Goal: Task Accomplishment & Management: Complete application form

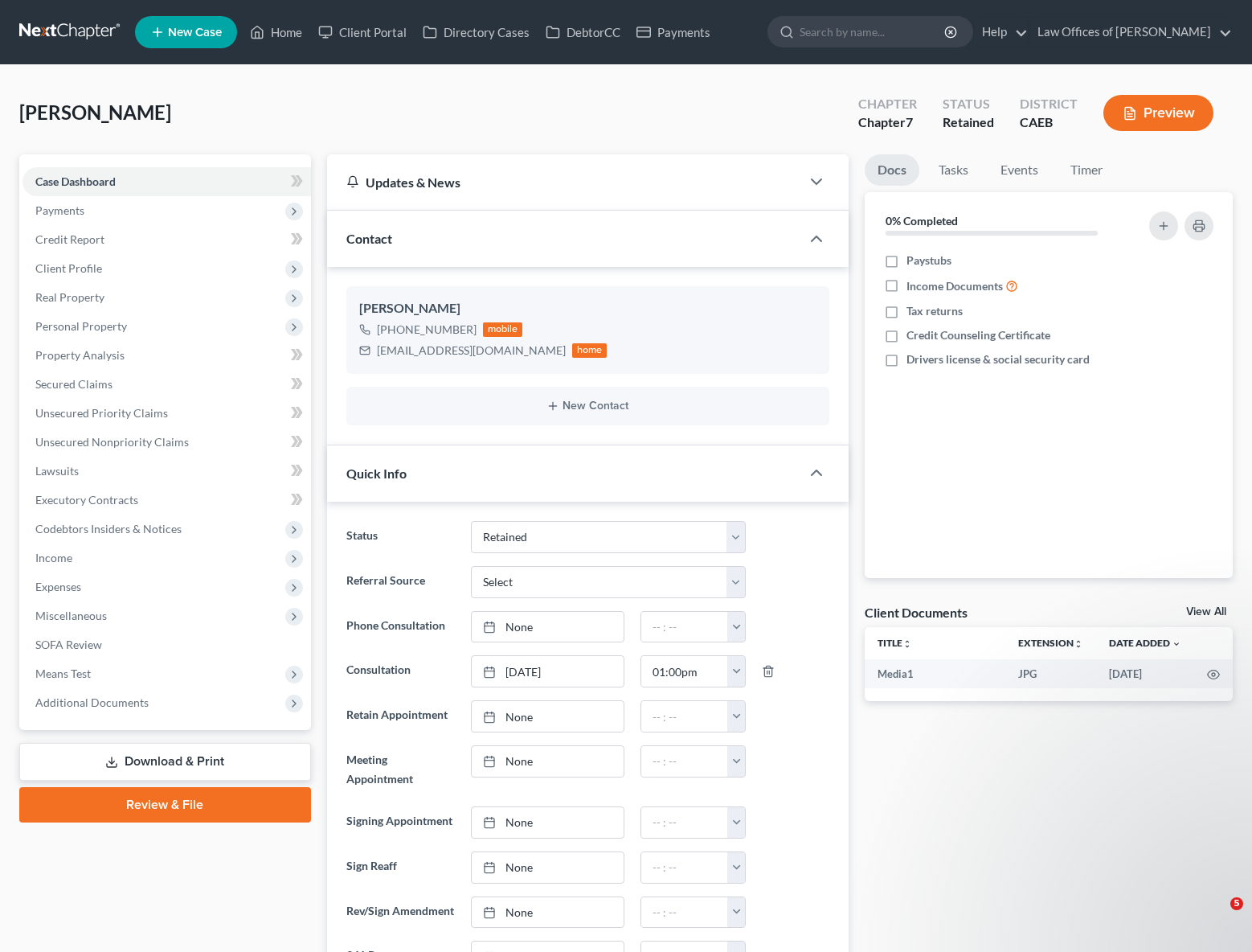
select select "14"
select select "0"
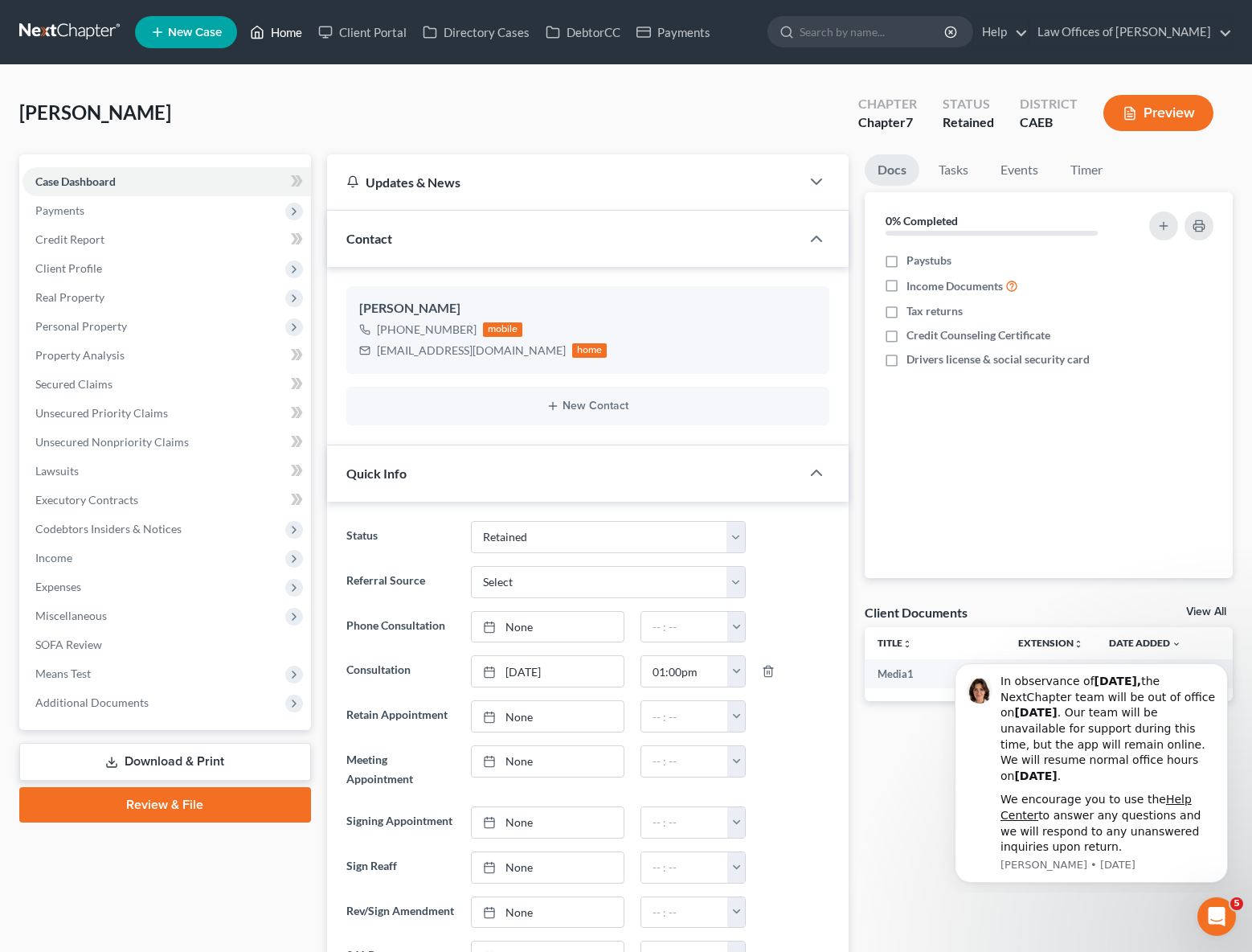
click at [273, 31] on link "Home" at bounding box center [276, 32] width 68 height 29
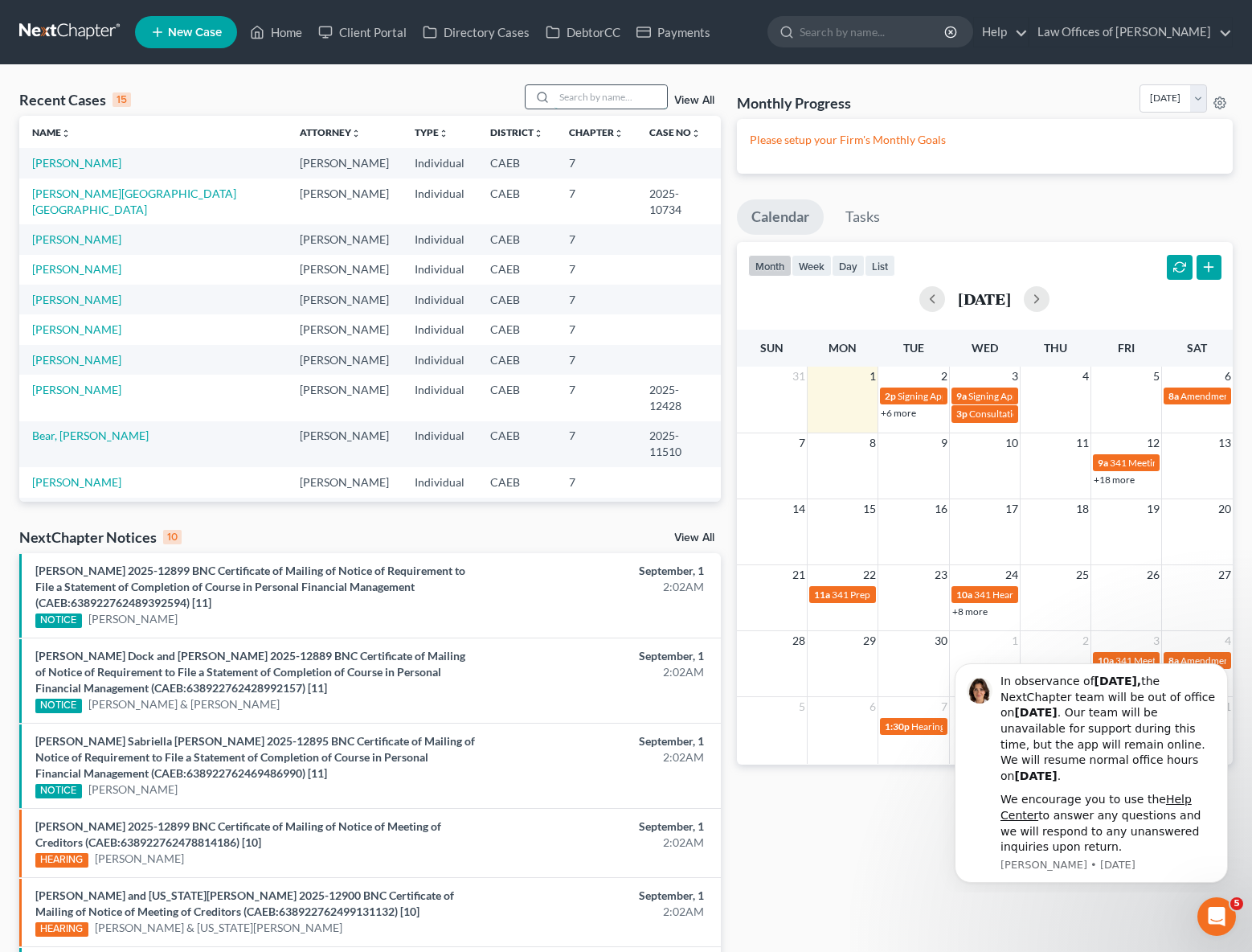
click at [606, 101] on input "search" at bounding box center [610, 97] width 112 height 23
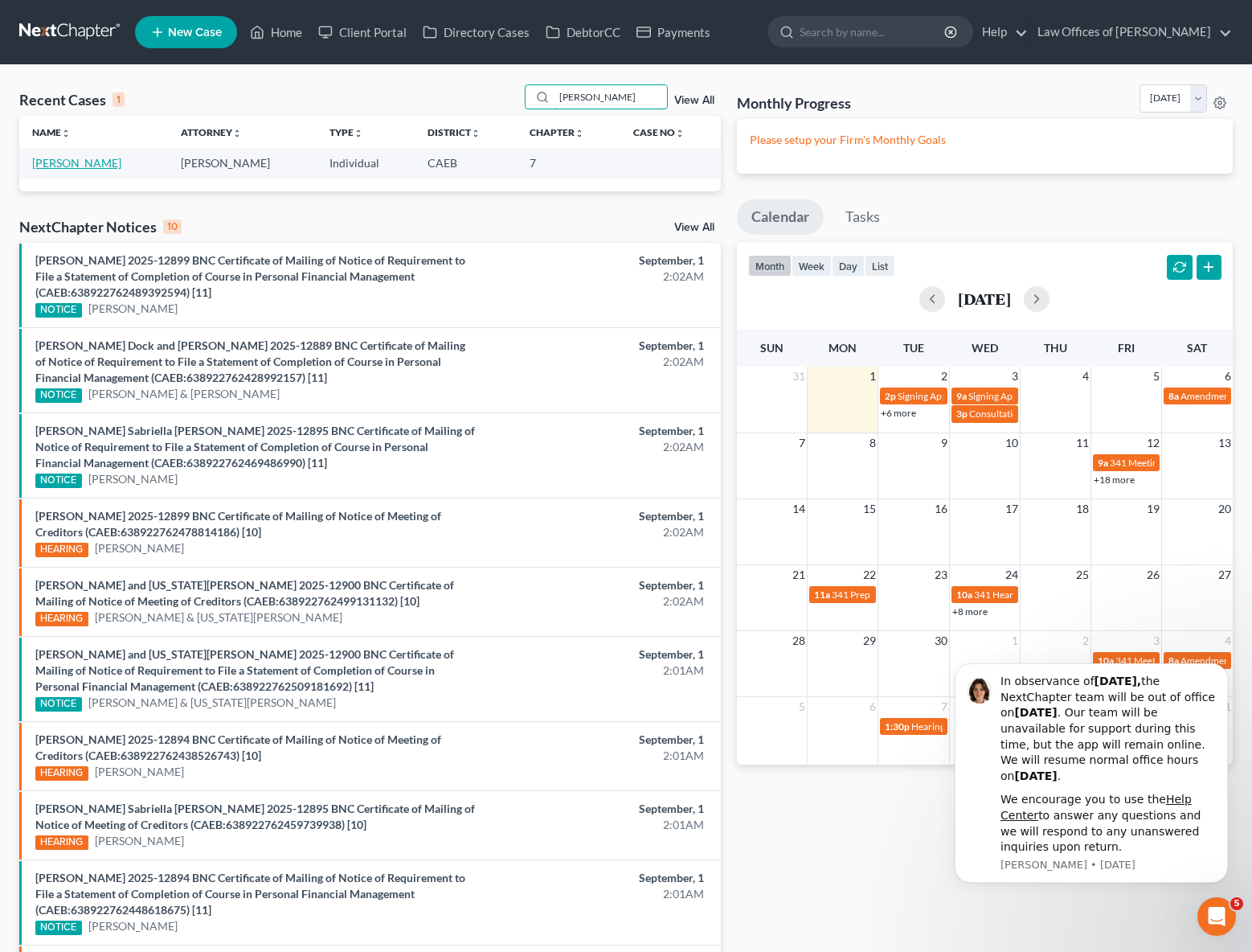
type input "[PERSON_NAME]"
click at [71, 165] on link "[PERSON_NAME]" at bounding box center [76, 163] width 89 height 13
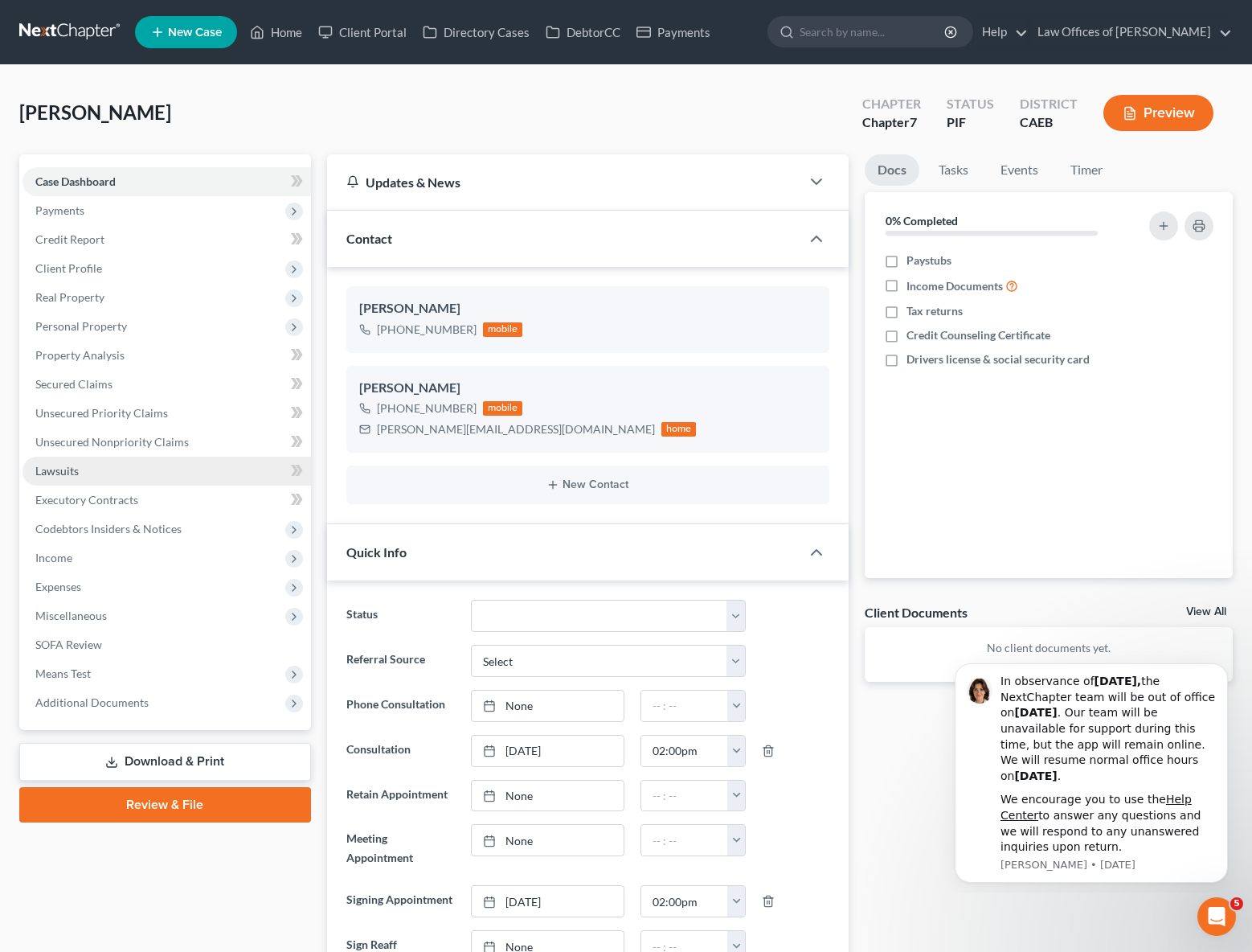
scroll to position [3160, 0]
click at [125, 347] on link "Property Analysis" at bounding box center [167, 355] width 288 height 29
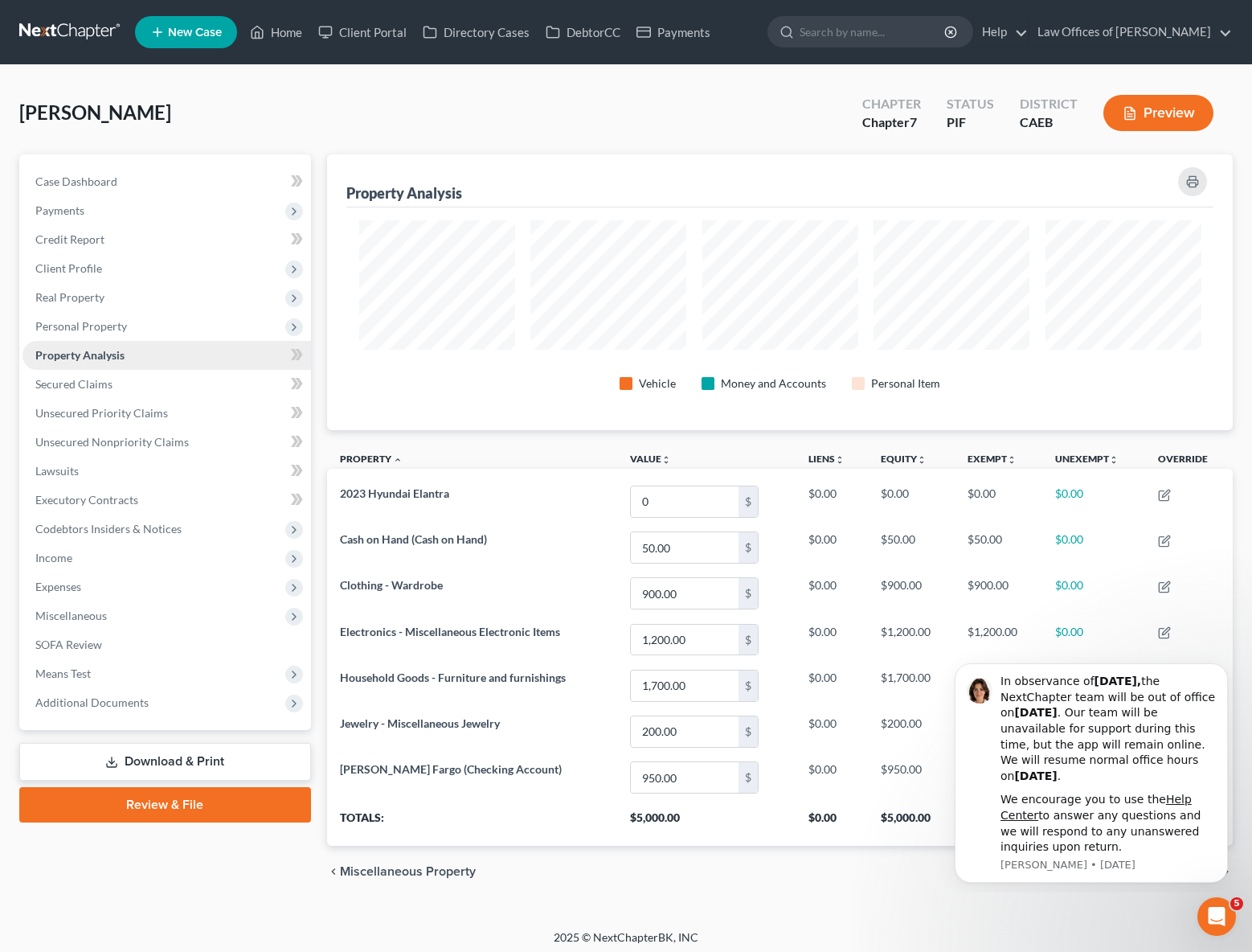
scroll to position [276, 906]
click at [106, 185] on span "Case Dashboard" at bounding box center [76, 181] width 82 height 13
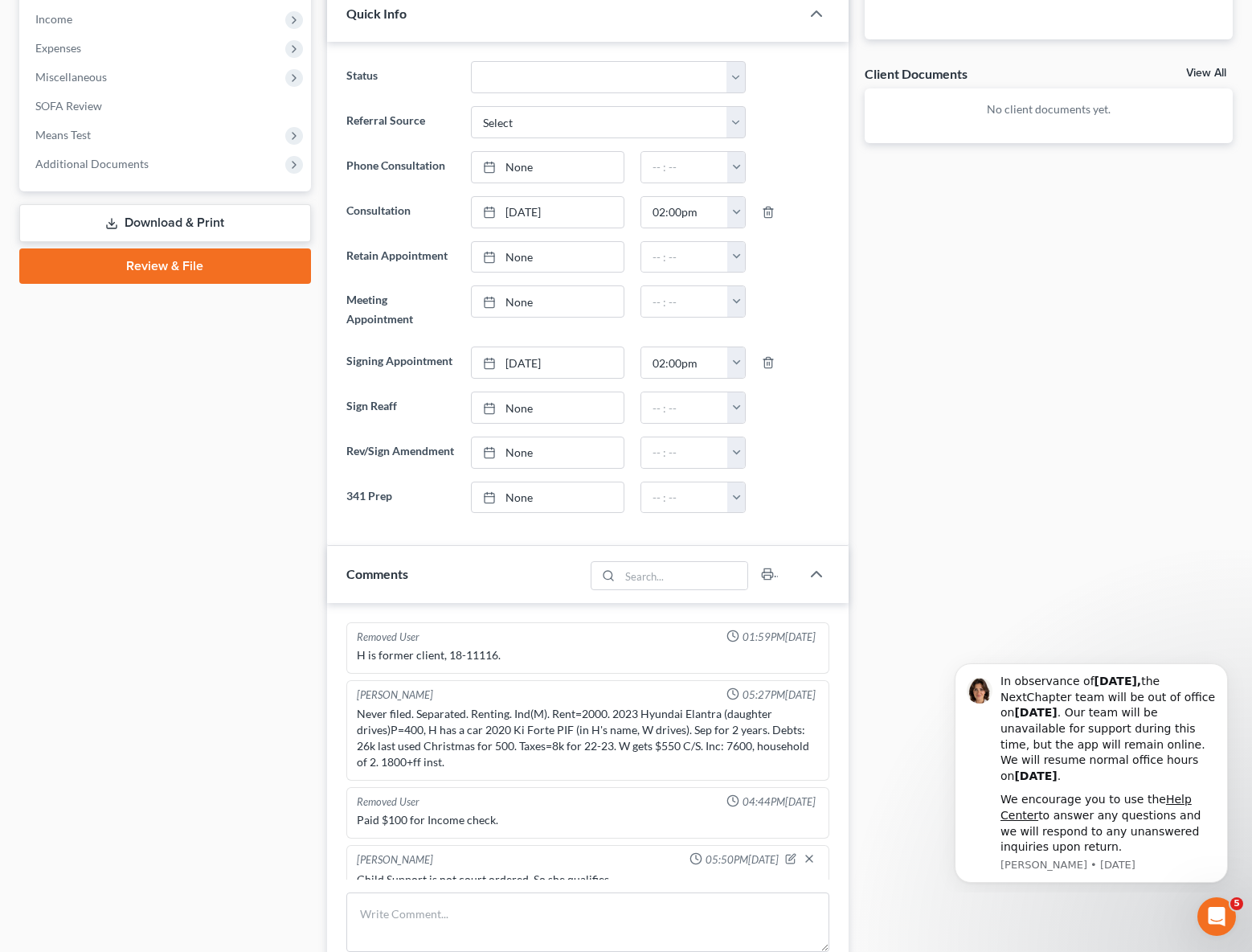
scroll to position [619, 0]
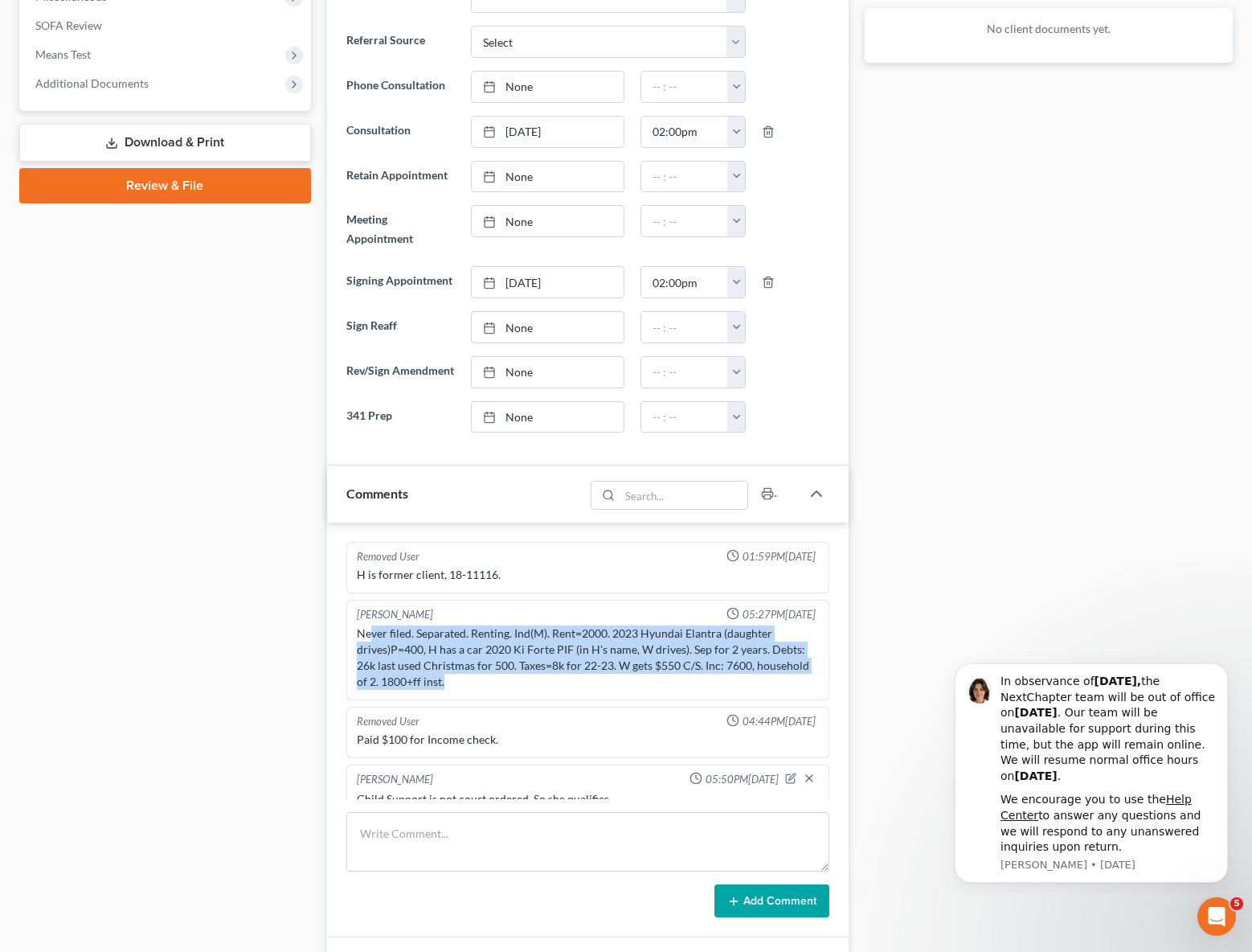
drag, startPoint x: 371, startPoint y: 650, endPoint x: 785, endPoint y: 701, distance: 417.1
click at [785, 689] on div "Never filed. Separated. Renting. Ind(M). Rent=2000. 2023 Hyundai Elantra (daugh…" at bounding box center [588, 658] width 462 height 65
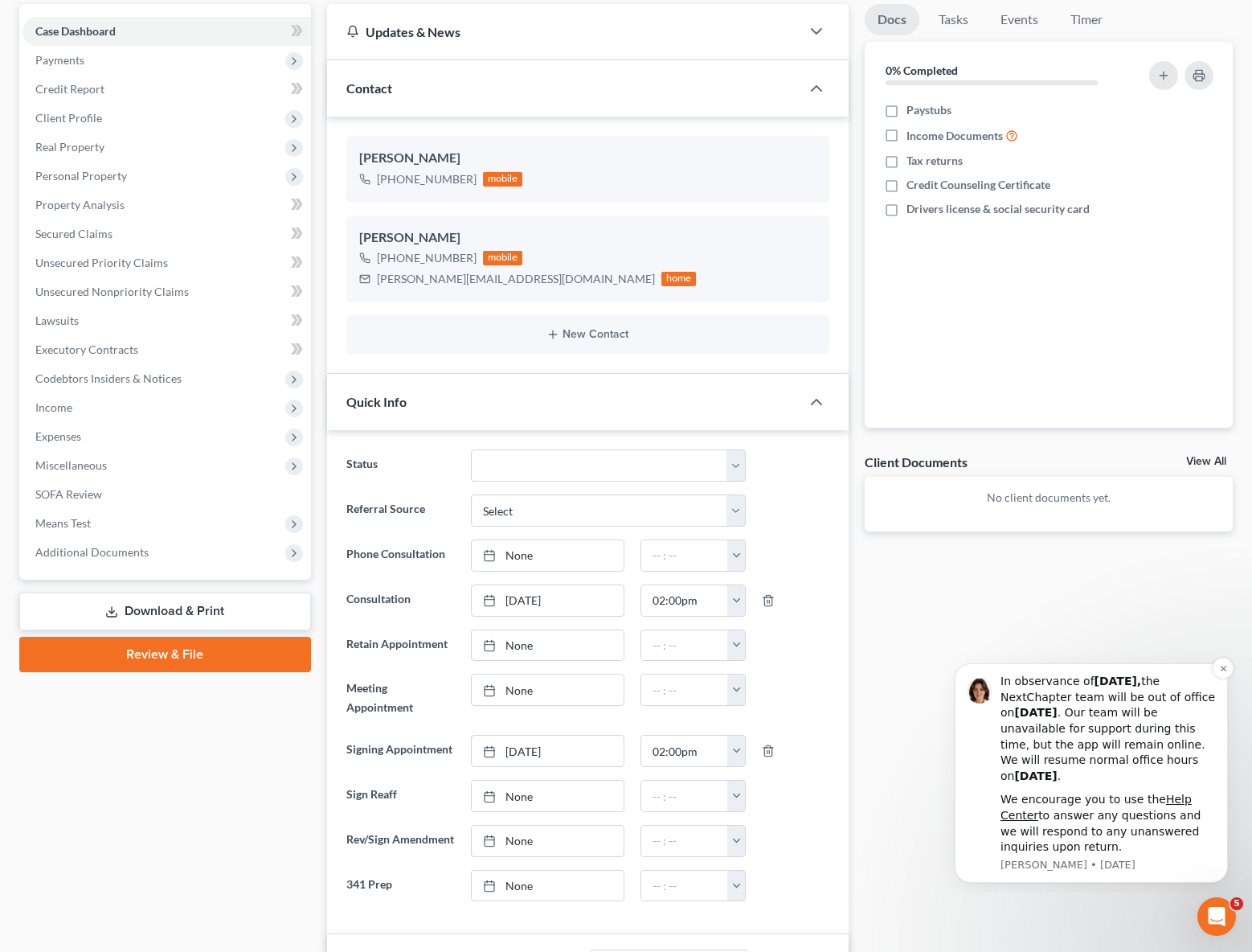
scroll to position [145, 0]
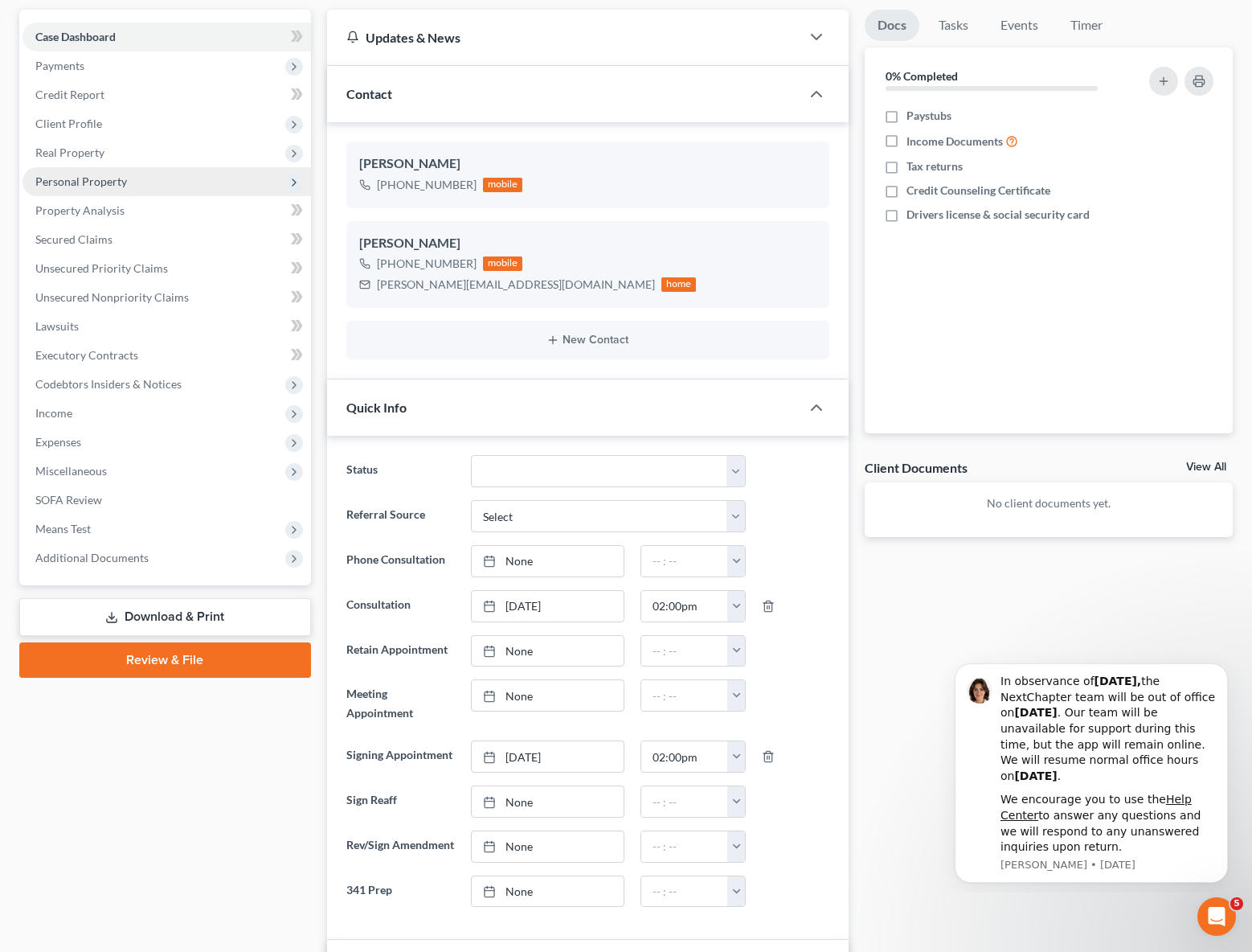
click at [124, 185] on span "Personal Property" at bounding box center [81, 181] width 91 height 13
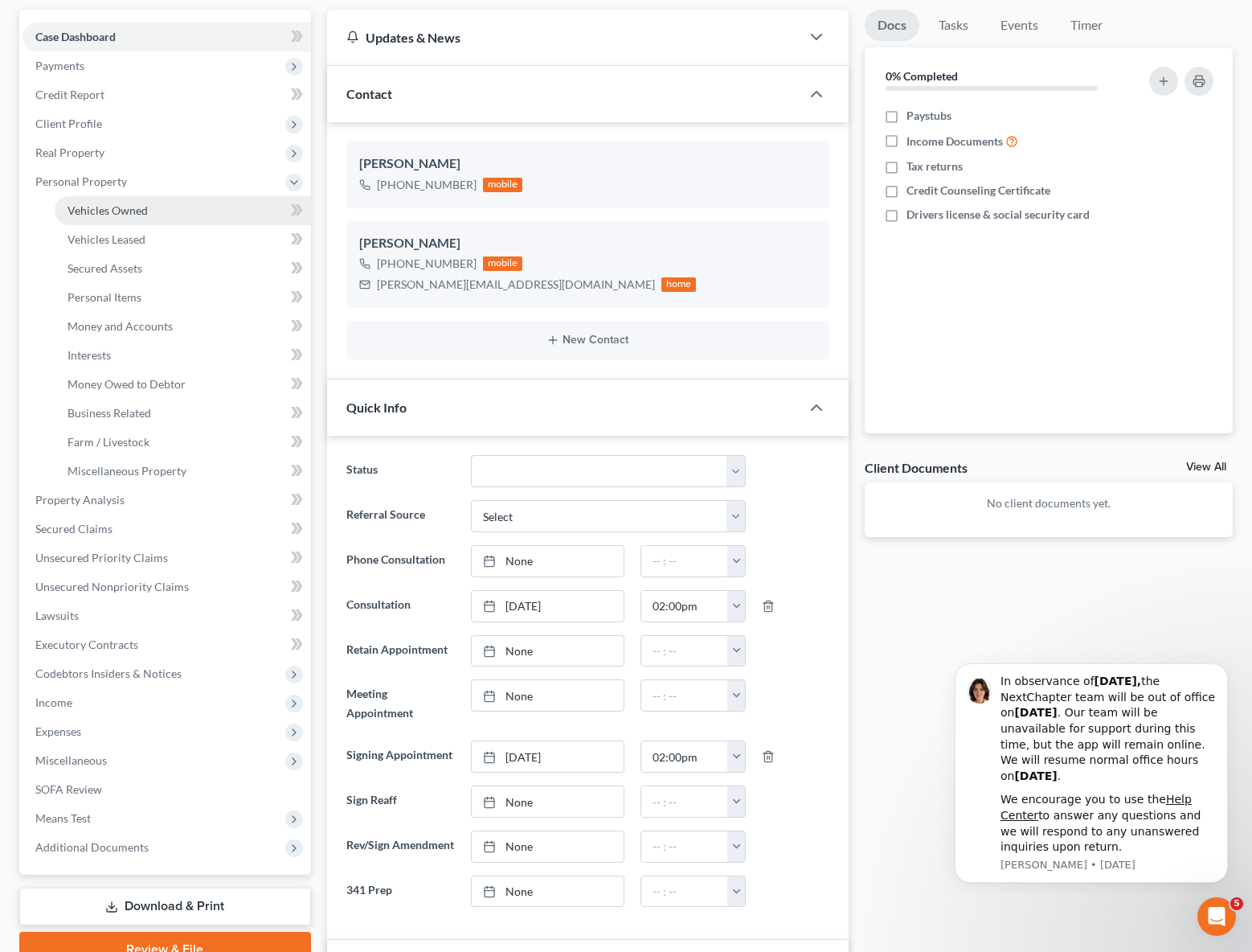
click at [143, 211] on span "Vehicles Owned" at bounding box center [108, 211] width 81 height 13
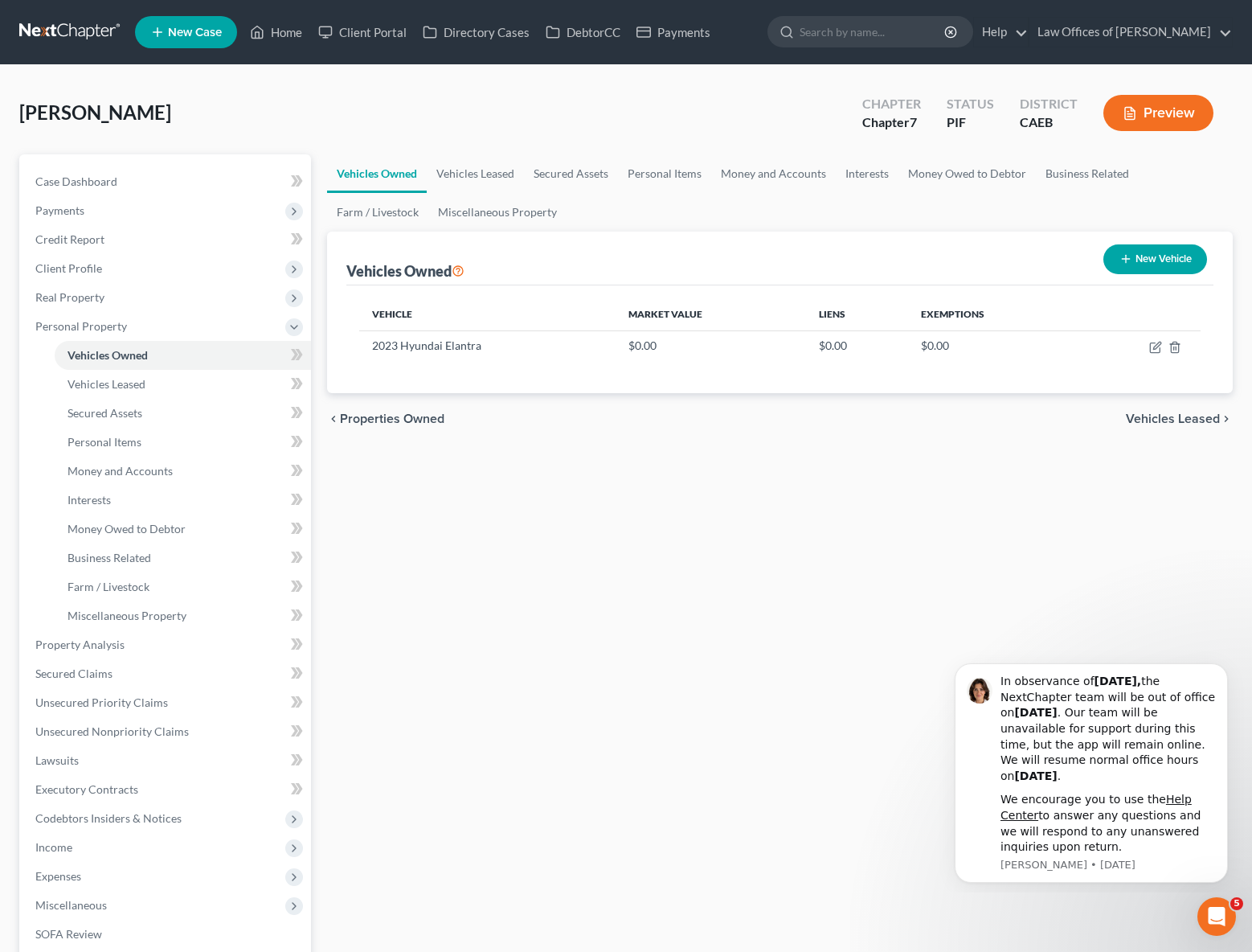
click at [1127, 262] on icon "button" at bounding box center [1125, 258] width 13 height 13
select select "0"
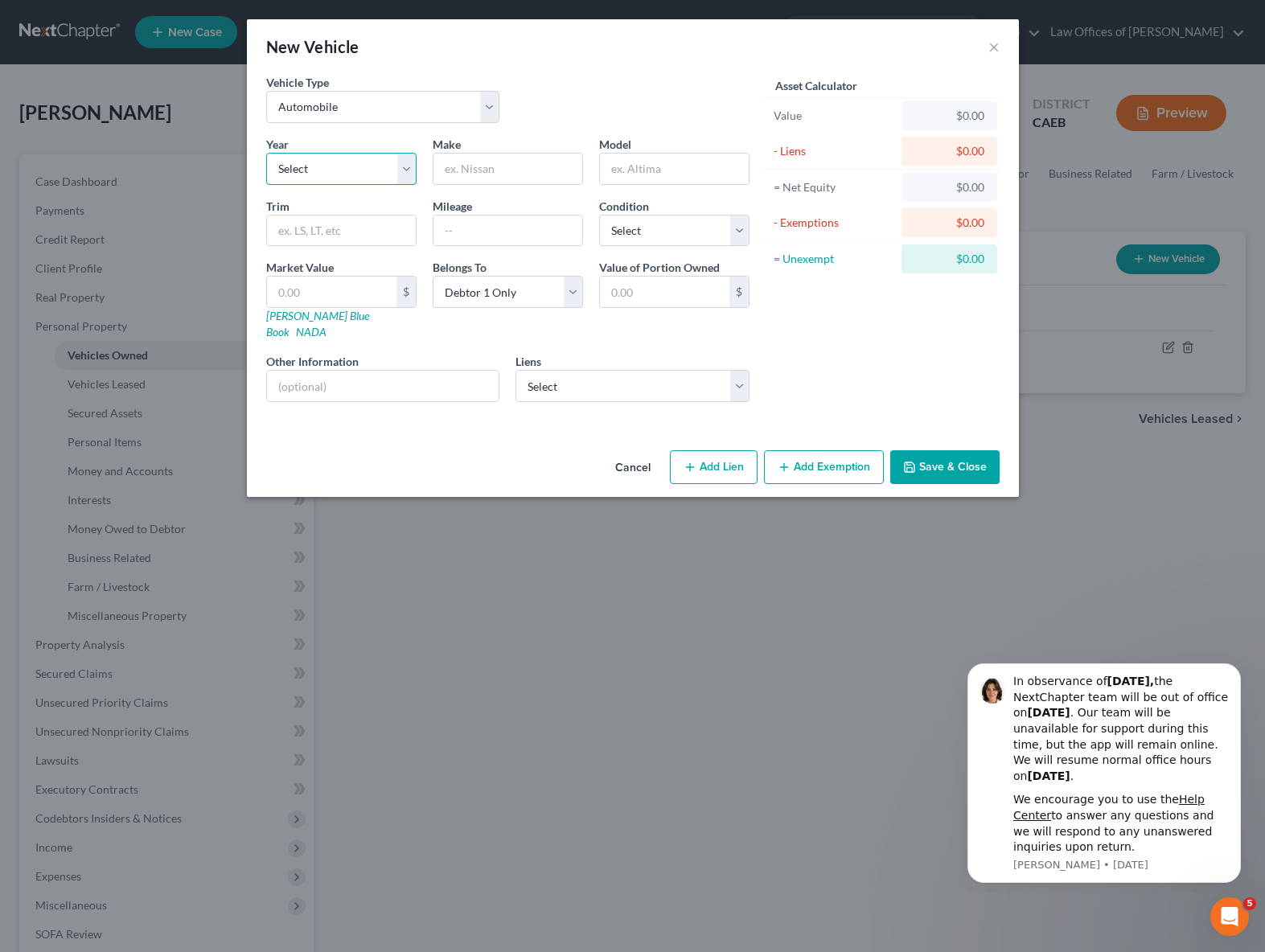
click at [412, 169] on select "Select 2026 2025 2024 2023 2022 2021 2020 2019 2018 2017 2016 2015 2014 2013 20…" at bounding box center [341, 169] width 150 height 32
select select "6"
click at [266, 153] on select "Select 2026 2025 2024 2023 2022 2021 2020 2019 2018 2017 2016 2015 2014 2013 20…" at bounding box center [341, 169] width 150 height 32
click at [503, 168] on input "text" at bounding box center [508, 169] width 148 height 30
type input "Kia"
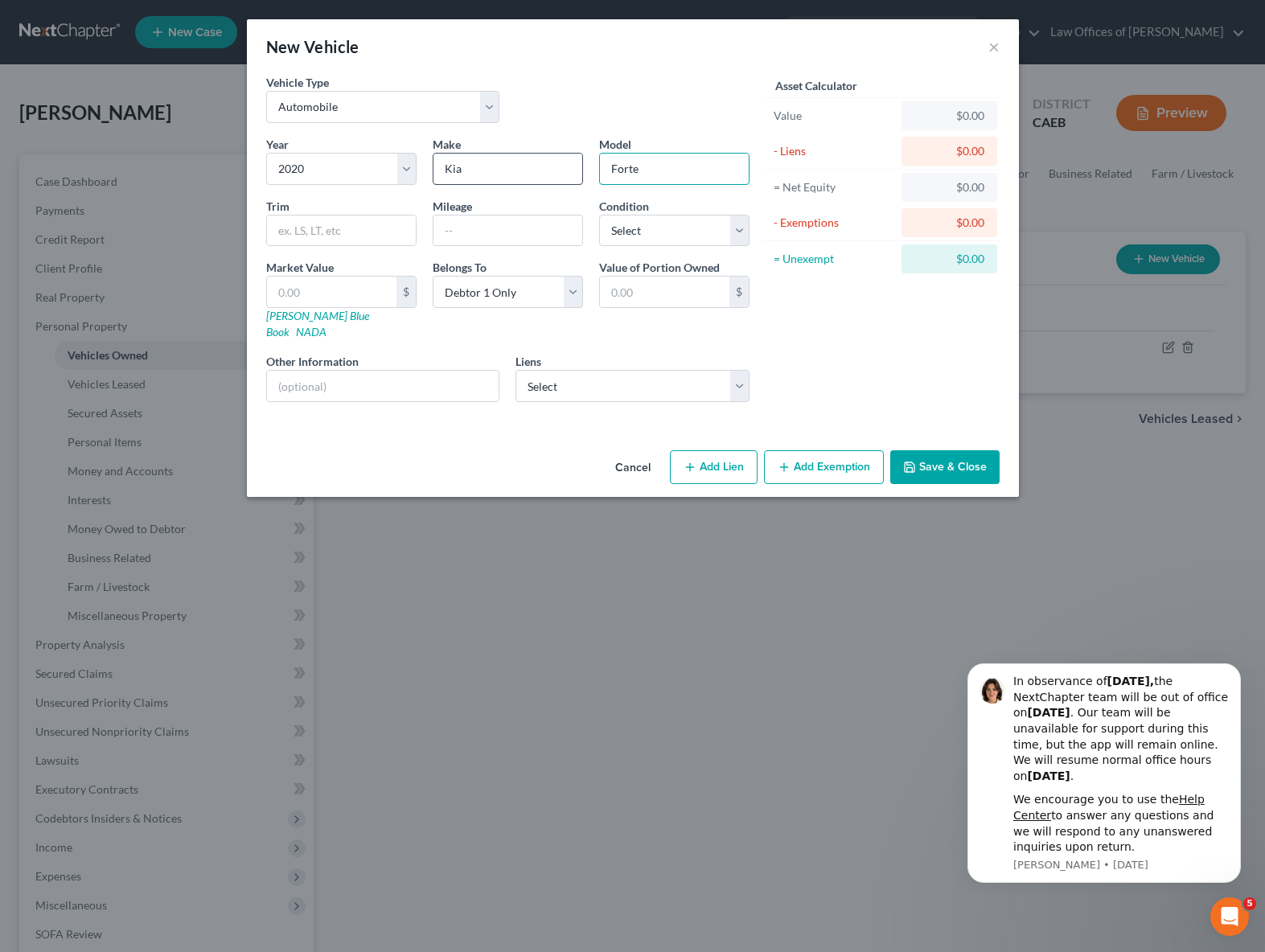
type input "Forte"
type input "58,300"
click at [736, 223] on select "Select Excellent Very Good Good Fair Poor" at bounding box center [674, 231] width 150 height 32
select select "2"
click at [599, 215] on select "Select Excellent Very Good Good Fair Poor" at bounding box center [674, 231] width 150 height 32
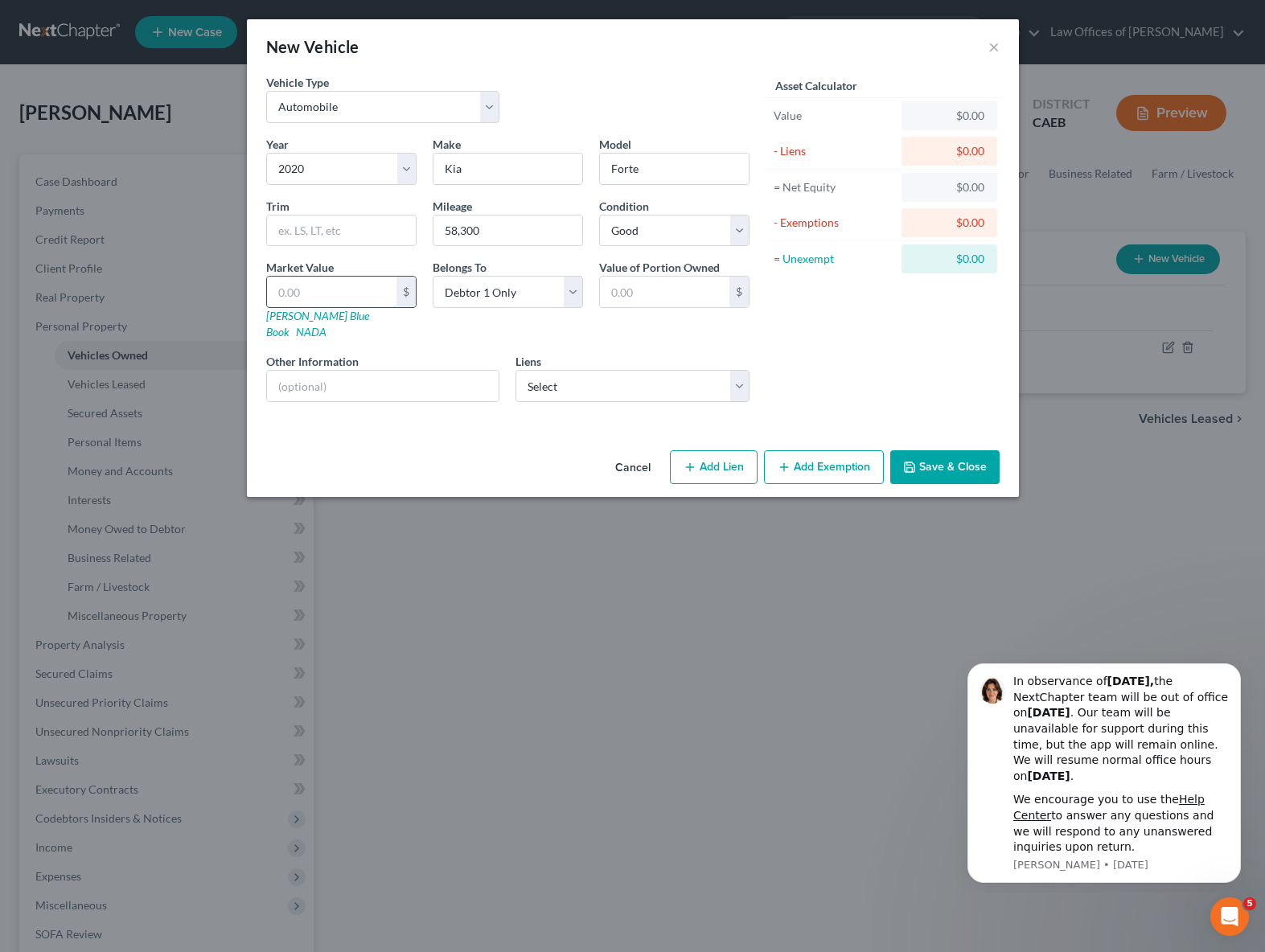
click at [324, 288] on input "text" at bounding box center [331, 292] width 129 height 30
type input "5"
type input "5.00"
type input "52"
type input "52.00"
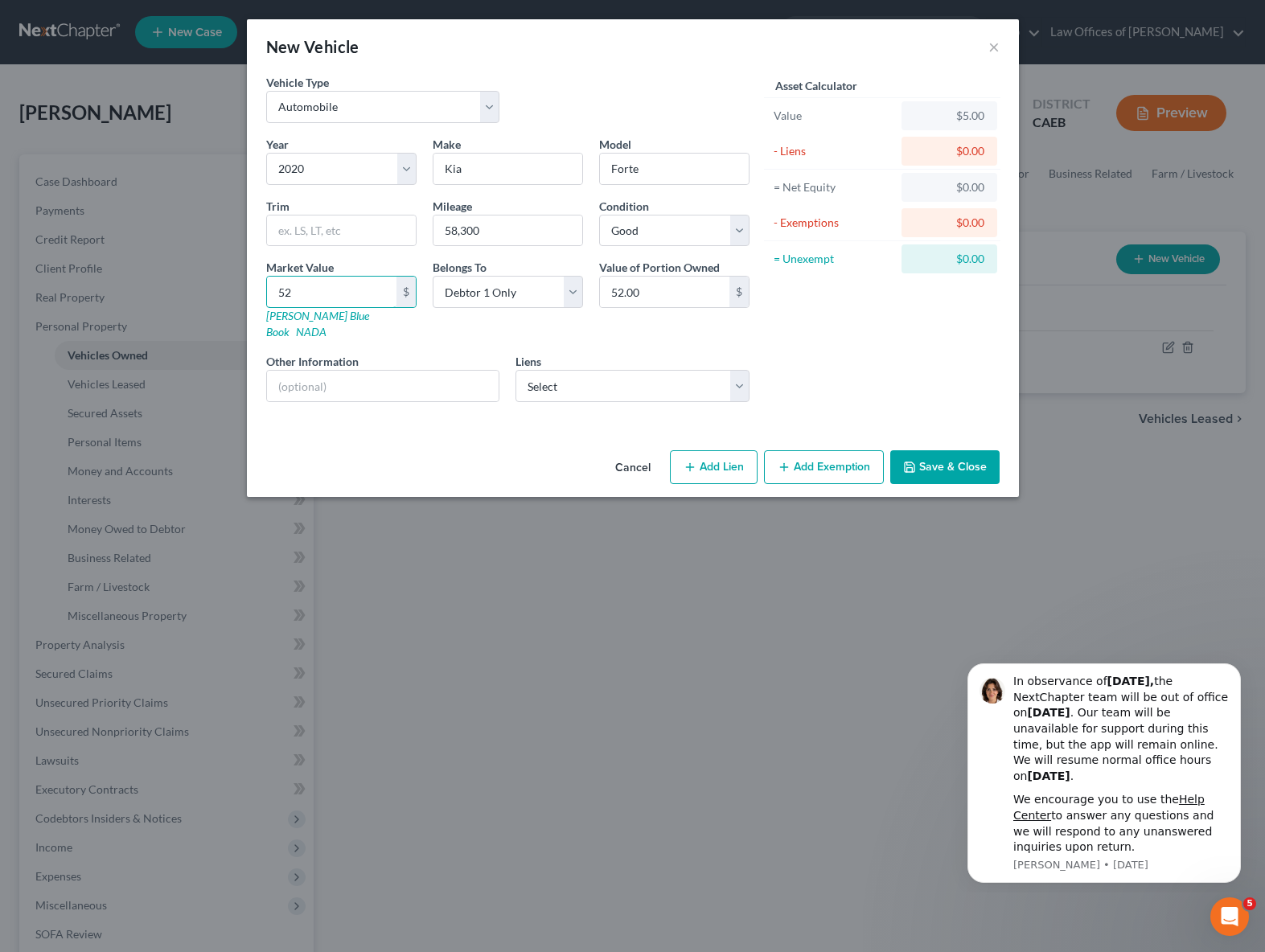
type input "520"
type input "520.00"
type input "5200"
type input "5,200.00"
type input "5,200"
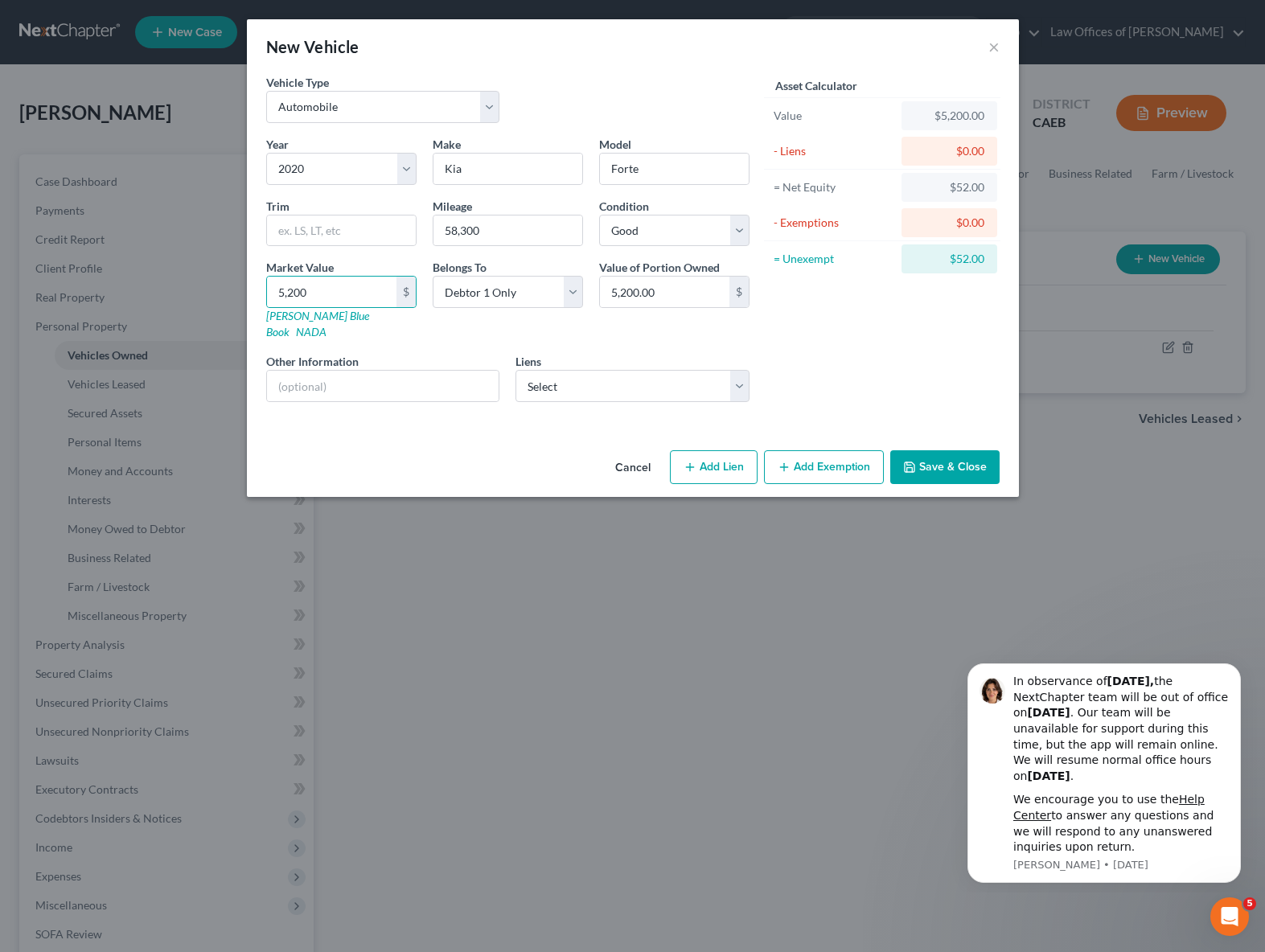
click at [802, 456] on button "Add Exemption" at bounding box center [824, 467] width 120 height 34
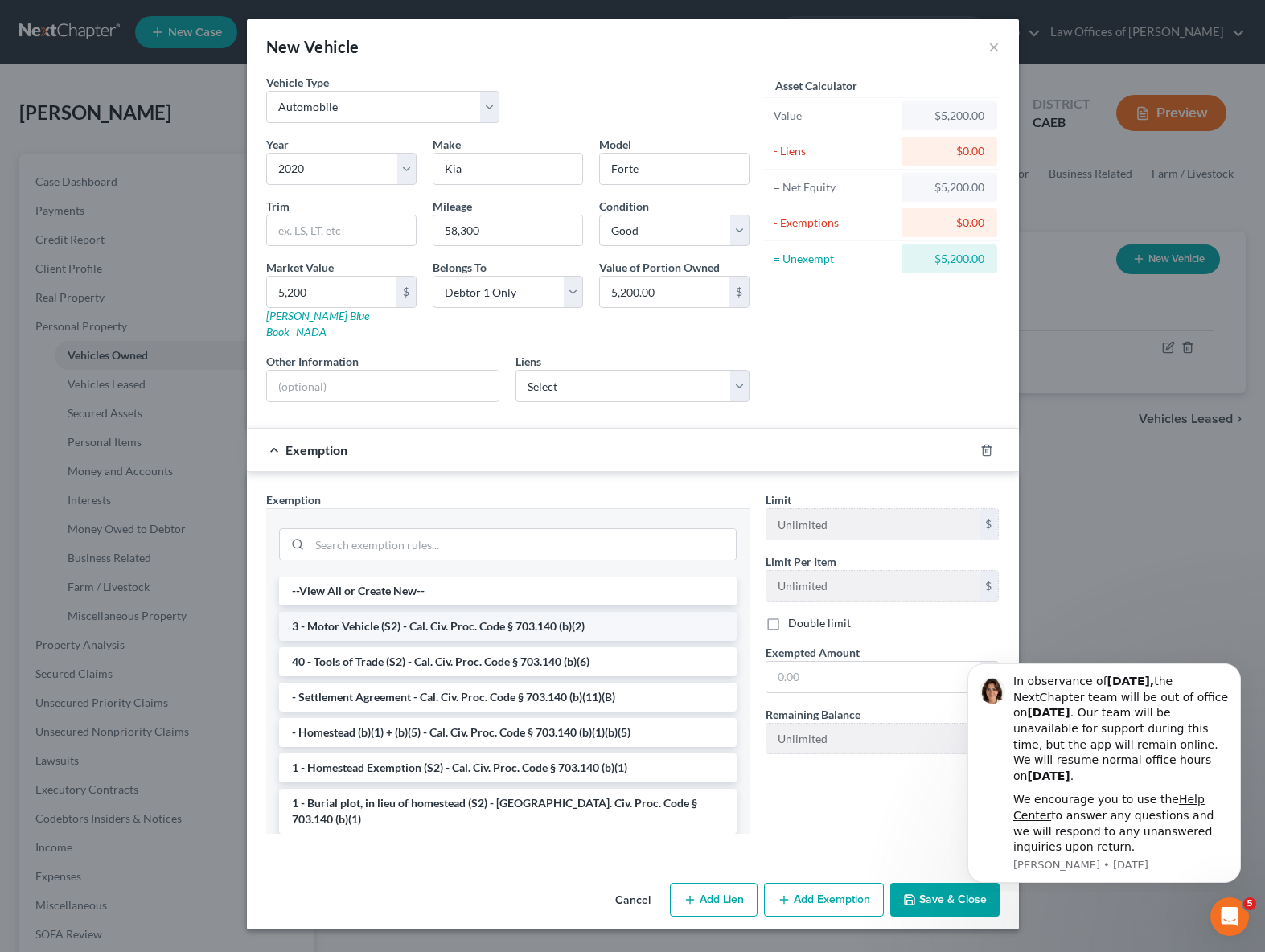
click at [519, 614] on li "3 - Motor Vehicle (S2) - Cal. Civ. Proc. Code § 703.140 (b)(2)" at bounding box center [508, 626] width 457 height 29
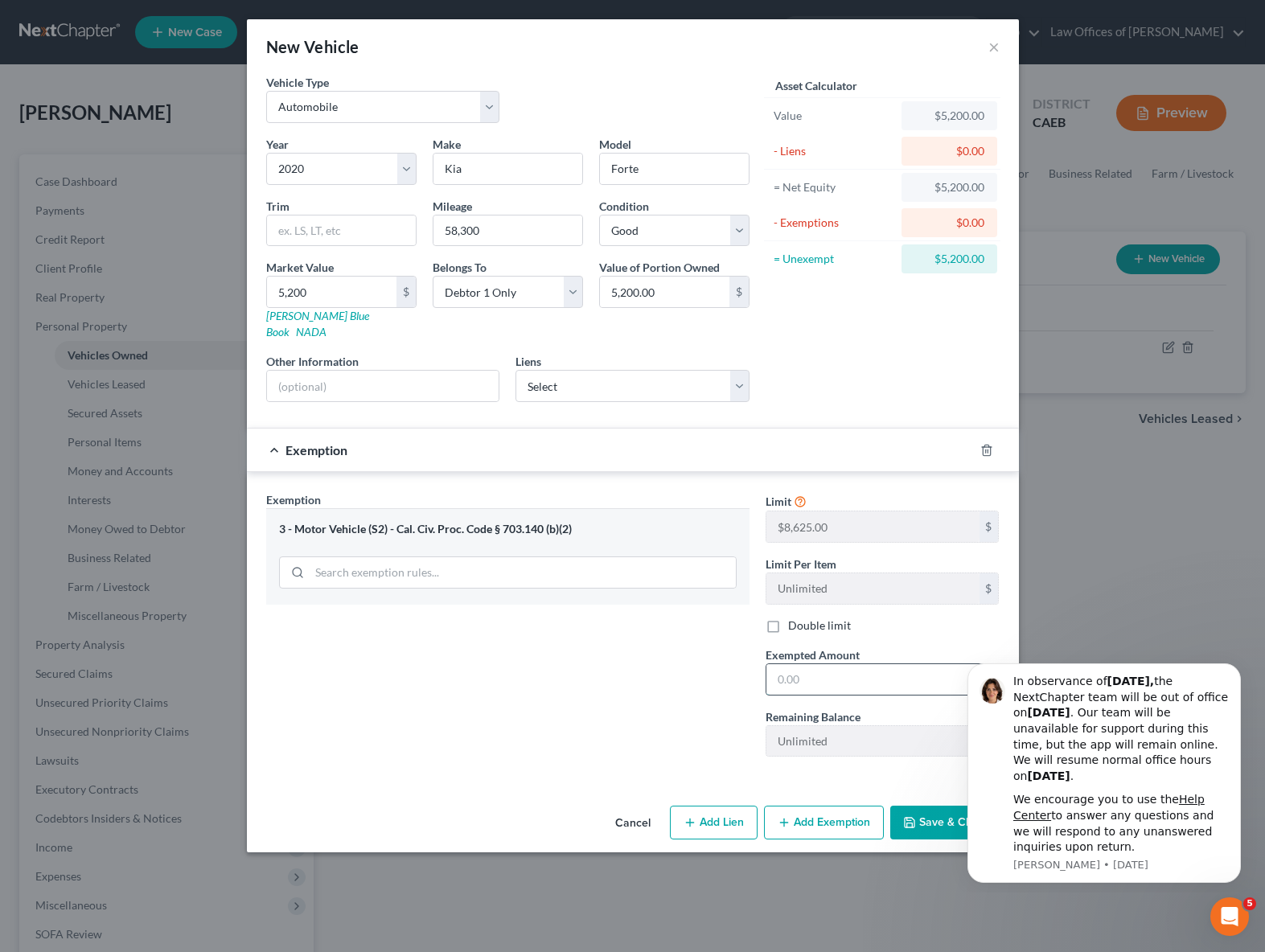
drag, startPoint x: 860, startPoint y: 662, endPoint x: 890, endPoint y: 648, distance: 33.1
click at [860, 664] on input "text" at bounding box center [873, 679] width 213 height 30
type input "5,200"
click at [942, 808] on button "Save & Close" at bounding box center [945, 823] width 109 height 34
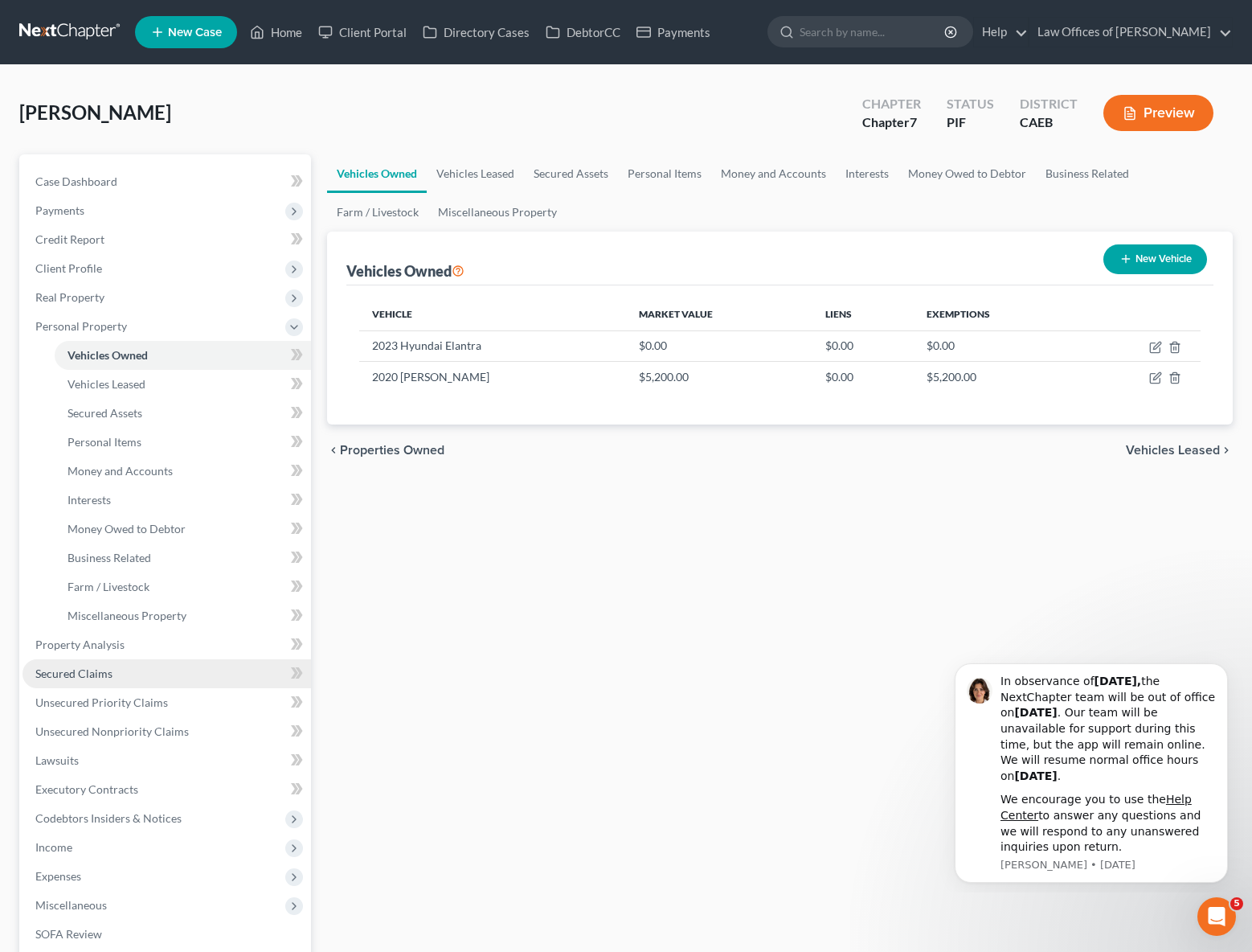
click at [122, 675] on link "Secured Claims" at bounding box center [167, 674] width 288 height 29
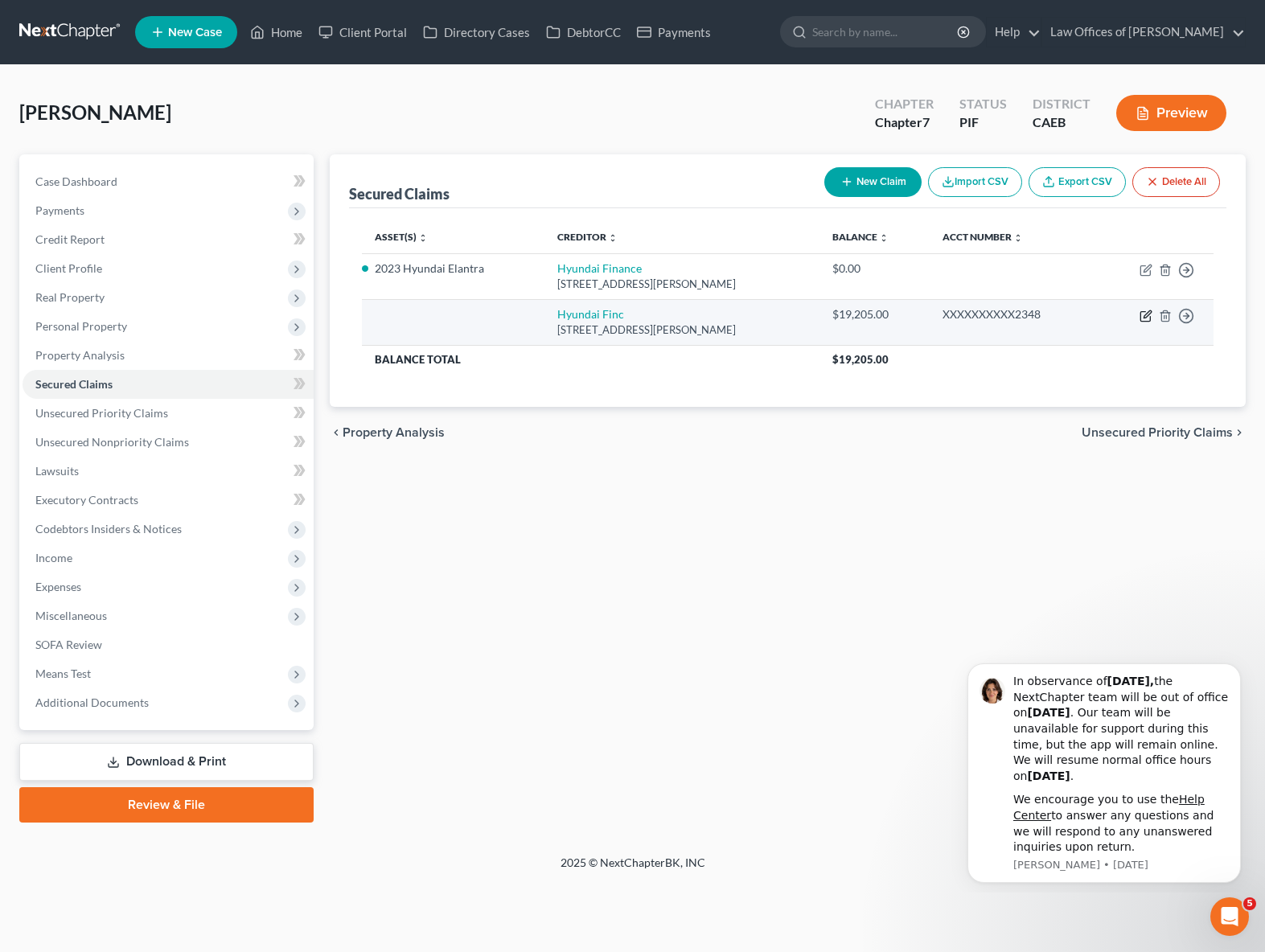
click at [1143, 316] on icon "button" at bounding box center [1145, 315] width 13 height 13
select select "4"
select select "0"
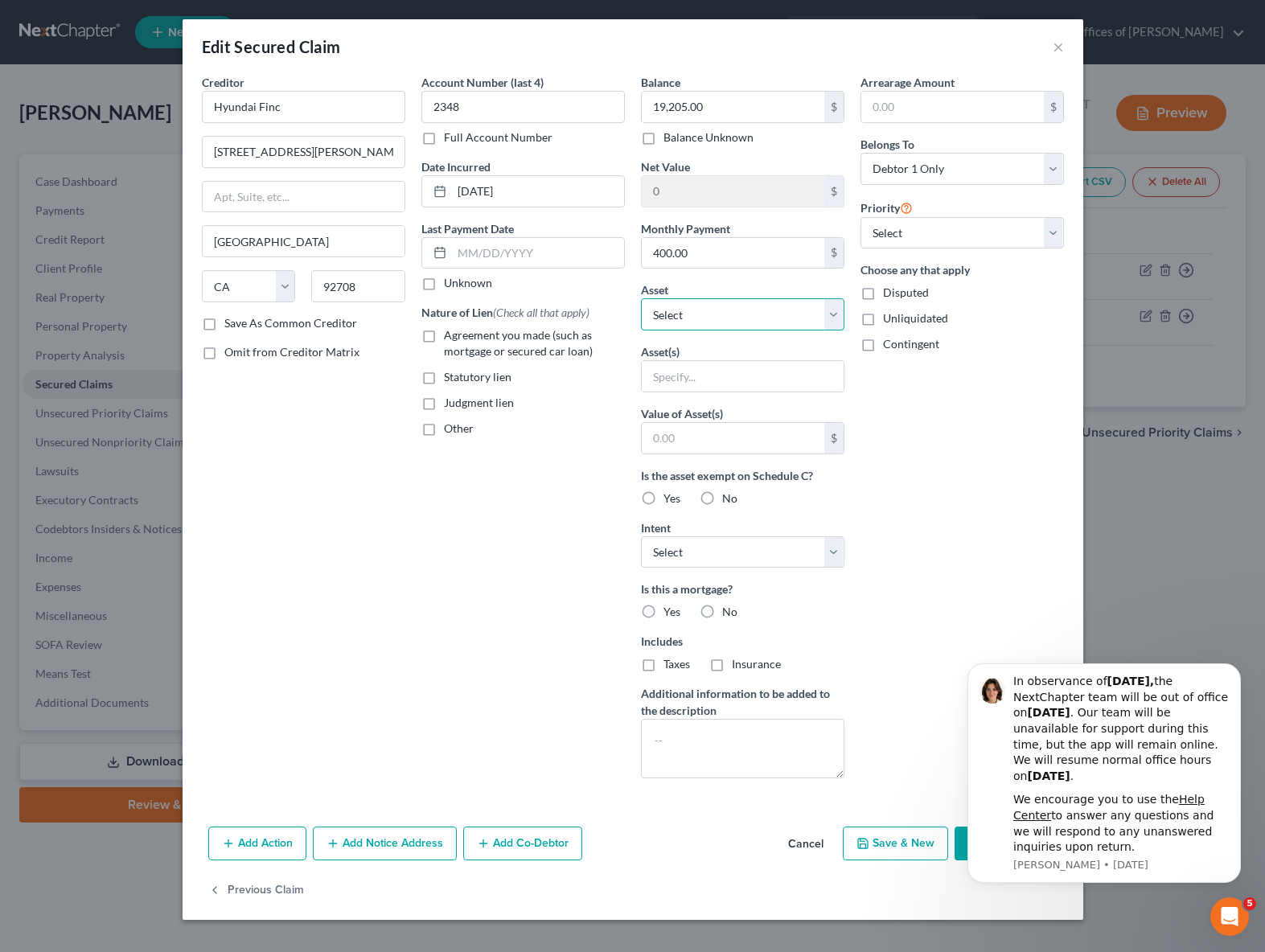
click at [832, 310] on select "Select Other Multiple Assets 2023 Hyundai Elantra - $0.0 [PERSON_NAME] Fargo (C…" at bounding box center [742, 315] width 204 height 32
select select "2"
click at [641, 299] on select "Select Other Multiple Assets 2023 Hyundai Elantra - $0.0 [PERSON_NAME] Fargo (C…" at bounding box center [742, 315] width 204 height 32
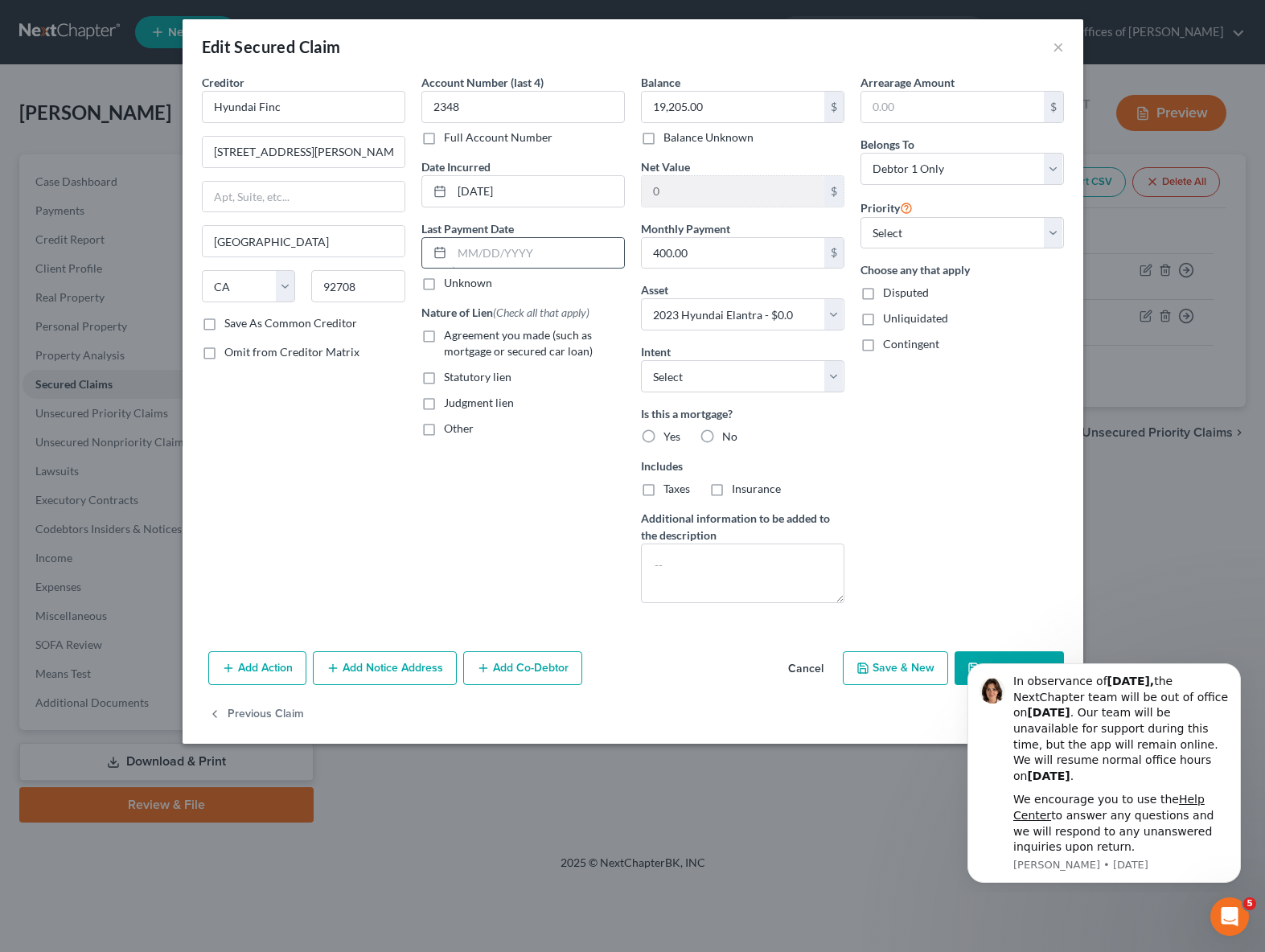
click at [591, 252] on input "text" at bounding box center [538, 253] width 172 height 30
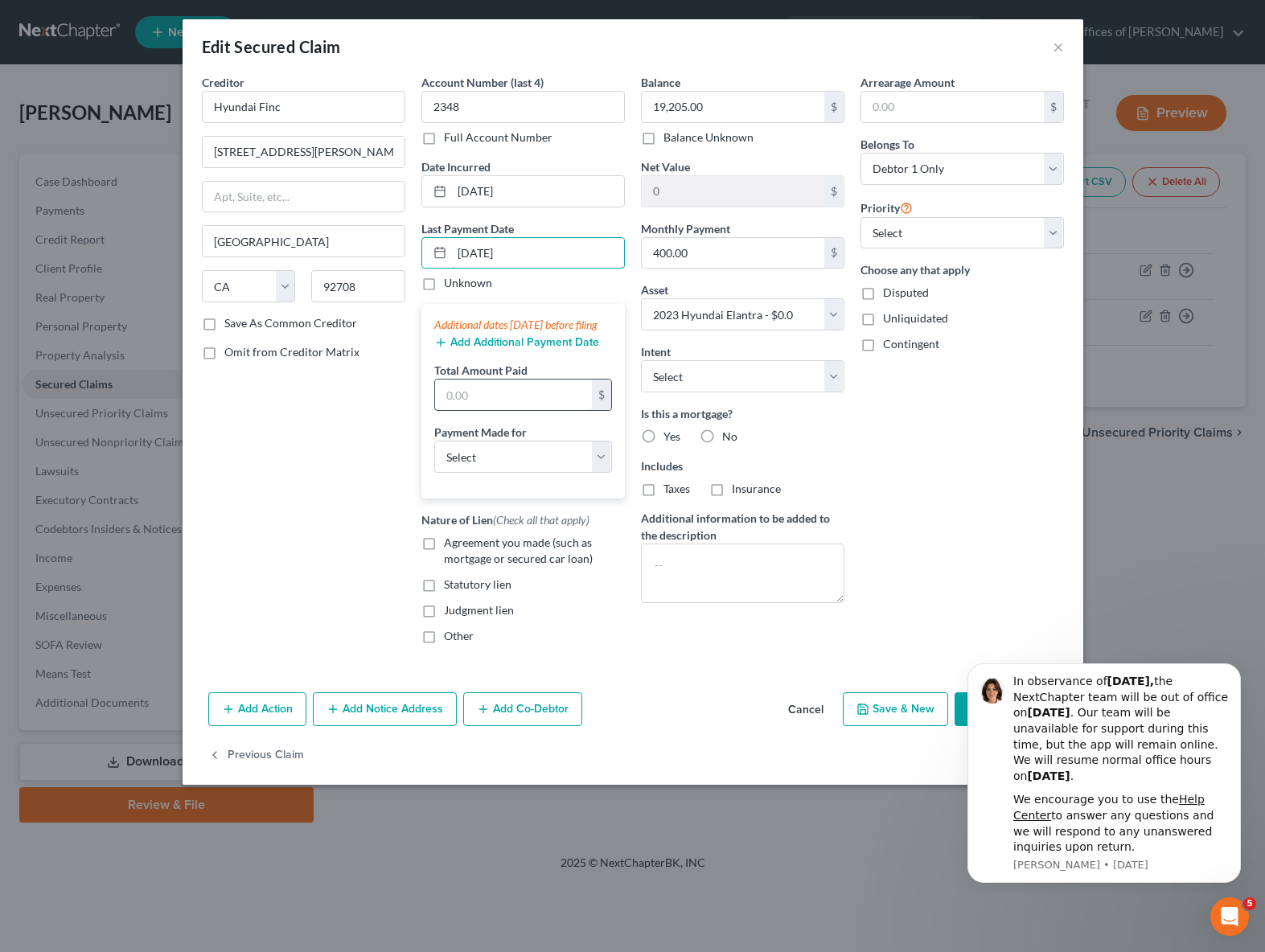
type input "[DATE]"
click at [505, 408] on input "text" at bounding box center [513, 394] width 157 height 30
type input "1,200"
click at [593, 468] on select "Select Car Credit Card Loan Repayment Mortgage Other Suppliers Or Vendors" at bounding box center [523, 456] width 178 height 32
select select "0"
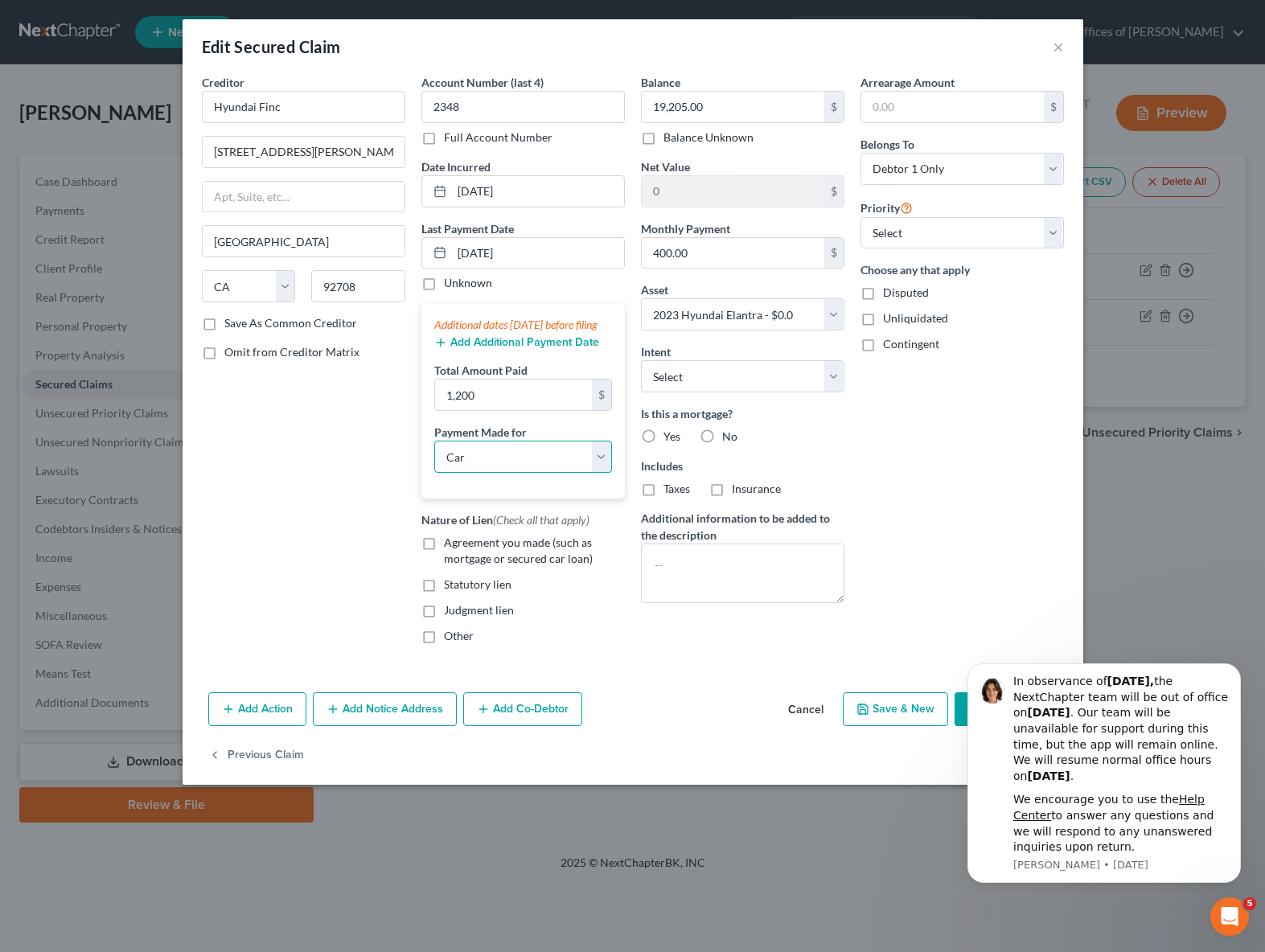
click at [435, 456] on select "Select Car Credit Card Loan Repayment Mortgage Other Suppliers Or Vendors" at bounding box center [523, 456] width 178 height 32
click at [444, 565] on label "Agreement you made (such as mortgage or secured car loan)" at bounding box center [534, 550] width 181 height 32
click at [450, 545] on input "Agreement you made (such as mortgage or secured car loan)" at bounding box center [456, 539] width 10 height 10
checkbox input "true"
click at [832, 369] on select "Select Surrender Redeem Reaffirm Avoid Other" at bounding box center [742, 376] width 204 height 32
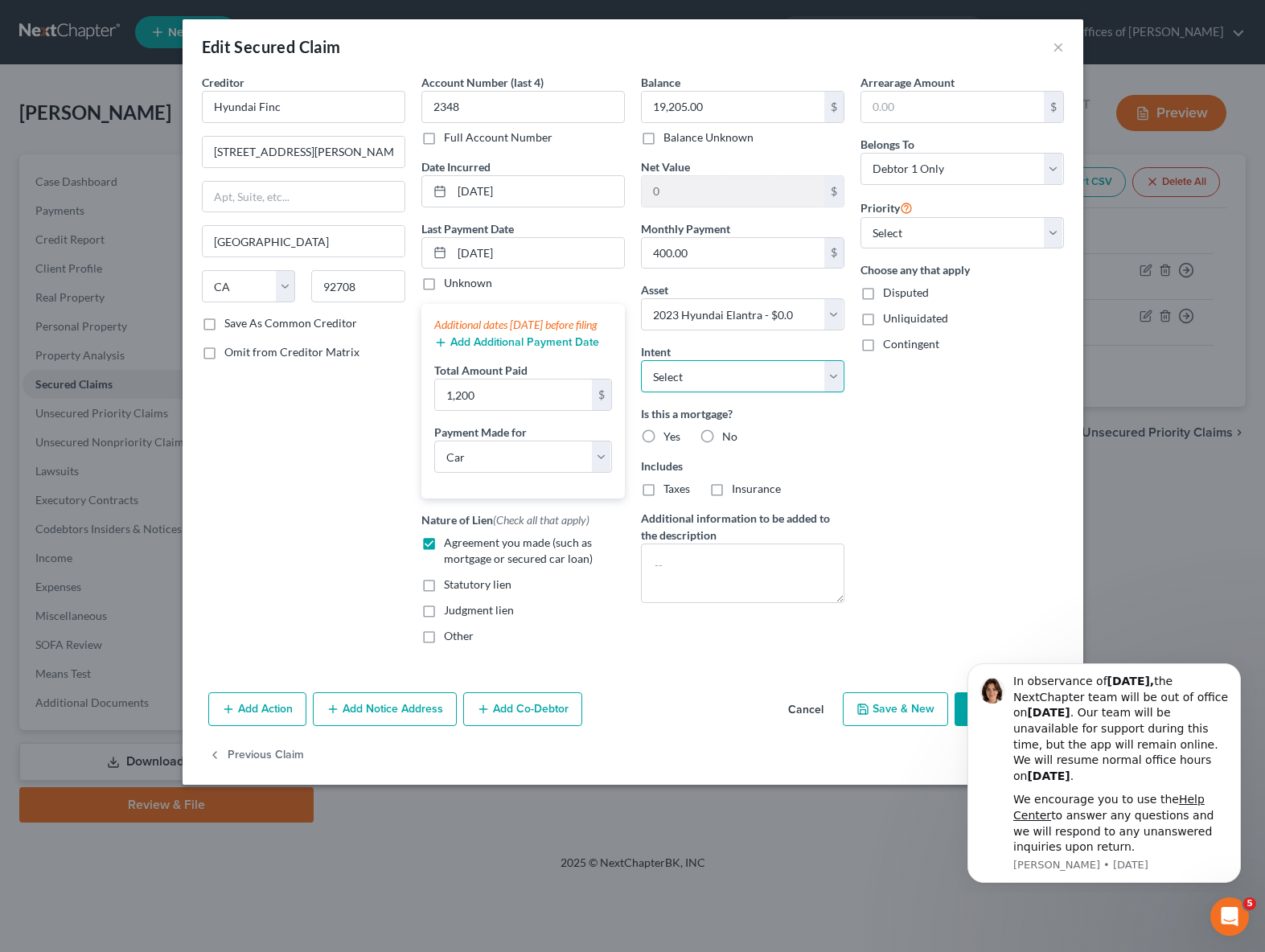
select select "4"
click at [641, 360] on select "Select Surrender Redeem Reaffirm Avoid Other" at bounding box center [742, 376] width 204 height 32
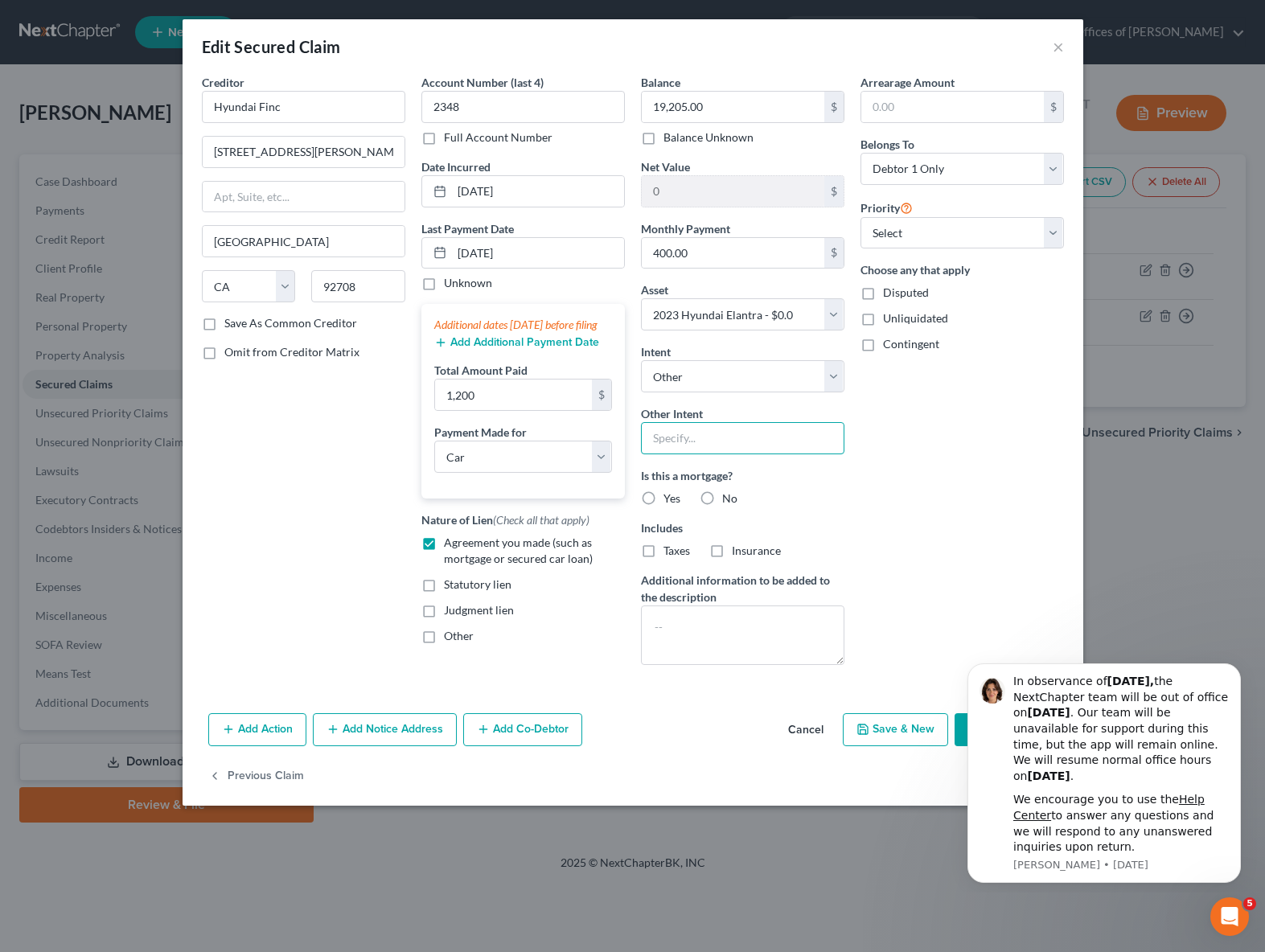
click at [690, 436] on input "text" at bounding box center [742, 438] width 204 height 32
type input "Retain & Pay"
click at [1051, 230] on select "Select 1st 2nd 3rd 4th 5th 6th 7th 8th 9th 10th 11th 12th 13th 14th 15th 16th 1…" at bounding box center [962, 233] width 204 height 32
select select "0"
click at [861, 217] on select "Select 1st 2nd 3rd 4th 5th 6th 7th 8th 9th 10th 11th 12th 13th 14th 15th 16th 1…" at bounding box center [962, 233] width 204 height 32
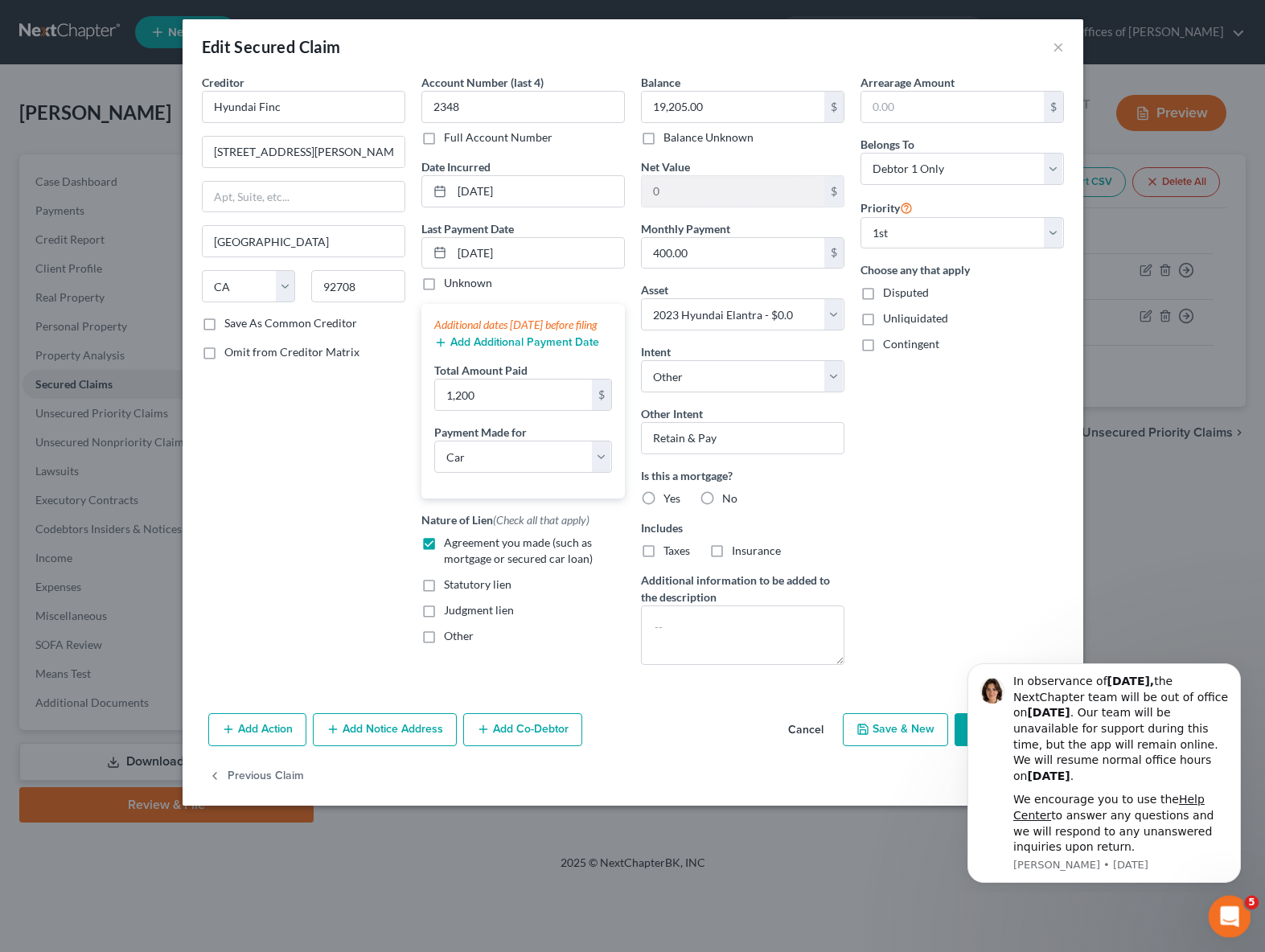
click at [1230, 902] on div "Open Intercom Messenger" at bounding box center [1226, 913] width 53 height 53
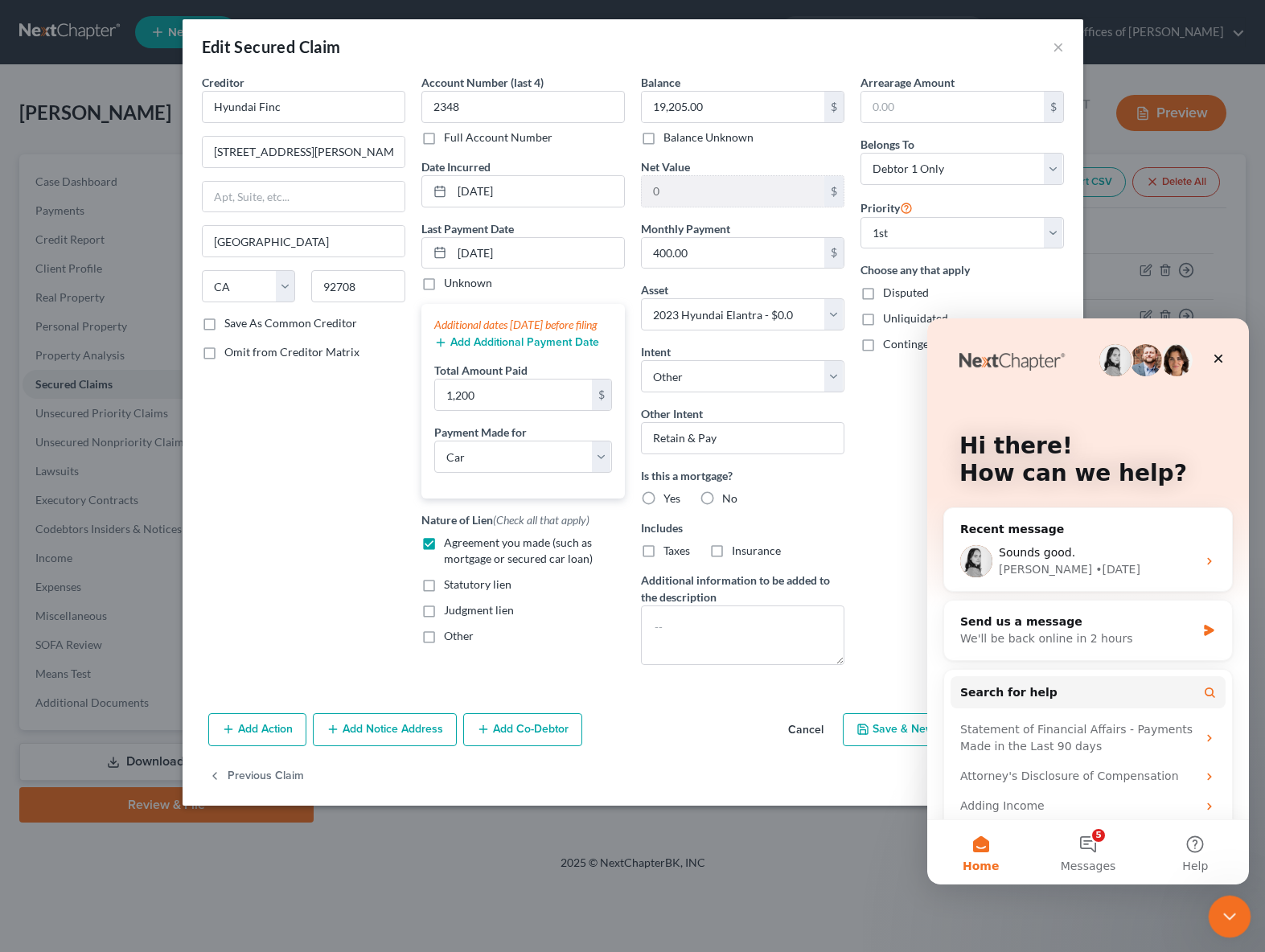
click at [1224, 913] on icon "Close Intercom Messenger" at bounding box center [1226, 914] width 11 height 7
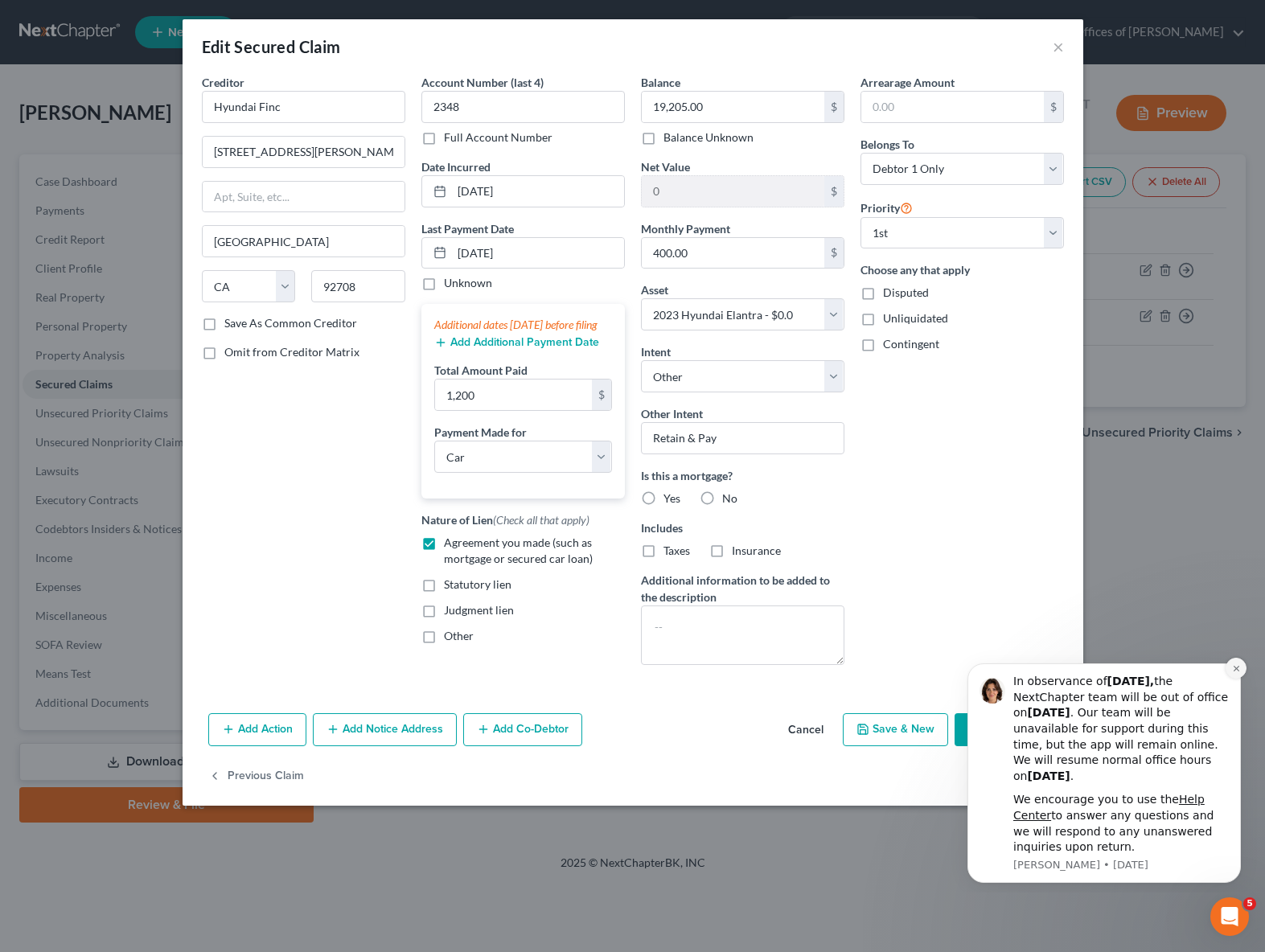
click at [1240, 664] on icon "Dismiss notification" at bounding box center [1236, 668] width 9 height 9
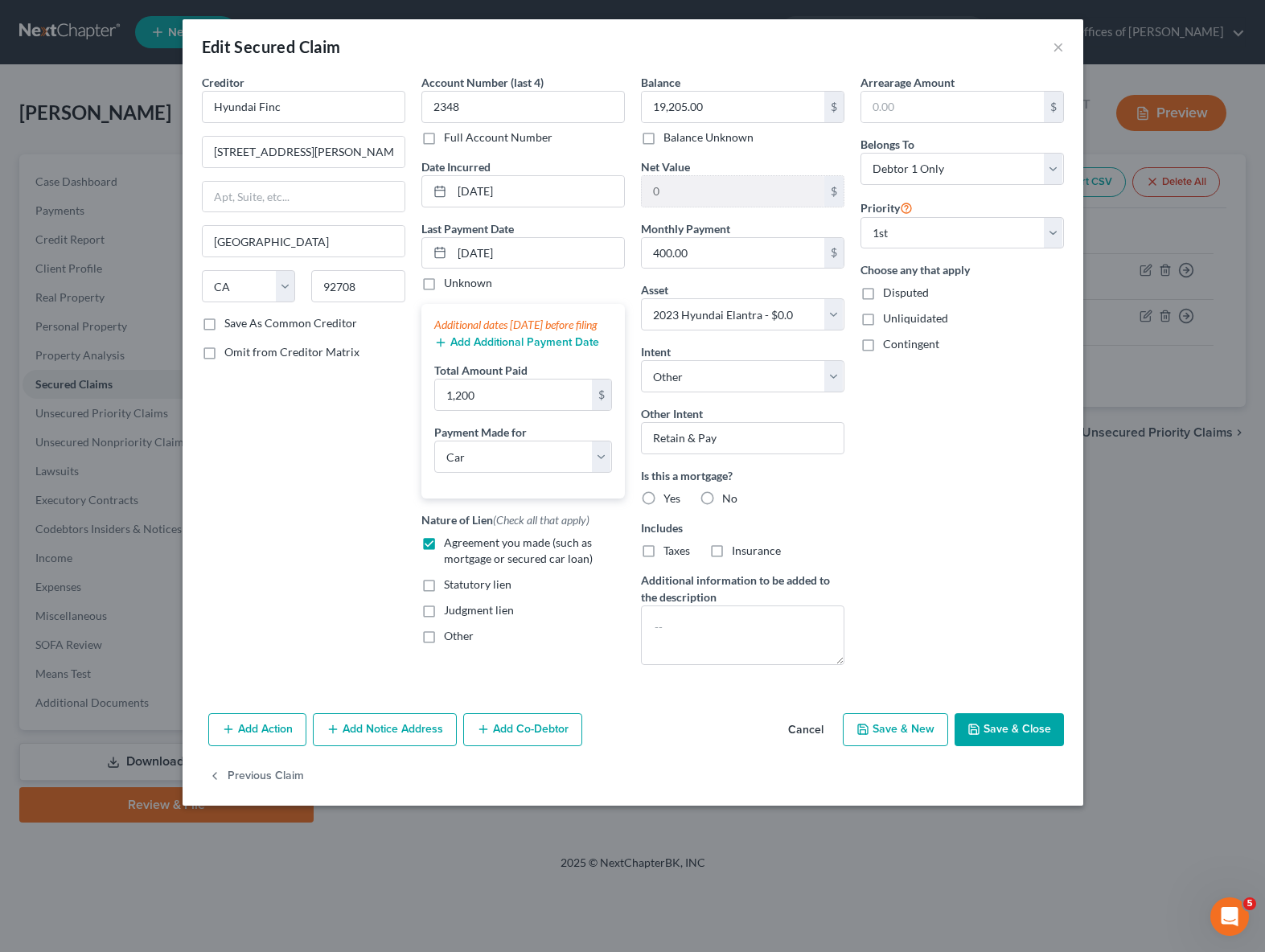
click at [994, 727] on button "Save & Close" at bounding box center [1009, 730] width 109 height 34
select select
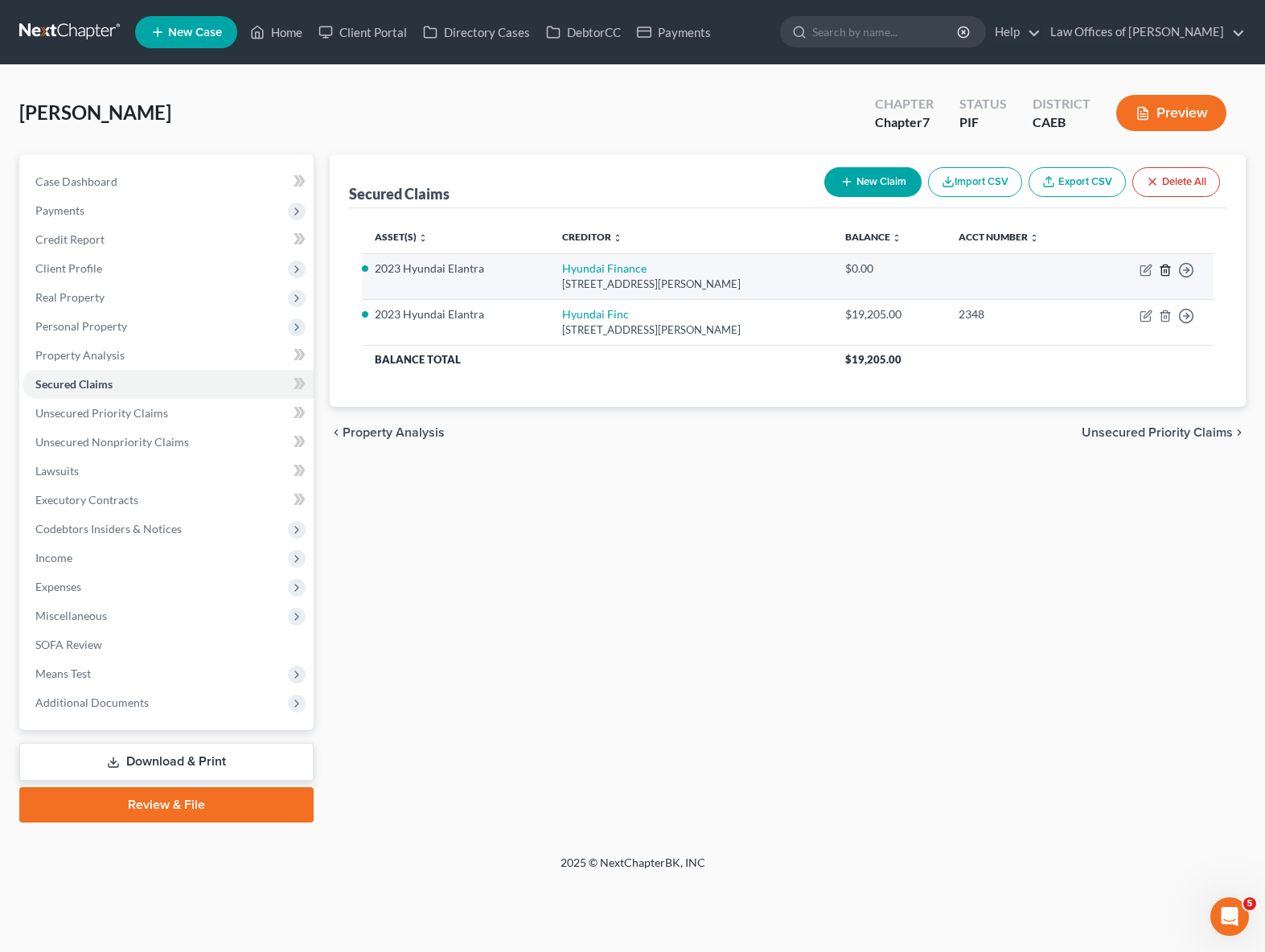
click at [1167, 268] on icon "button" at bounding box center [1164, 269] width 13 height 13
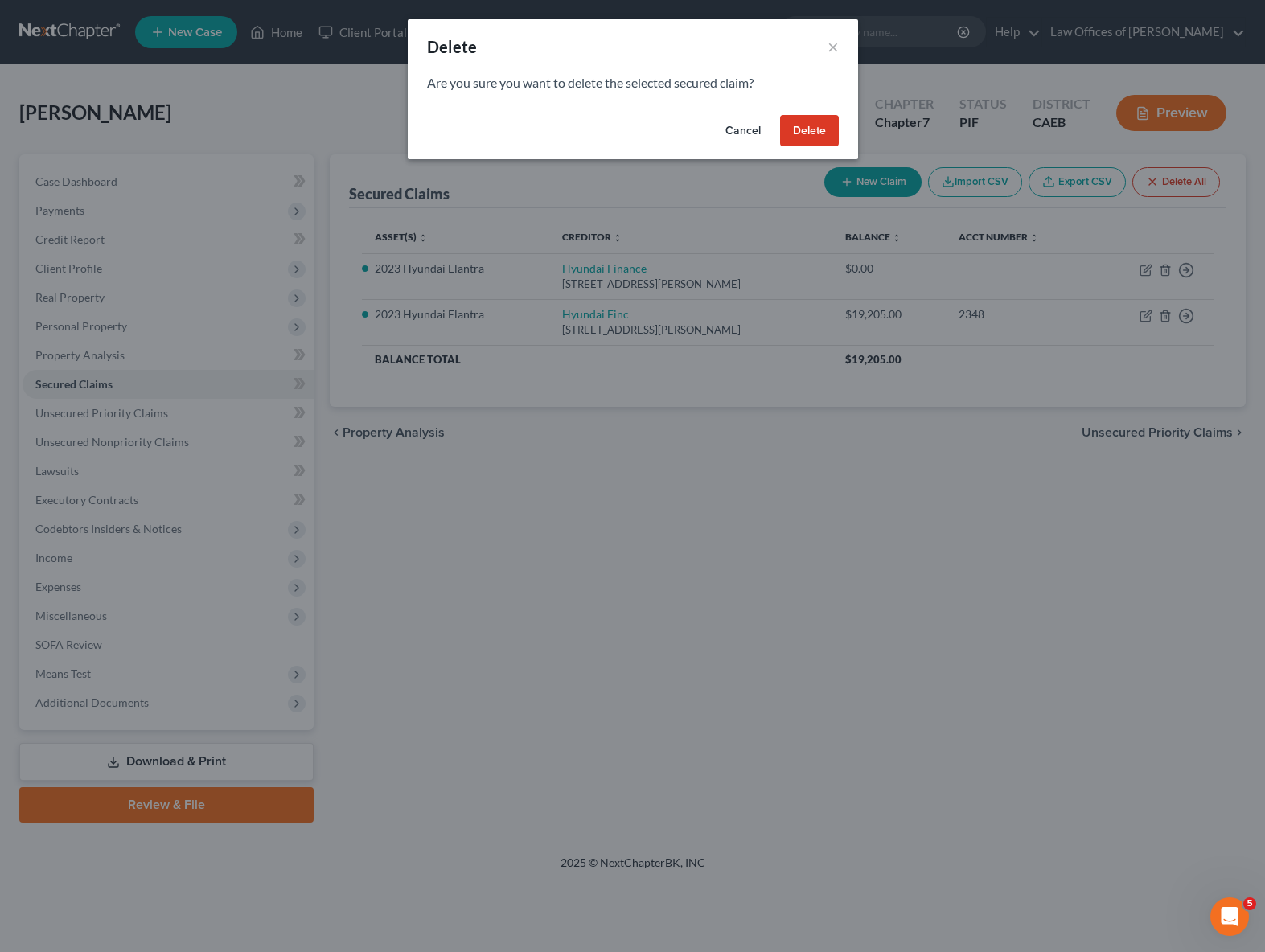
click at [803, 132] on button "Delete" at bounding box center [809, 131] width 59 height 32
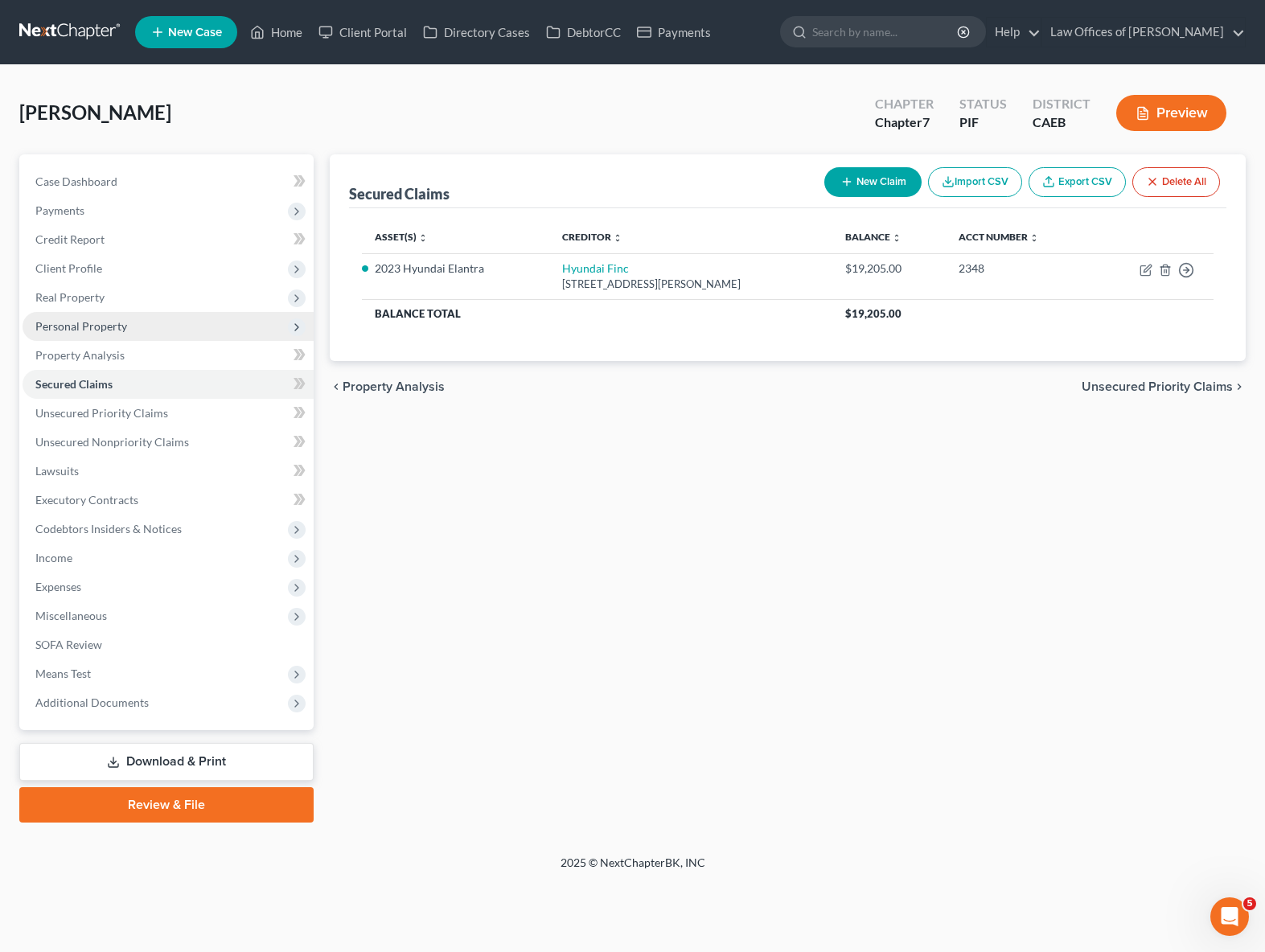
click at [85, 328] on span "Personal Property" at bounding box center [81, 326] width 91 height 13
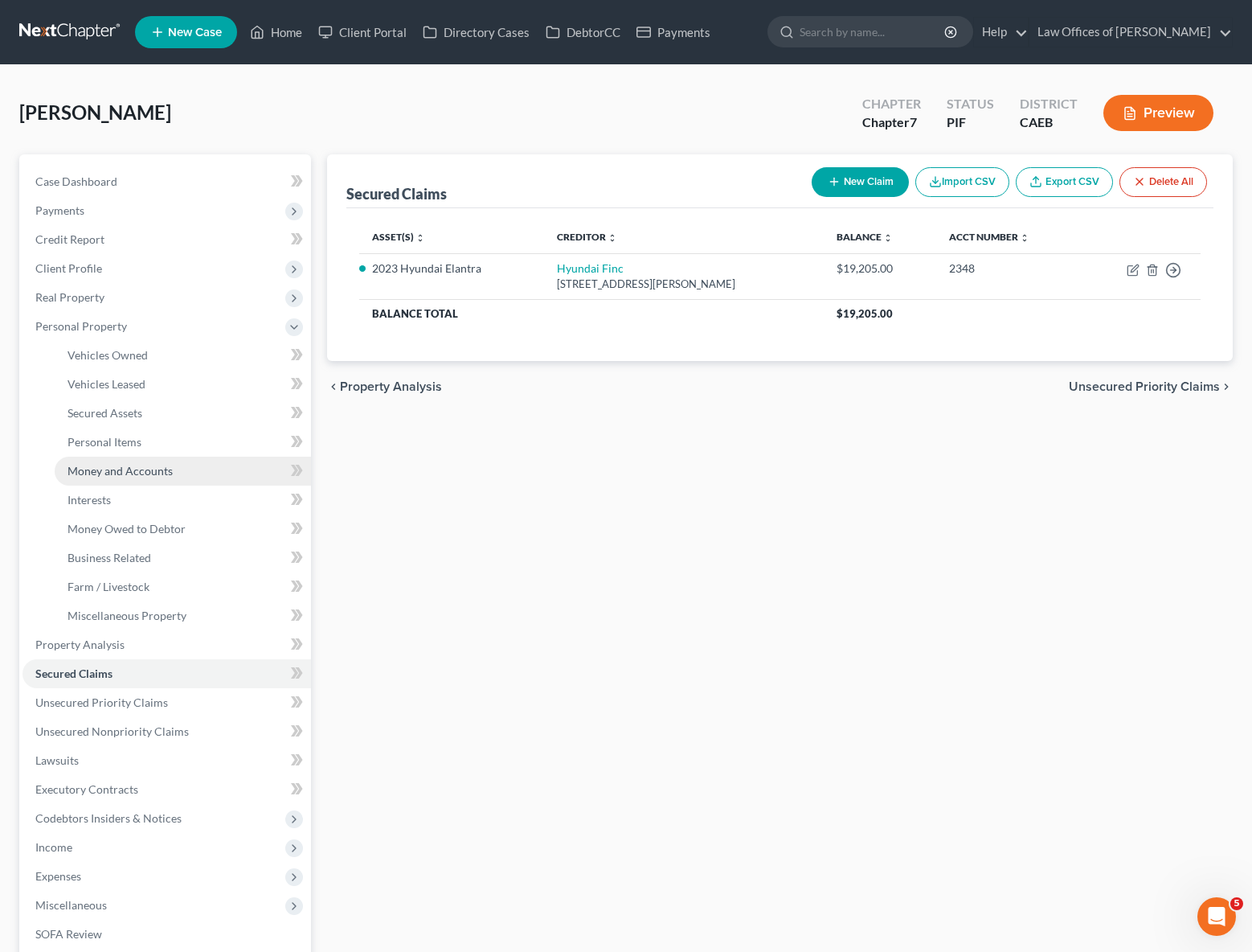
click at [143, 465] on span "Money and Accounts" at bounding box center [121, 471] width 106 height 13
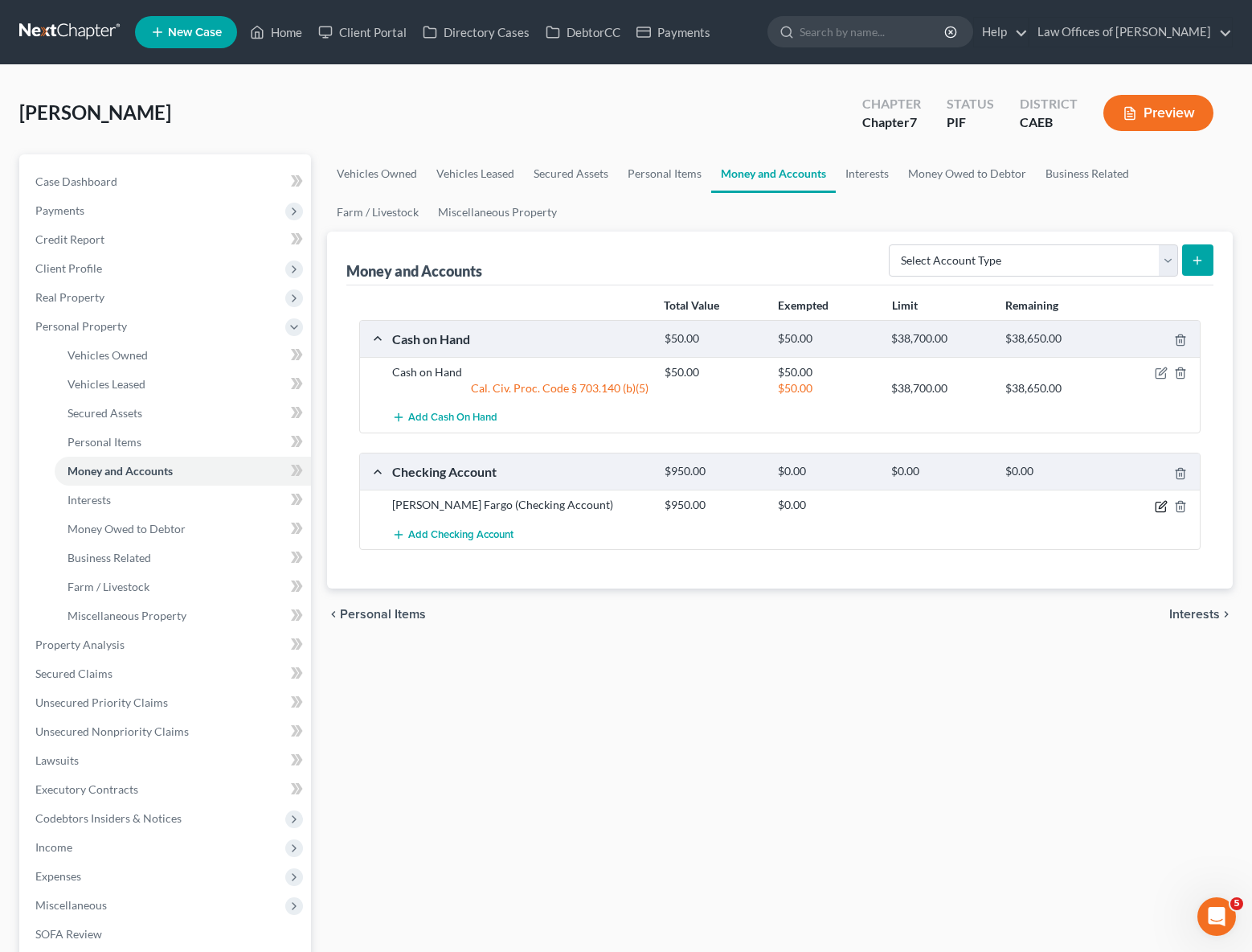
click at [1159, 506] on icon "button" at bounding box center [1162, 504] width 8 height 8
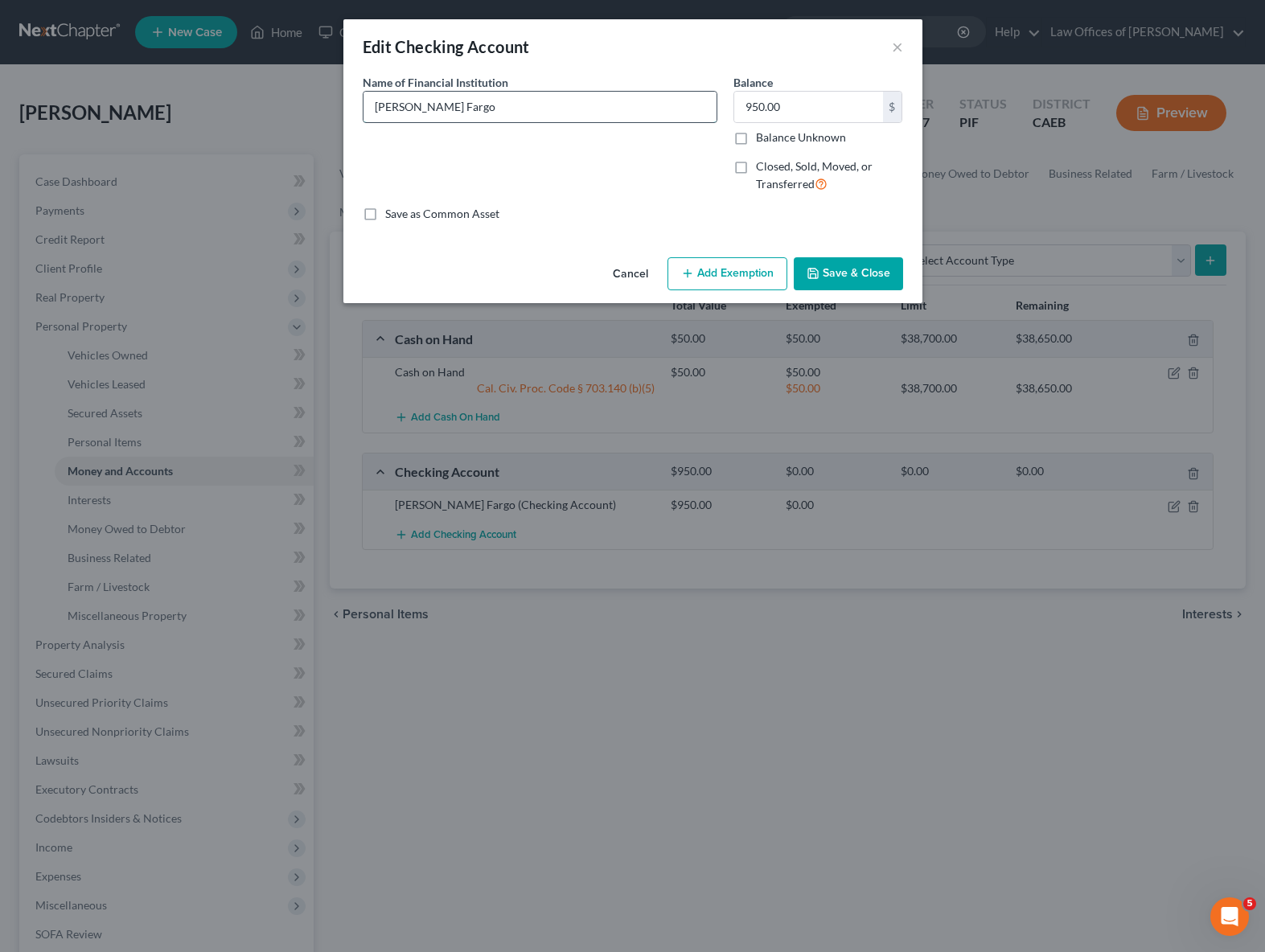
click at [483, 104] on input "[PERSON_NAME] Fargo" at bounding box center [539, 107] width 353 height 30
type input "[PERSON_NAME] Fargo Bank"
click at [746, 273] on button "Add Exemption" at bounding box center [727, 274] width 120 height 34
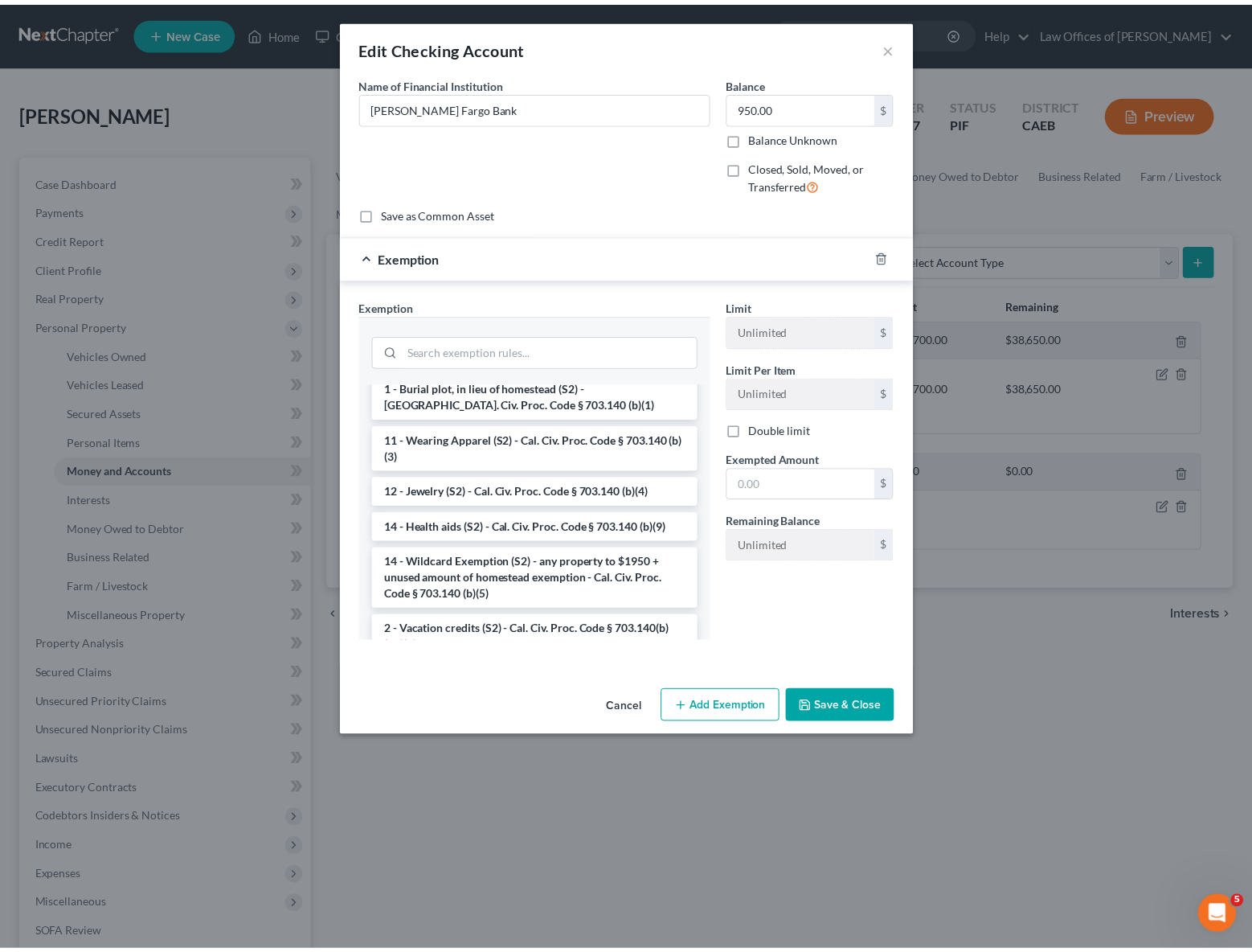
scroll to position [320, 0]
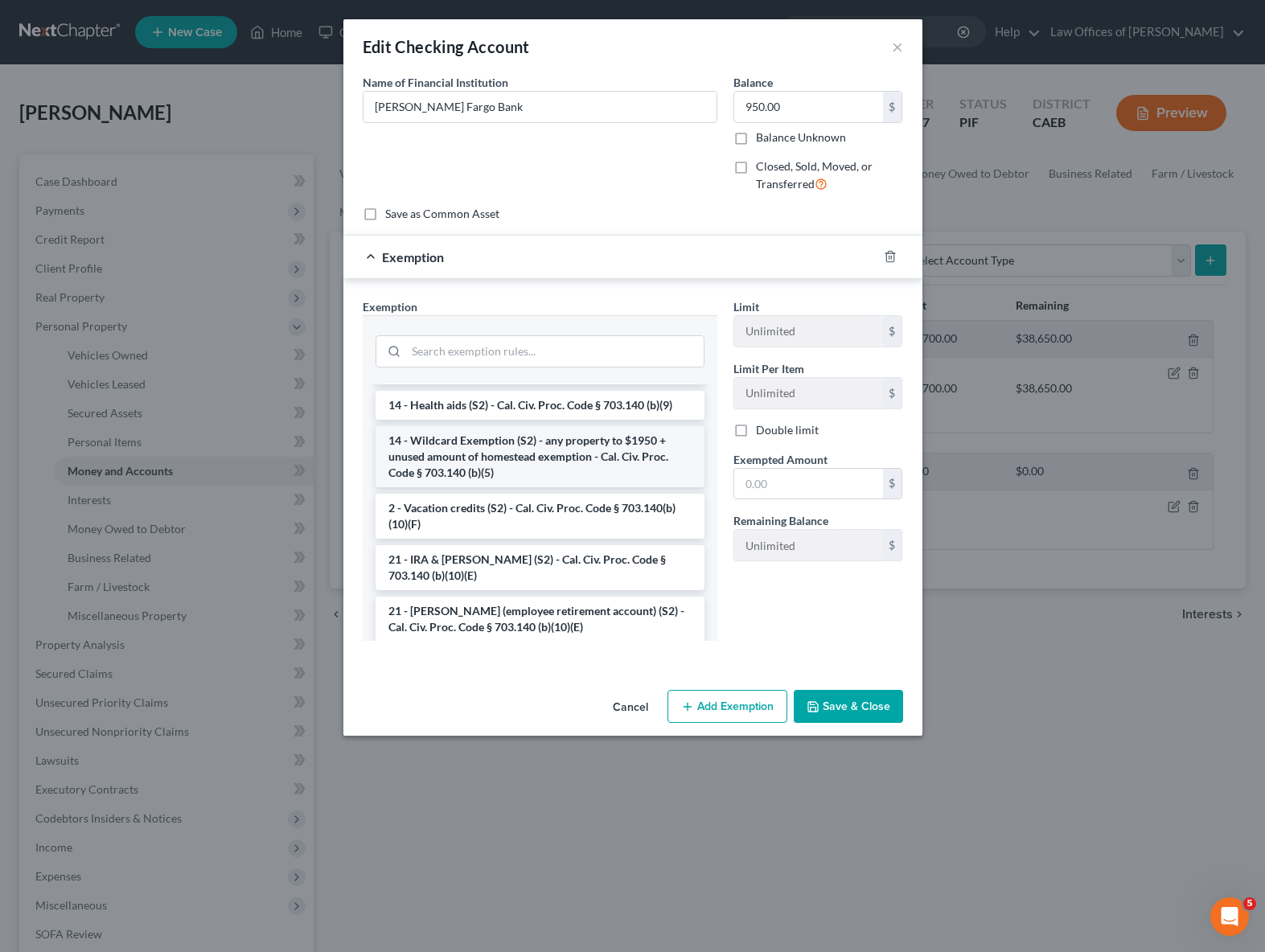
click at [565, 459] on li "14 - Wildcard Exemption (S2) - any property to $1950 + unused amount of homeste…" at bounding box center [540, 456] width 329 height 61
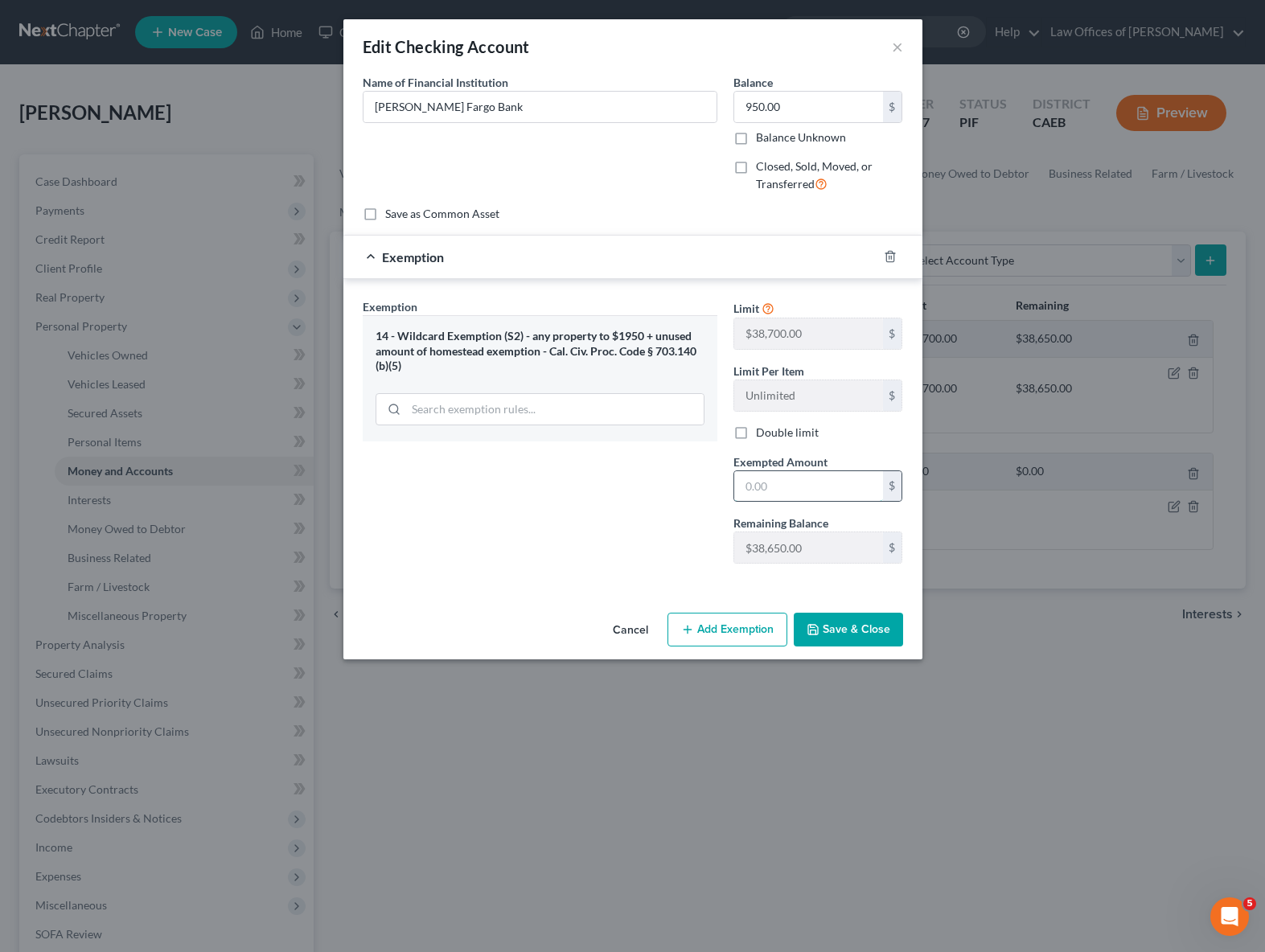
drag, startPoint x: 826, startPoint y: 491, endPoint x: 842, endPoint y: 488, distance: 16.3
click at [826, 491] on input "text" at bounding box center [808, 486] width 148 height 30
type input "950."
click at [844, 631] on button "Save & Close" at bounding box center [848, 629] width 109 height 34
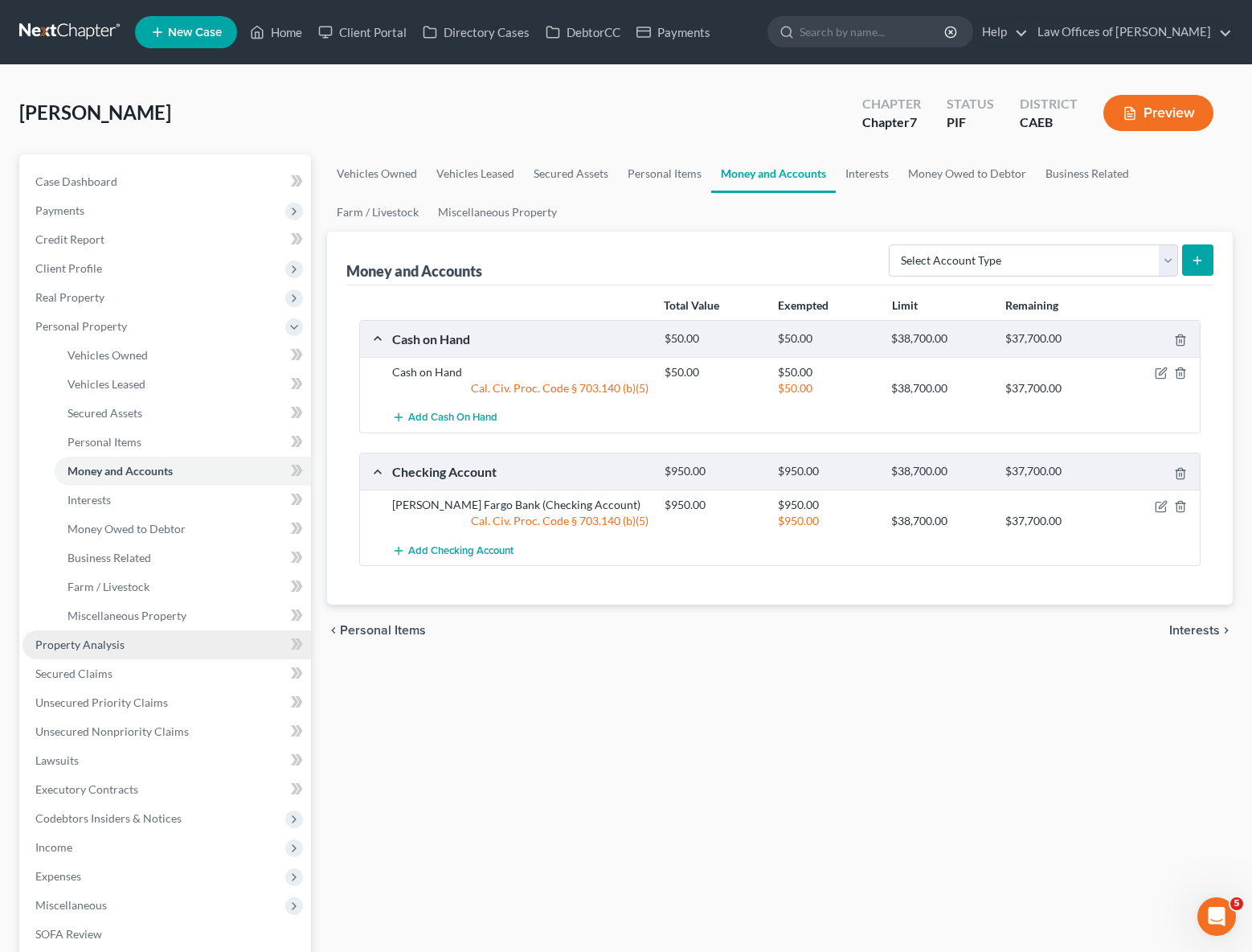
click at [117, 646] on span "Property Analysis" at bounding box center [80, 644] width 89 height 13
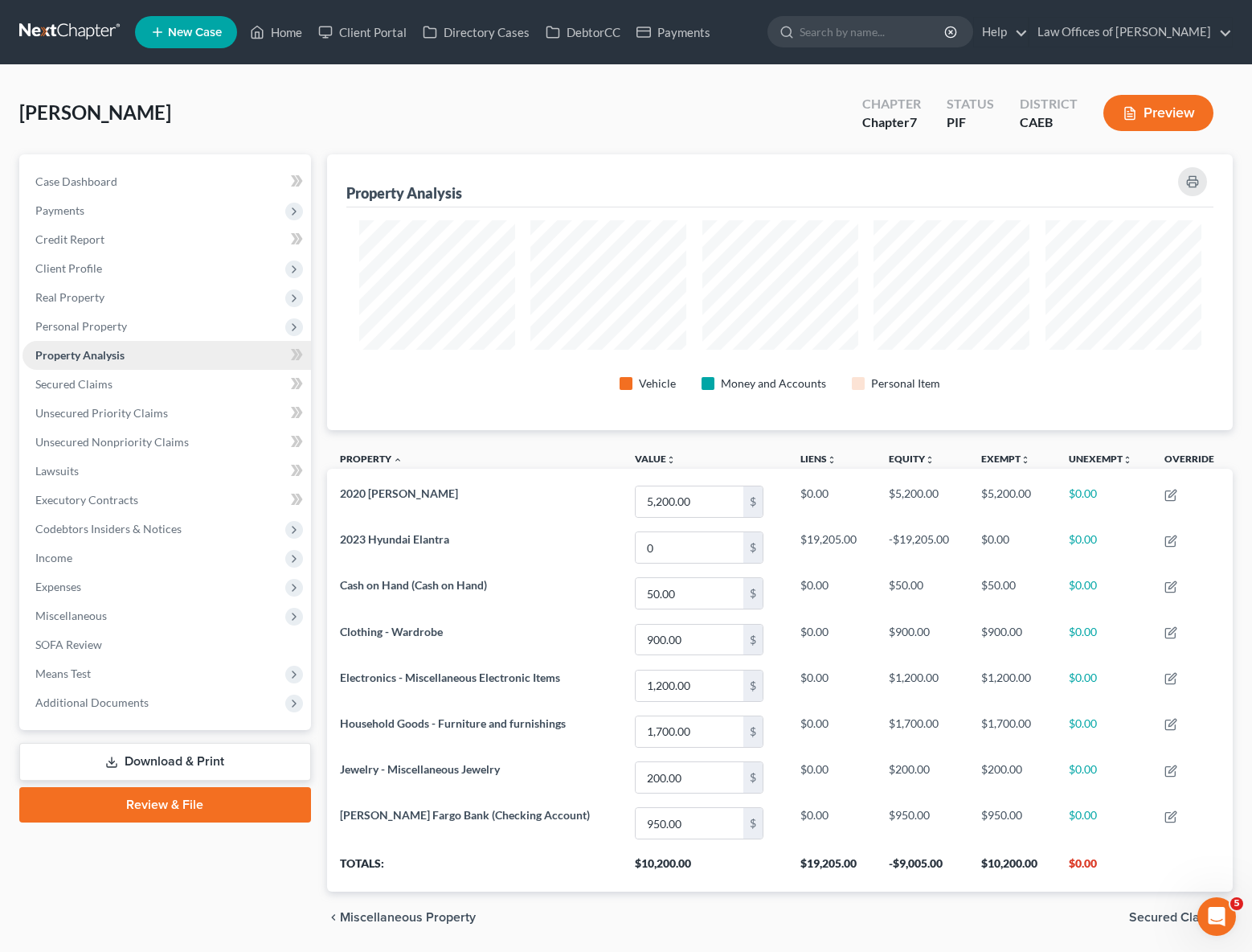
scroll to position [276, 906]
click at [123, 328] on span "Personal Property" at bounding box center [81, 326] width 91 height 13
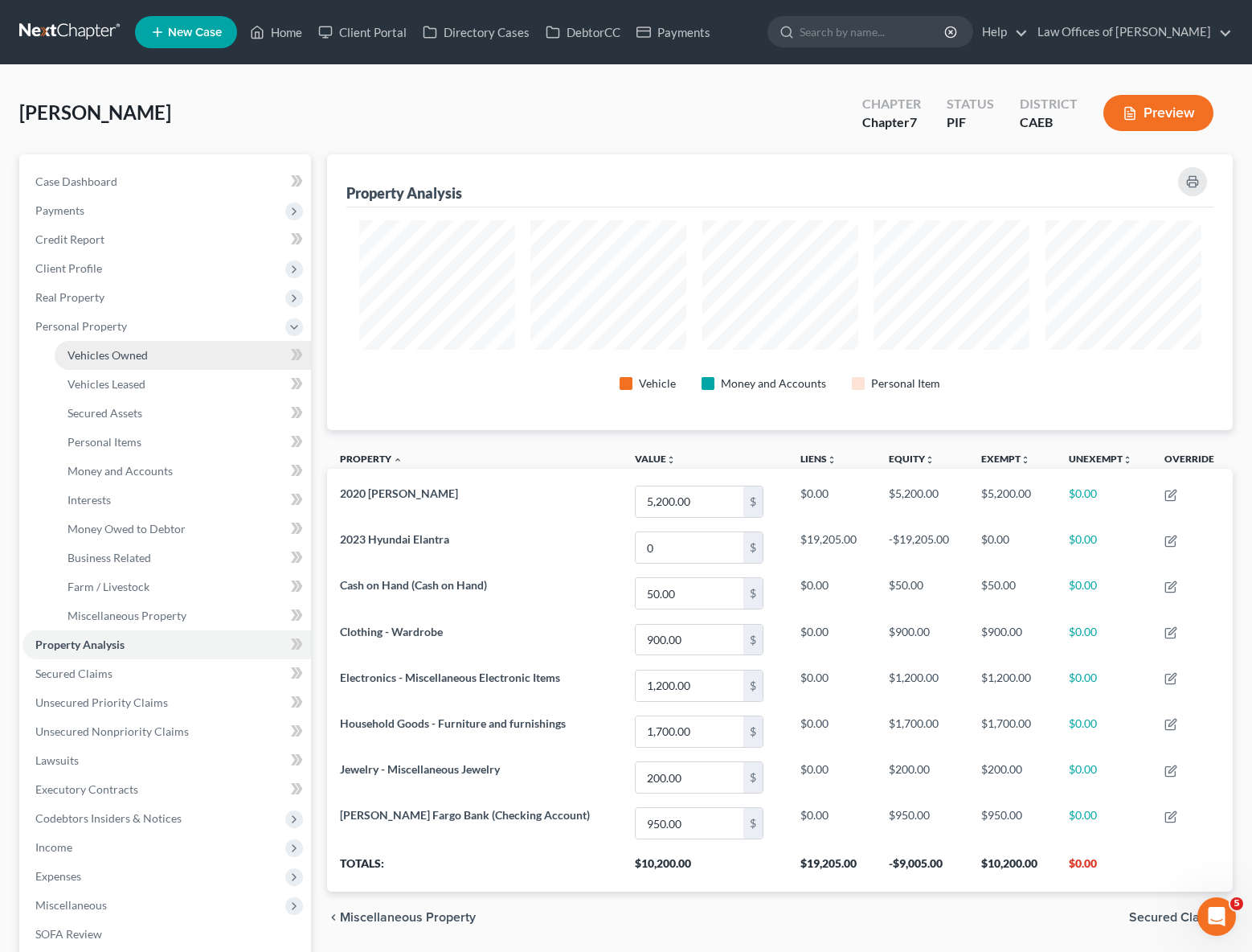
click at [126, 349] on span "Vehicles Owned" at bounding box center [108, 355] width 81 height 13
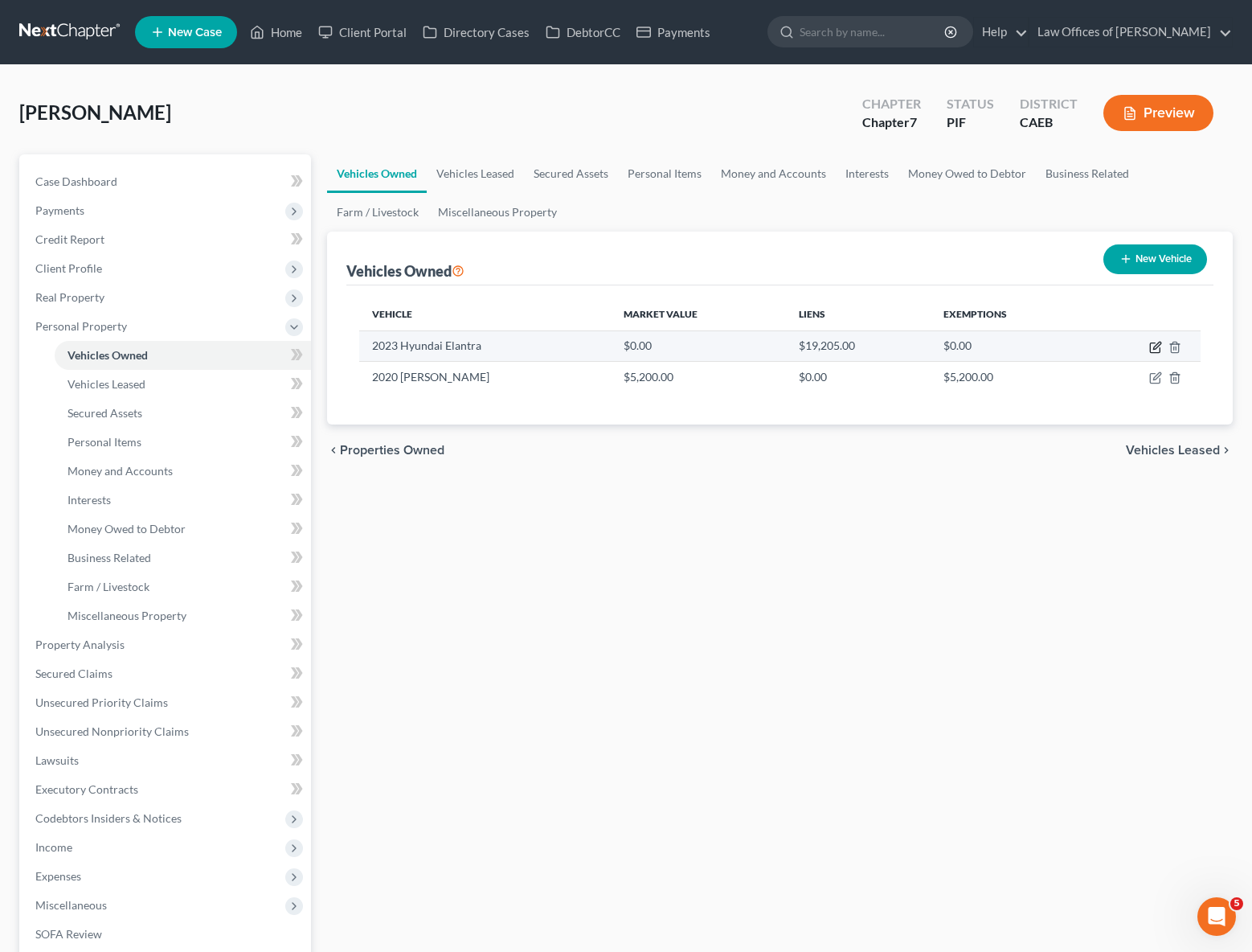
click at [1156, 345] on icon "button" at bounding box center [1156, 346] width 13 height 13
select select "0"
select select "3"
select select "0"
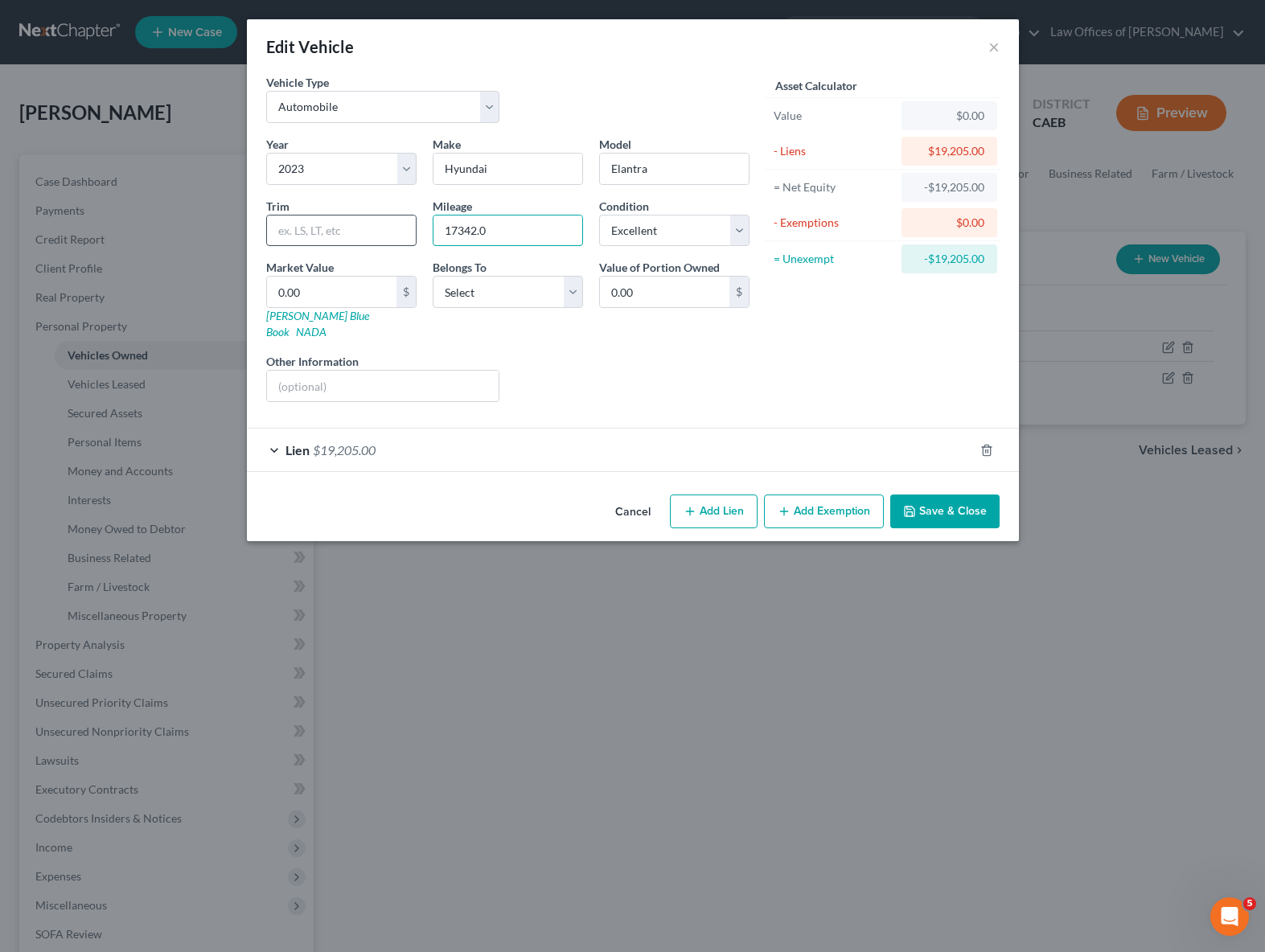
drag, startPoint x: 511, startPoint y: 232, endPoint x: 352, endPoint y: 217, distance: 159.7
click at [352, 217] on div "Year Select 2026 2025 2024 2023 2022 2021 2020 2019 2018 2017 2016 2015 2014 20…" at bounding box center [508, 275] width 499 height 279
type input "17,342"
click at [740, 230] on select "Select Excellent Very Good Good Fair Poor" at bounding box center [674, 231] width 150 height 32
click at [599, 215] on select "Select Excellent Very Good Good Fair Poor" at bounding box center [674, 231] width 150 height 32
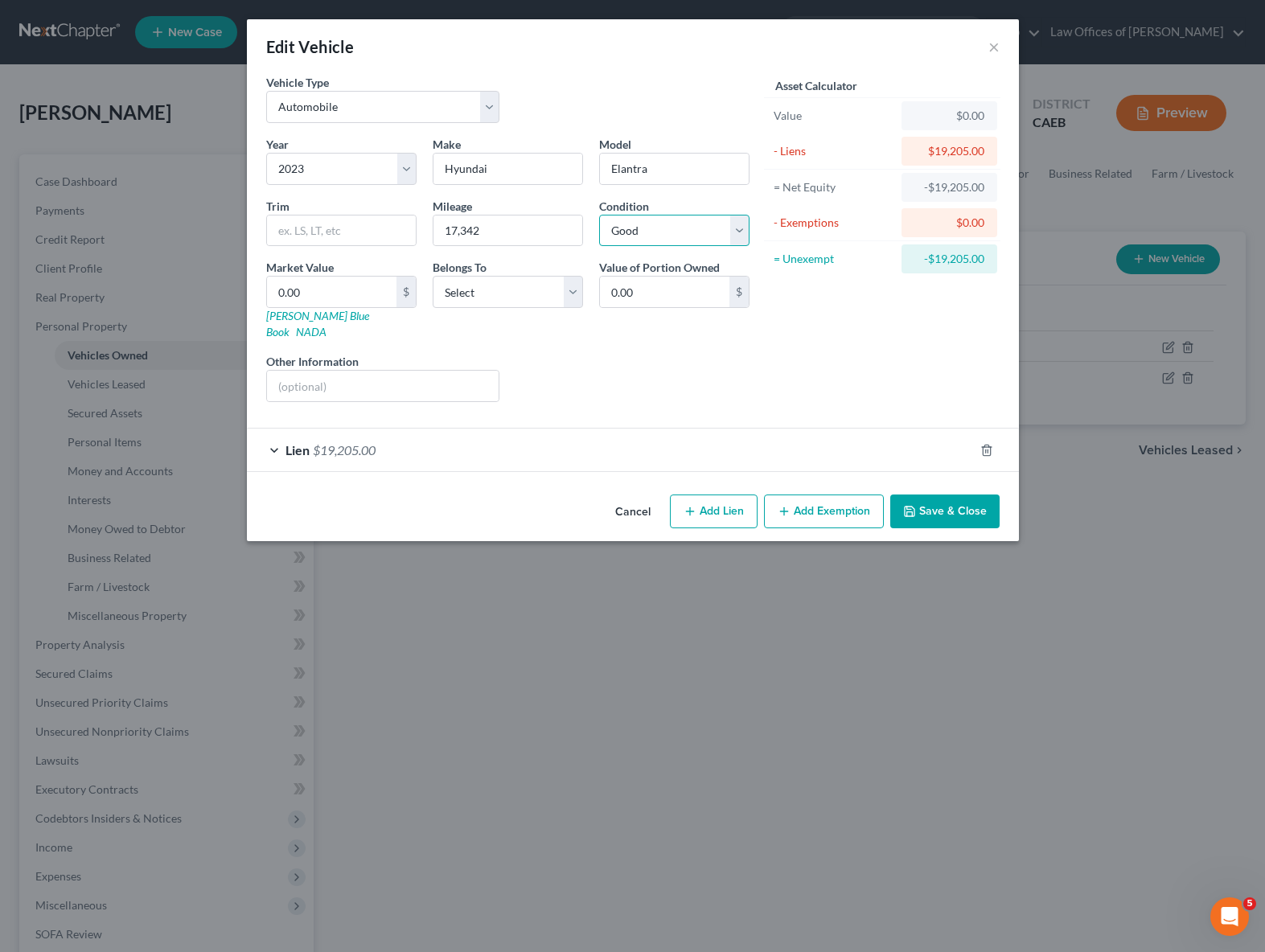
click at [737, 235] on select "Select Excellent Very Good Good Fair Poor" at bounding box center [674, 231] width 150 height 32
select select "1"
click at [599, 215] on select "Select Excellent Very Good Good Fair Poor" at bounding box center [674, 231] width 150 height 32
click at [334, 289] on input "0.00" at bounding box center [331, 292] width 129 height 30
type input "1"
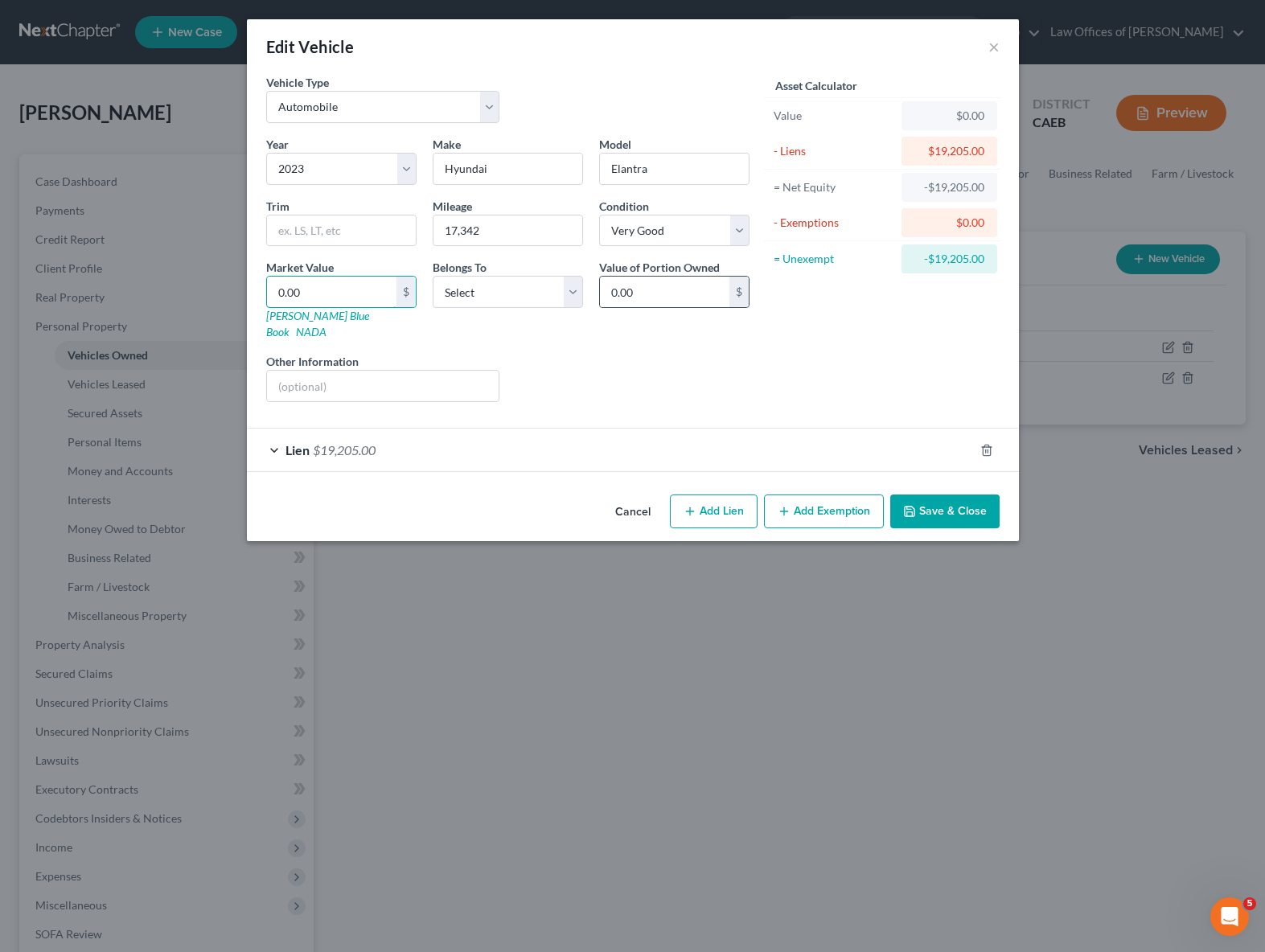
type input "1.00"
type input "17"
type input "17.00"
type input "178"
type input "178.00"
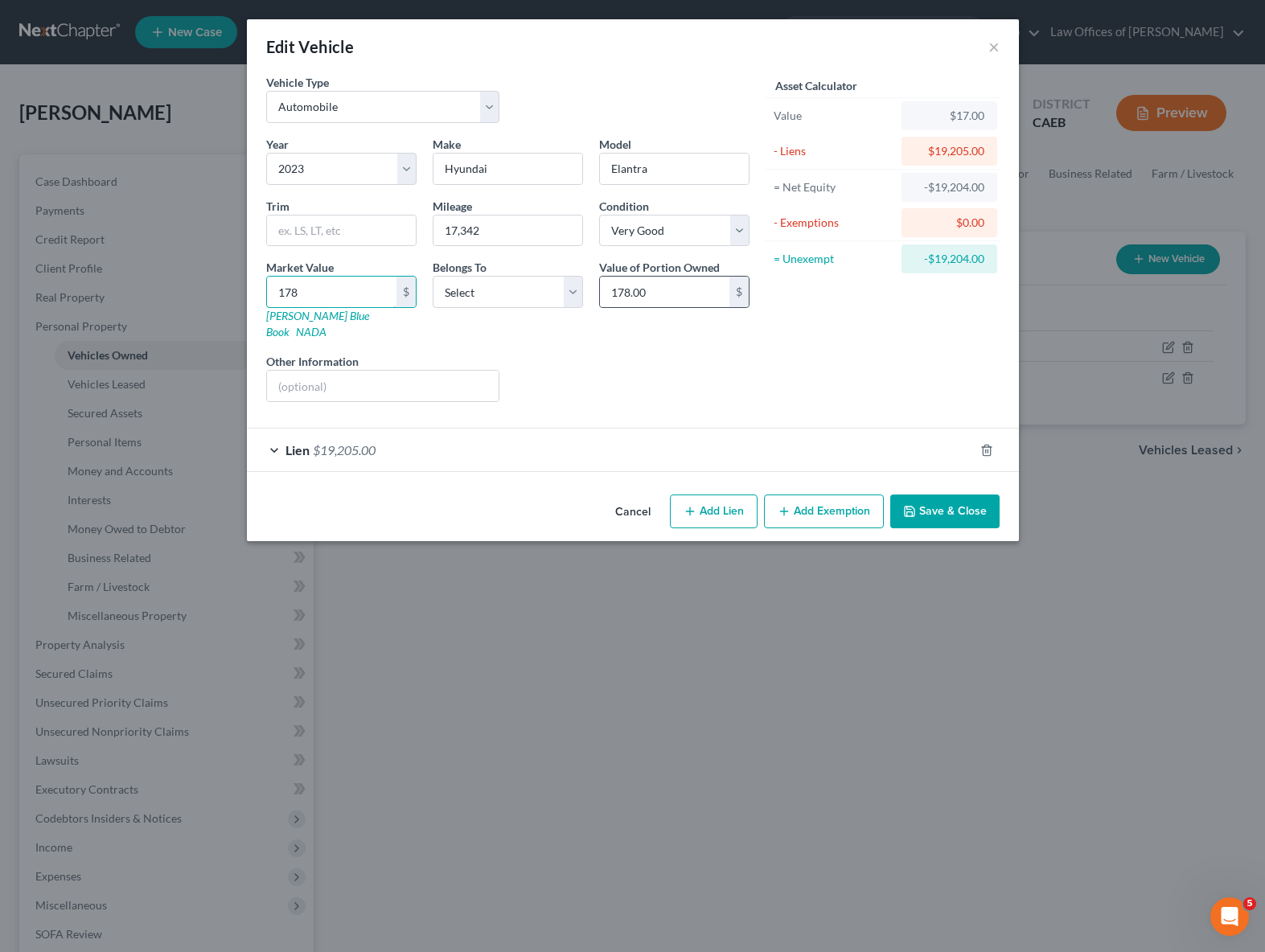
type input "1780"
type input "1,780.00"
type input "1,7800"
type input "17,800.00"
type input "17,800"
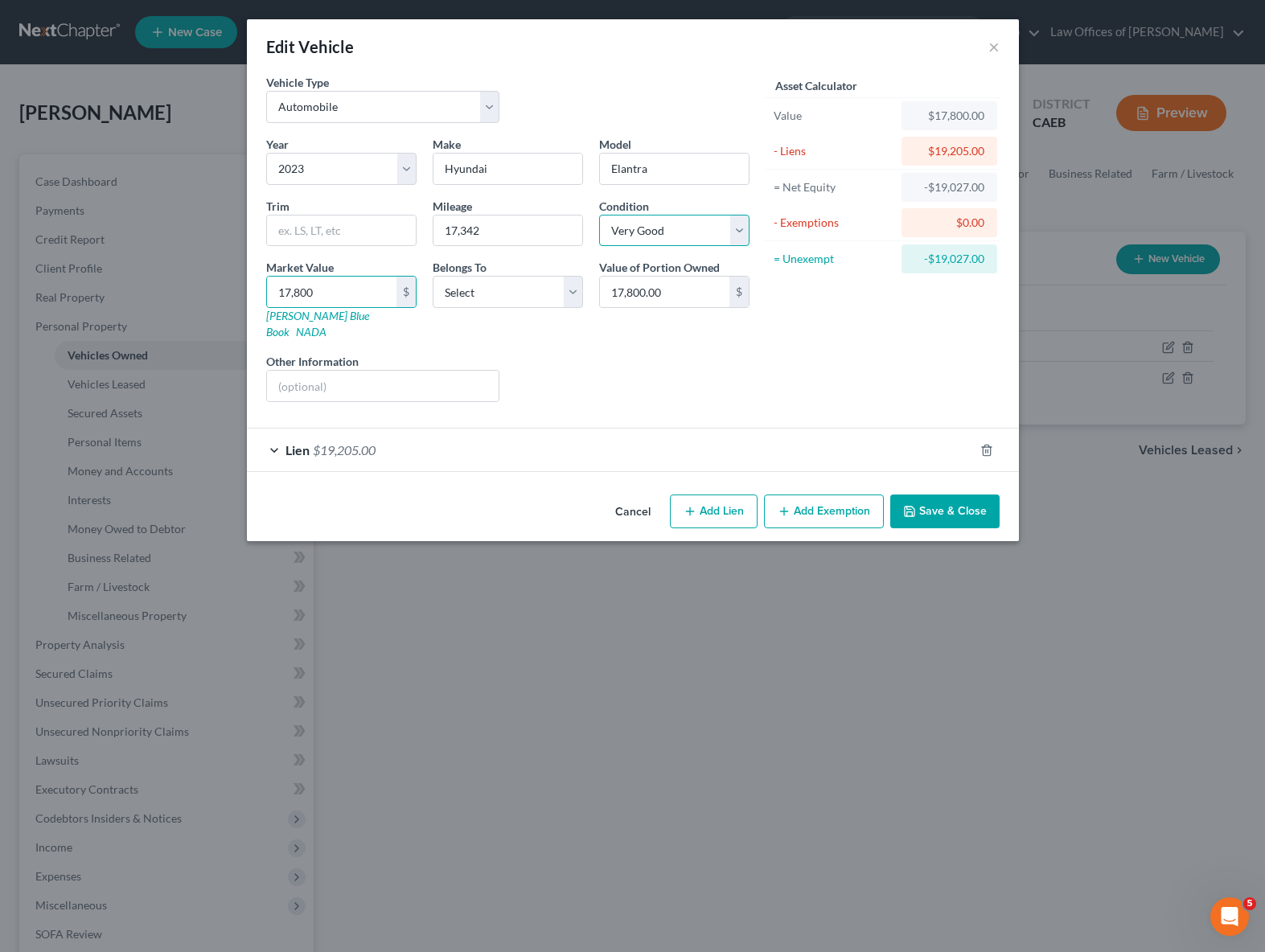
click at [742, 234] on select "Select Excellent Very Good Good Fair Poor" at bounding box center [674, 231] width 150 height 32
select select "2"
click at [599, 215] on select "Select Excellent Very Good Good Fair Poor" at bounding box center [674, 231] width 150 height 32
click at [932, 499] on button "Save & Close" at bounding box center [945, 512] width 109 height 34
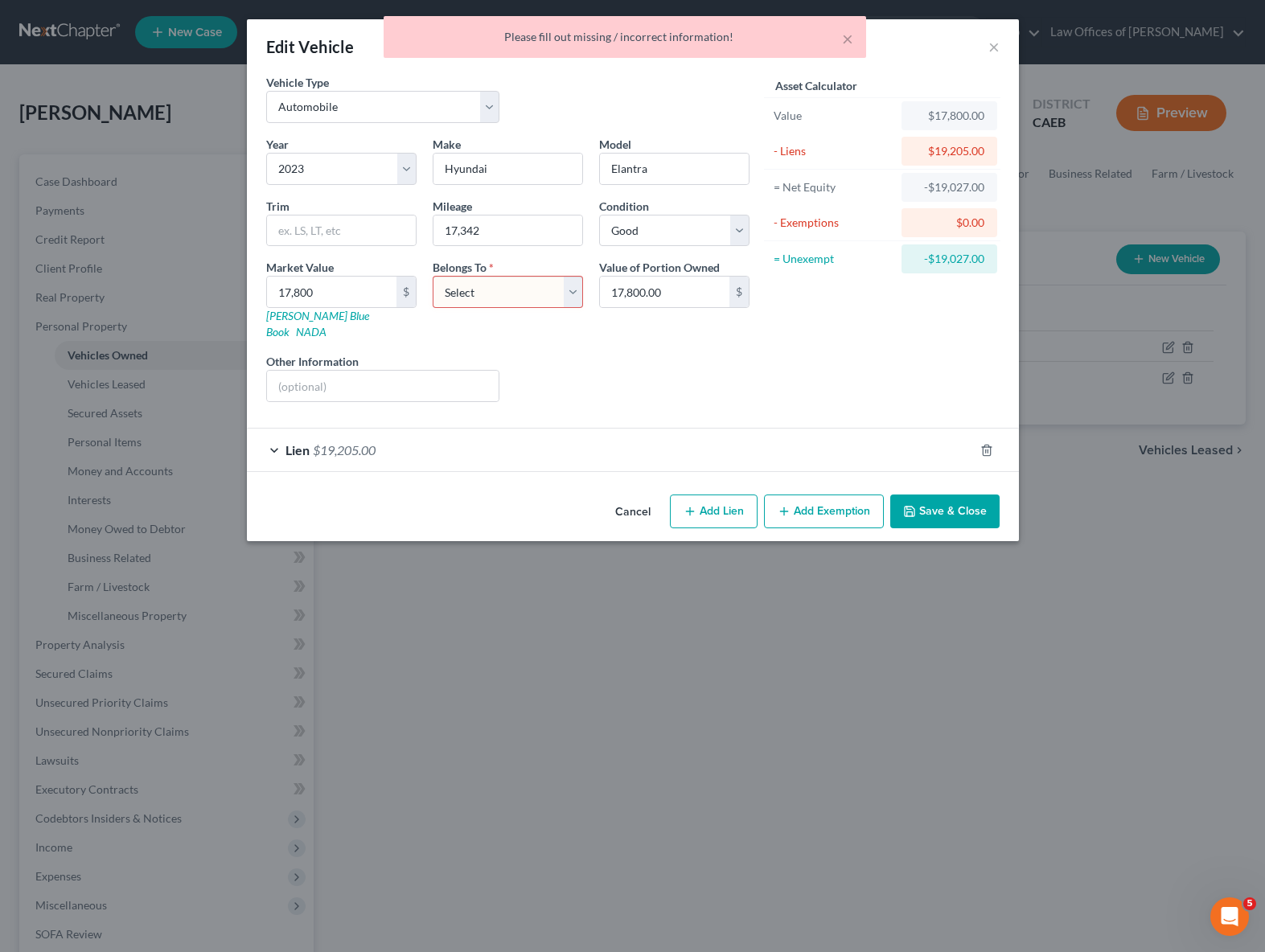
click at [576, 289] on select "Select Debtor 1 Only Debtor 2 Only Debtor 1 And Debtor 2 Only At Least One Of T…" at bounding box center [508, 292] width 150 height 32
select select "0"
click at [433, 276] on select "Select Debtor 1 Only Debtor 2 Only Debtor 1 And Debtor 2 Only At Least One Of T…" at bounding box center [508, 292] width 150 height 32
click at [943, 495] on button "Save & Close" at bounding box center [945, 512] width 109 height 34
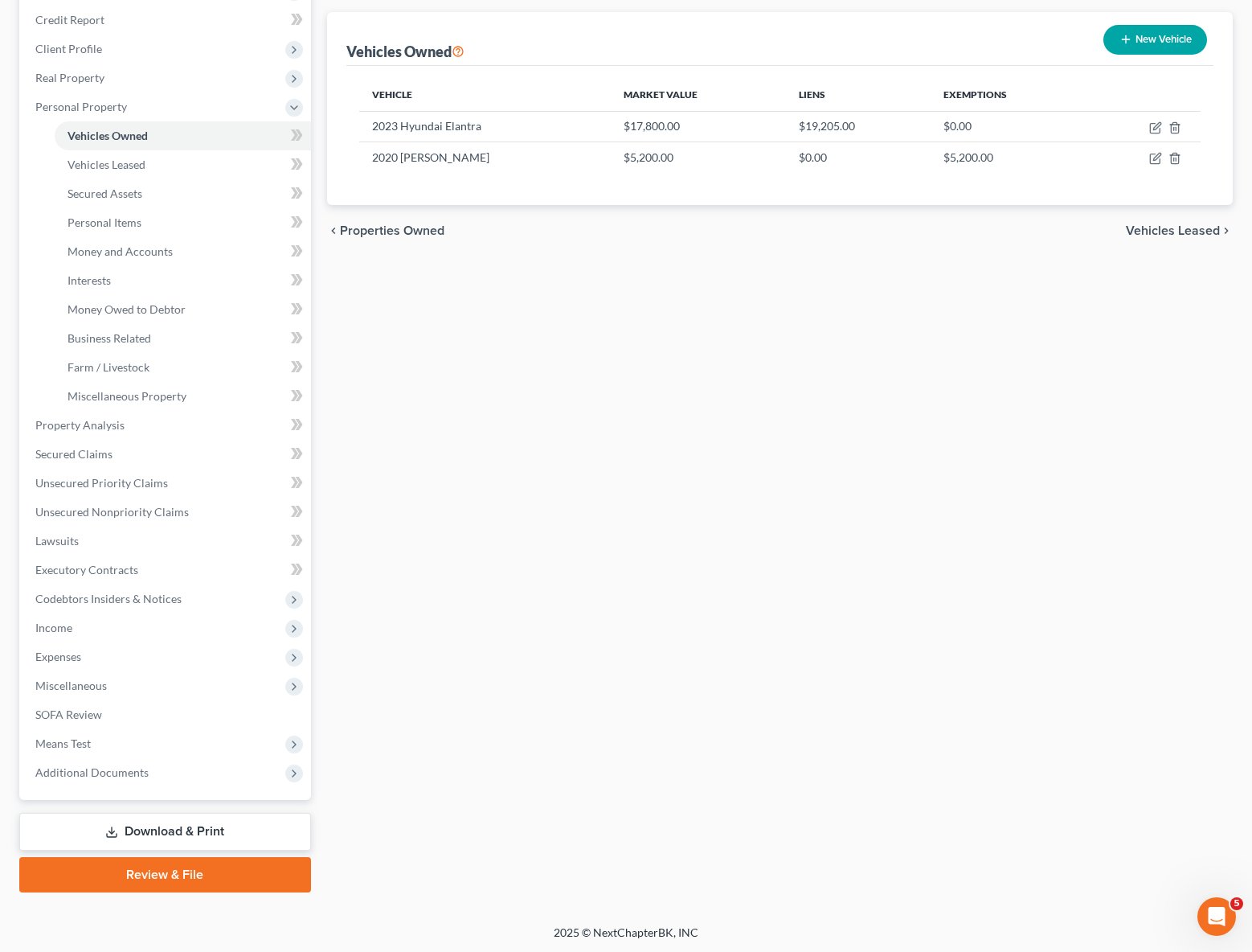
scroll to position [220, 0]
click at [103, 627] on span "Income" at bounding box center [167, 627] width 288 height 29
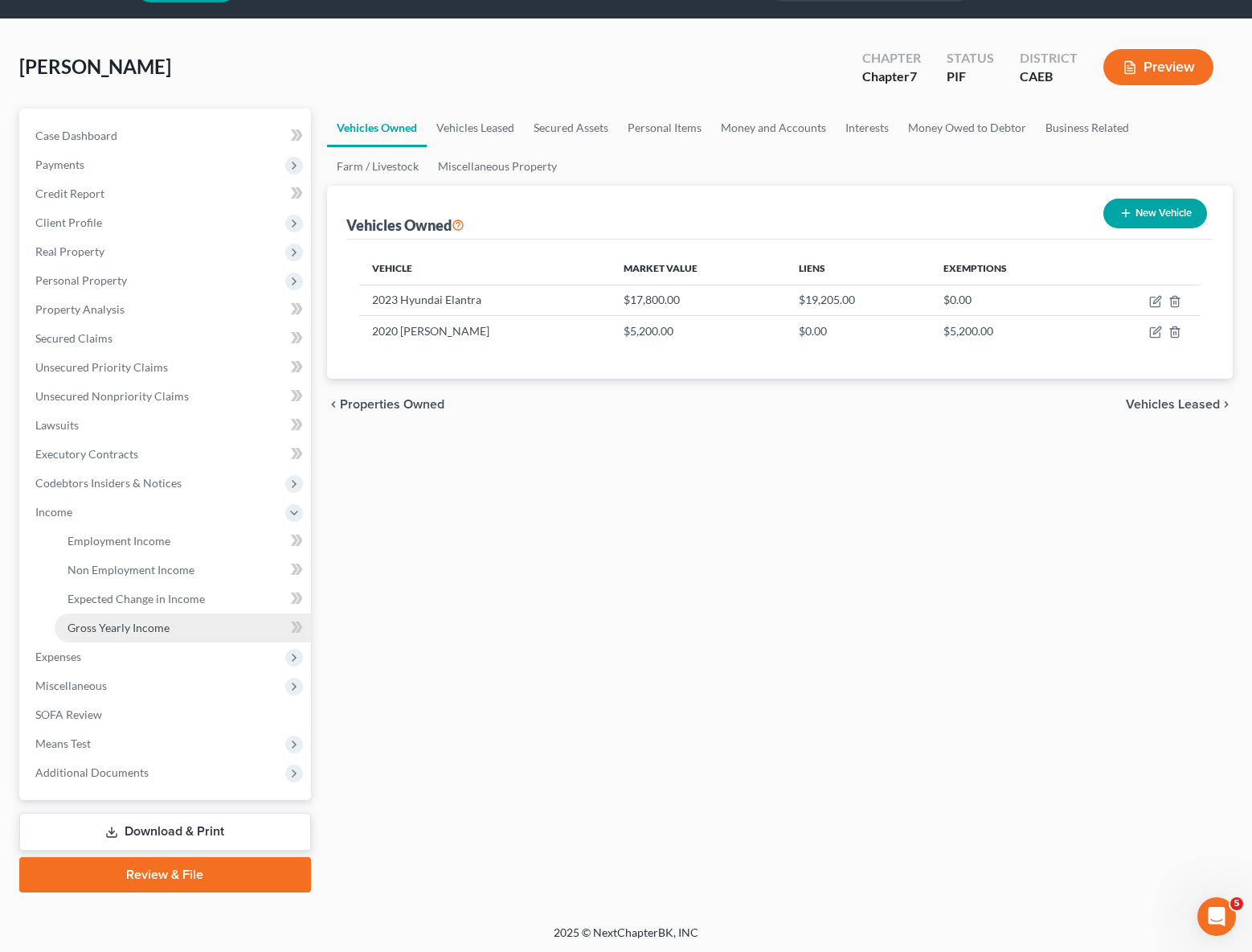
click at [155, 628] on span "Gross Yearly Income" at bounding box center [119, 627] width 102 height 13
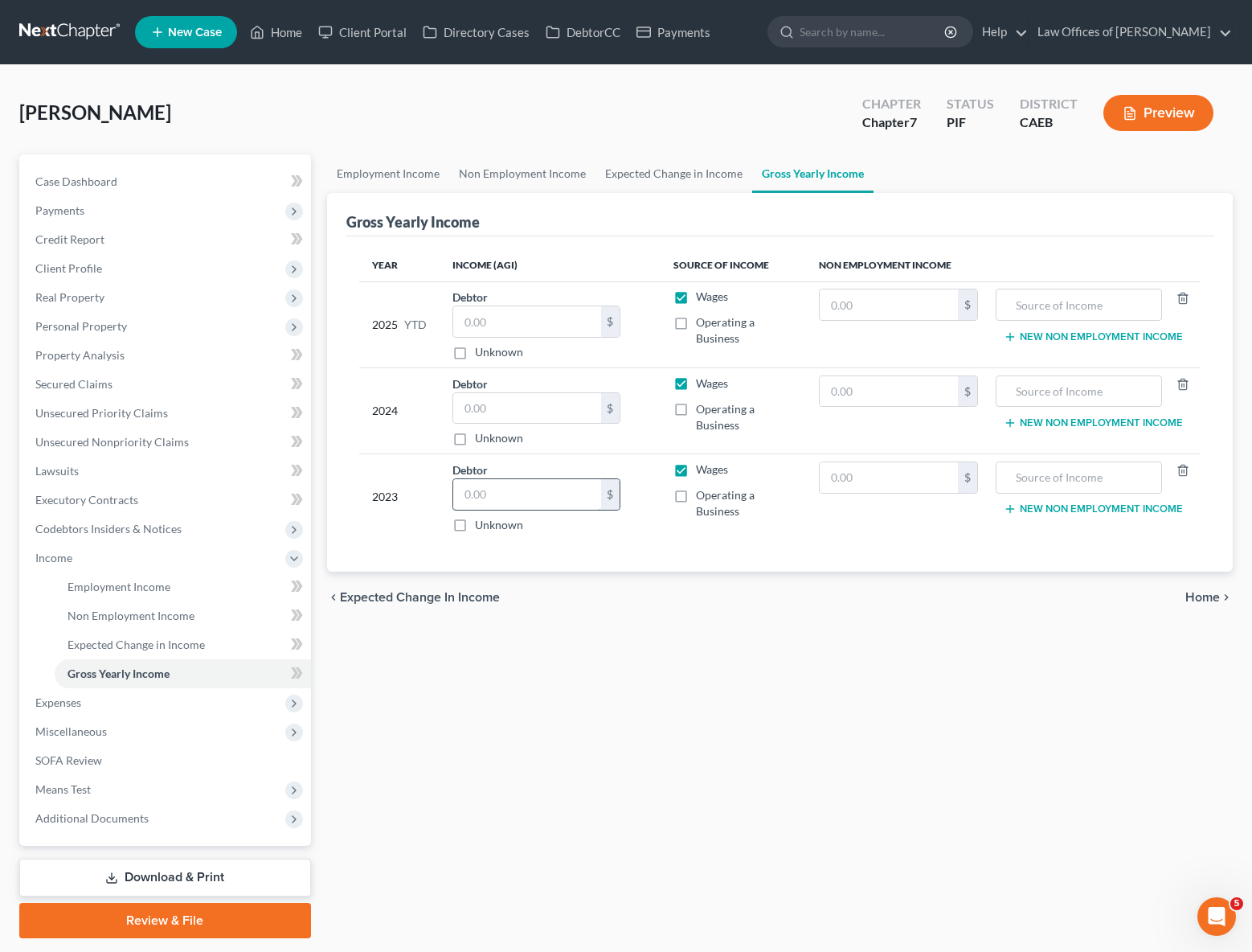
click at [500, 492] on input "text" at bounding box center [527, 494] width 148 height 30
type input "80,640."
click at [527, 410] on input "text" at bounding box center [527, 408] width 148 height 30
type input "88,561."
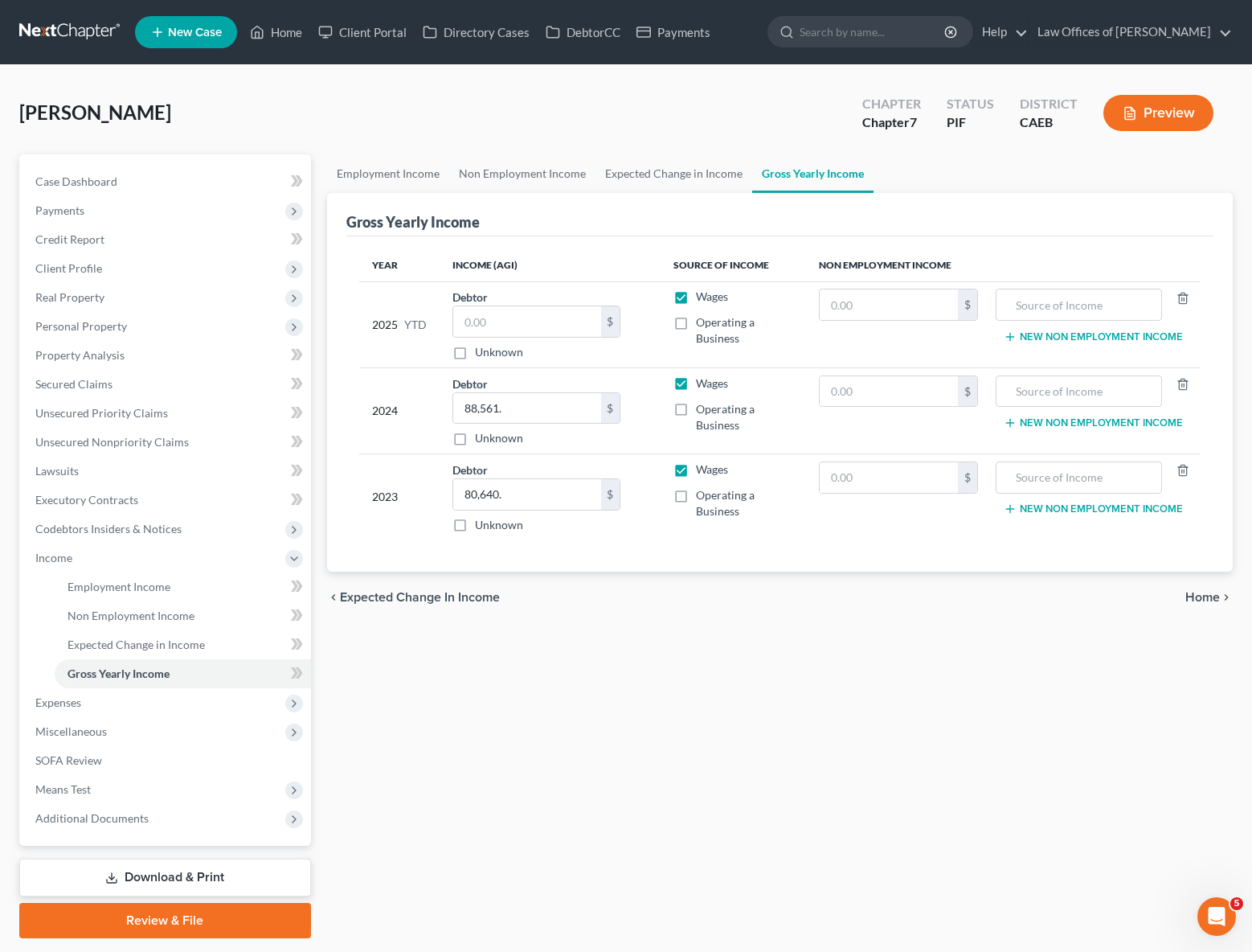
click at [1125, 679] on div "Employment Income Non Employment Income Expected Change in Income Gross Yearly …" at bounding box center [781, 546] width 922 height 784
click at [160, 586] on span "Employment Income" at bounding box center [119, 586] width 103 height 13
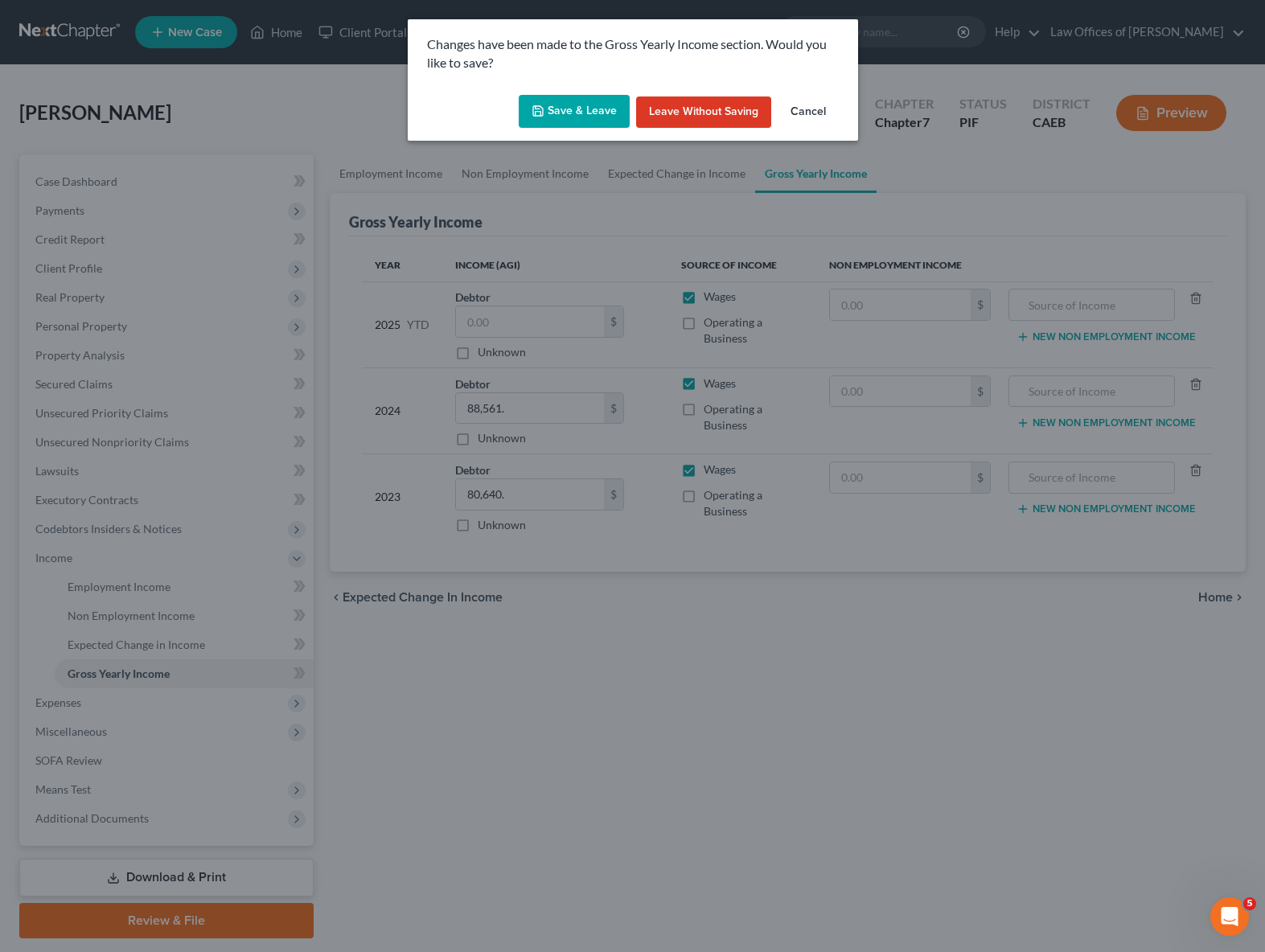
click at [544, 112] on icon "button" at bounding box center [538, 111] width 13 height 13
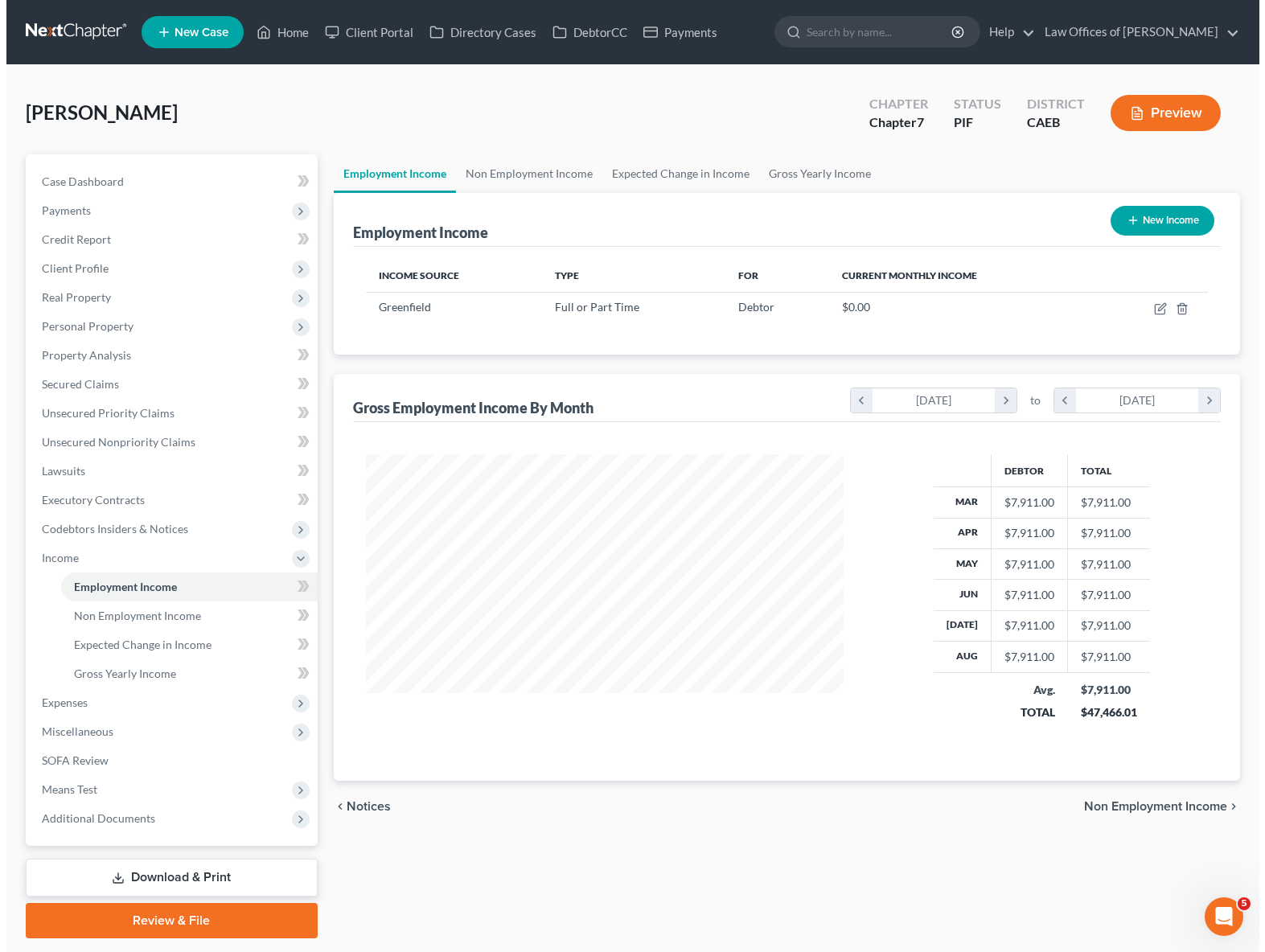
scroll to position [288, 510]
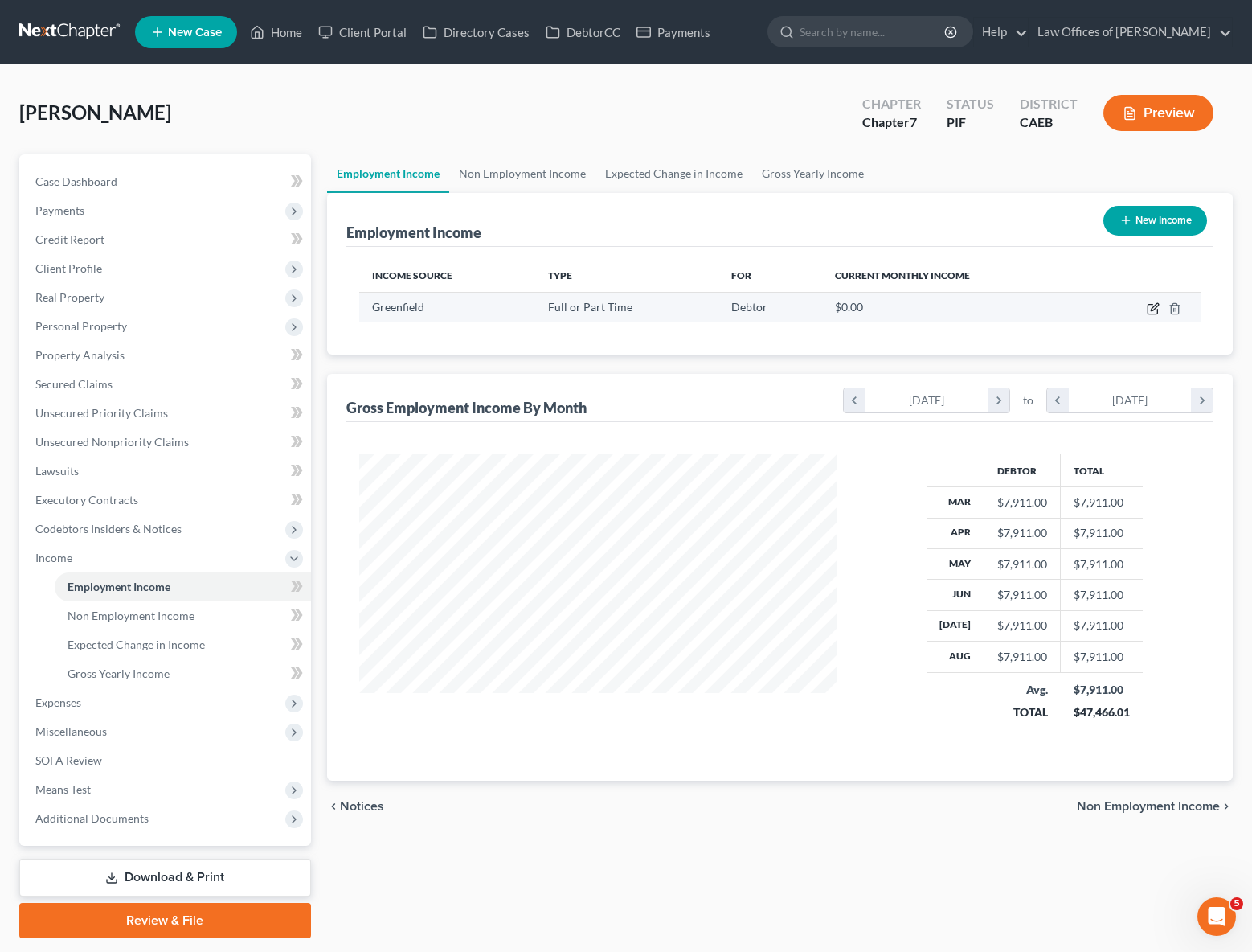
click at [1155, 309] on icon "button" at bounding box center [1155, 306] width 8 height 8
select select "0"
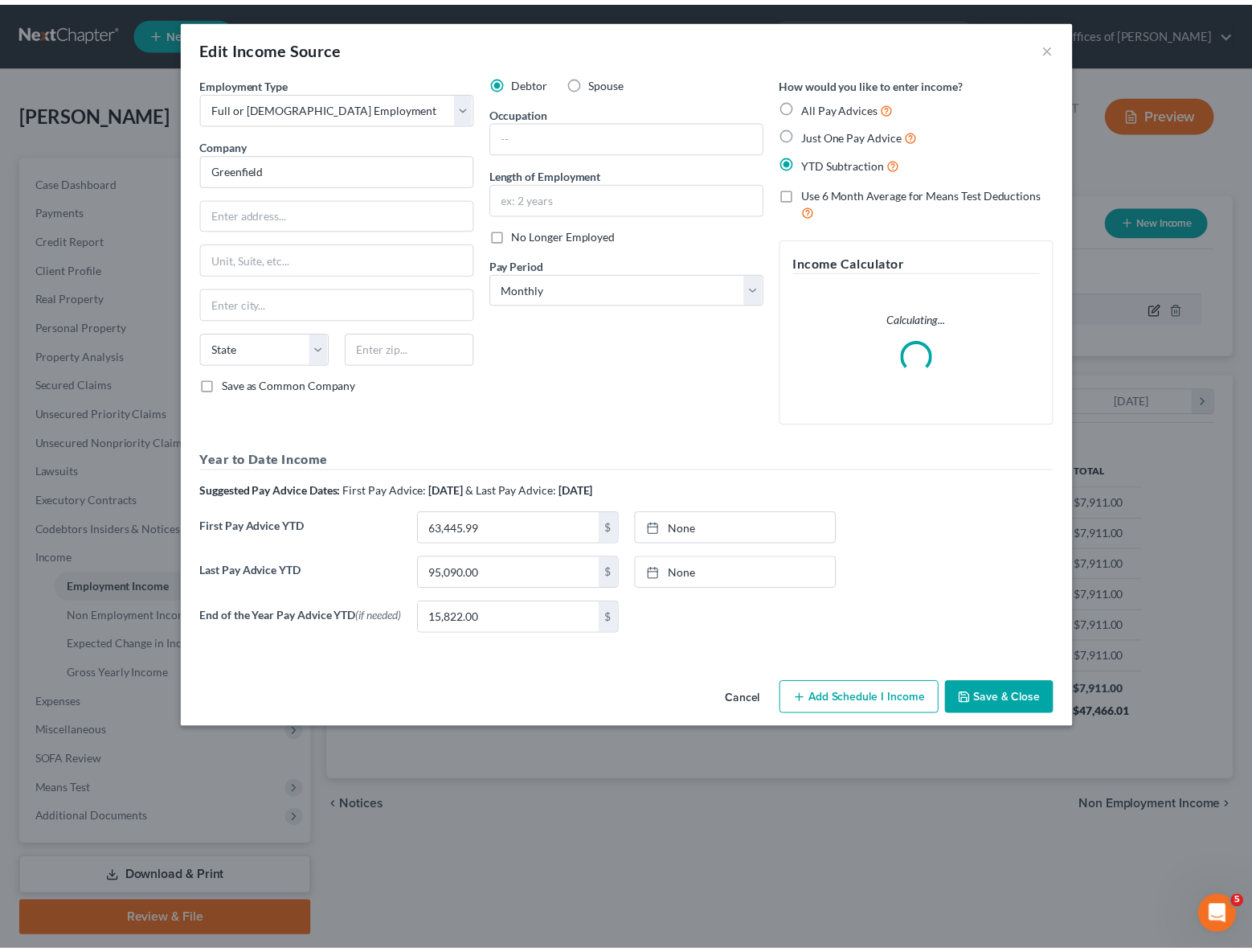
scroll to position [288, 515]
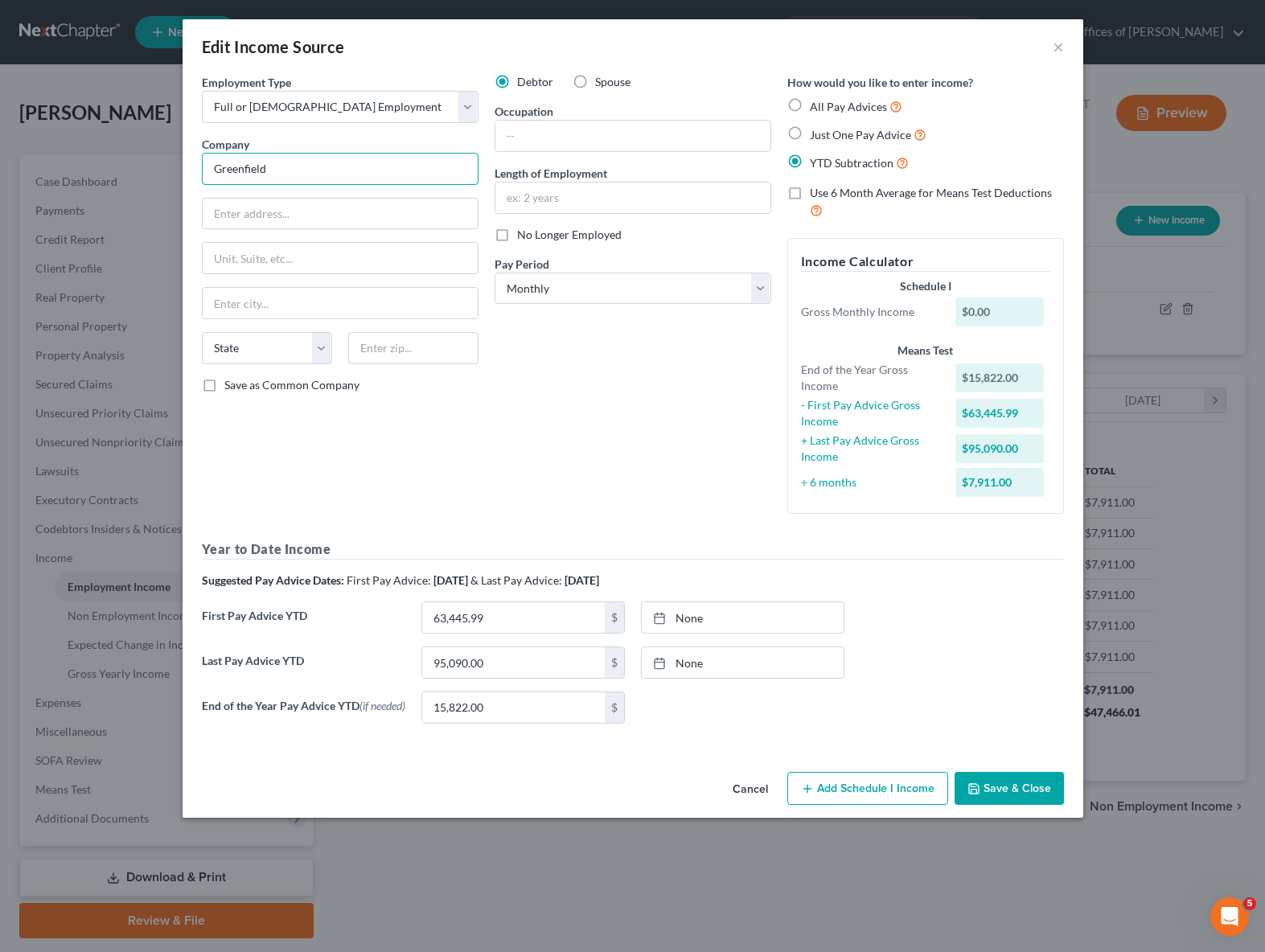
click at [331, 165] on input "Greenfield" at bounding box center [341, 169] width 277 height 32
type input "[GEOGRAPHIC_DATA] Distr."
type input "[STREET_ADDRESS]"
type input "[GEOGRAPHIC_DATA]"
select select "4"
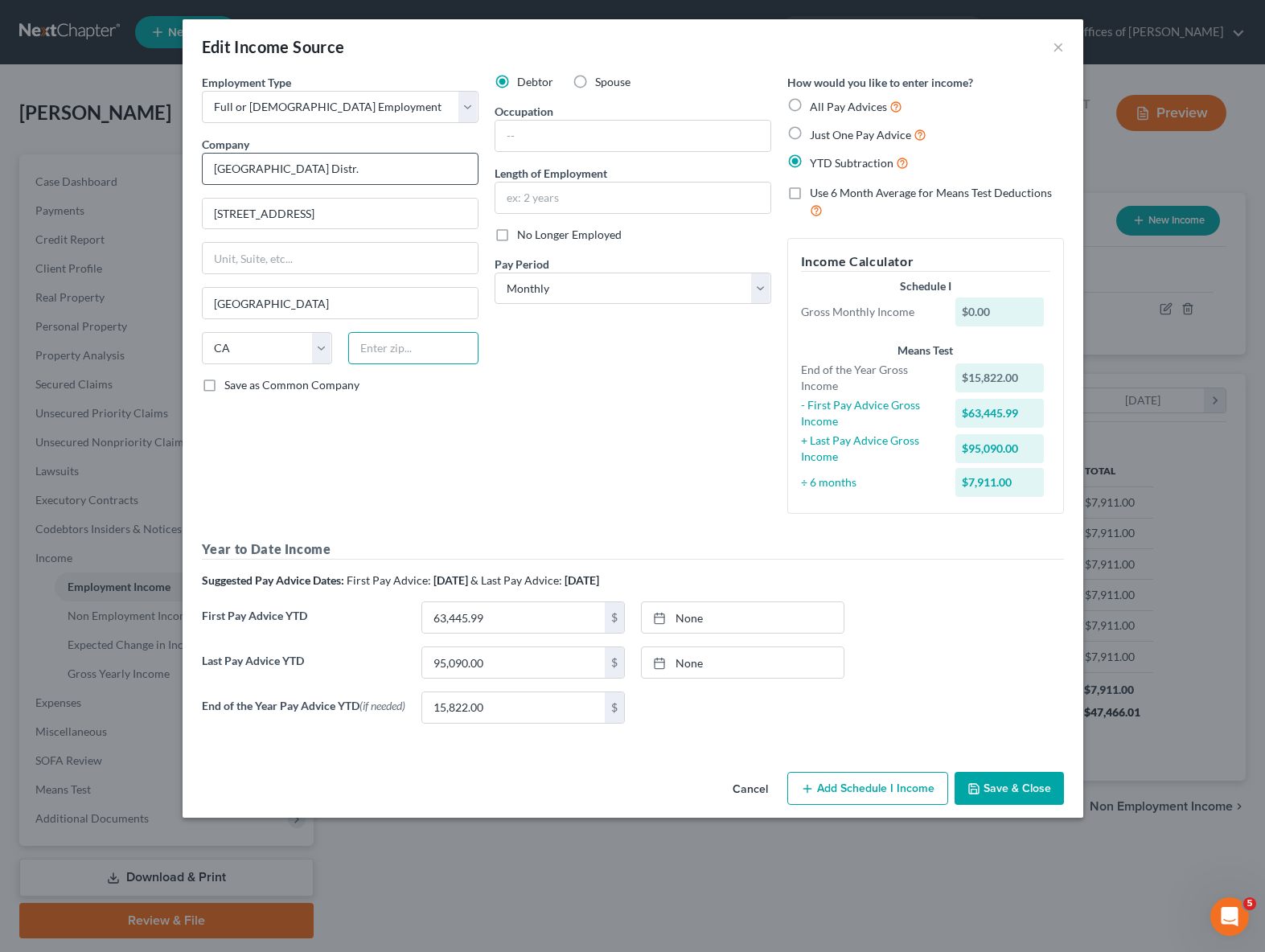
type input "93307"
click at [567, 132] on input "text" at bounding box center [632, 136] width 275 height 30
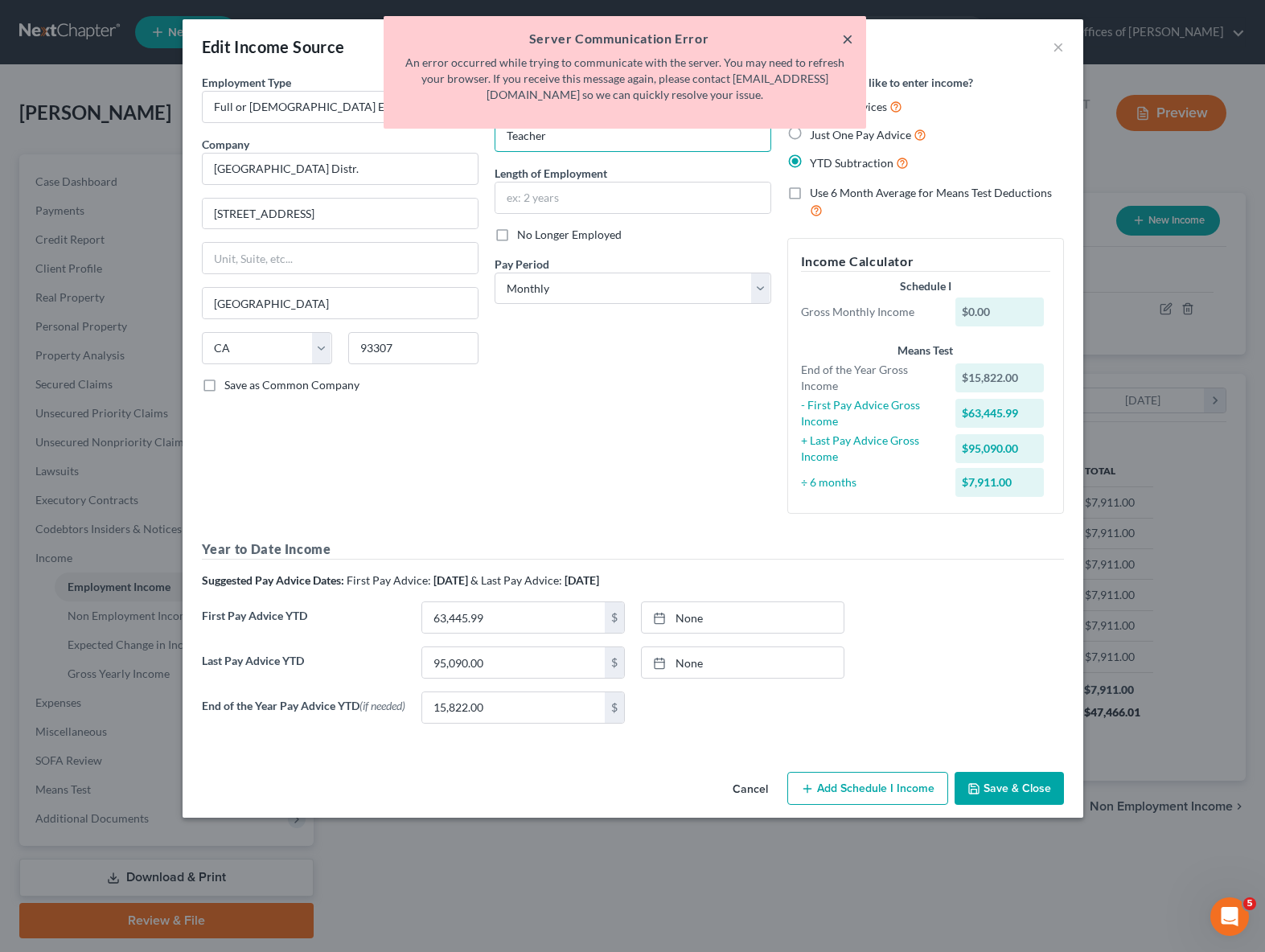
type input "Teacher"
click at [845, 41] on button "×" at bounding box center [847, 39] width 11 height 19
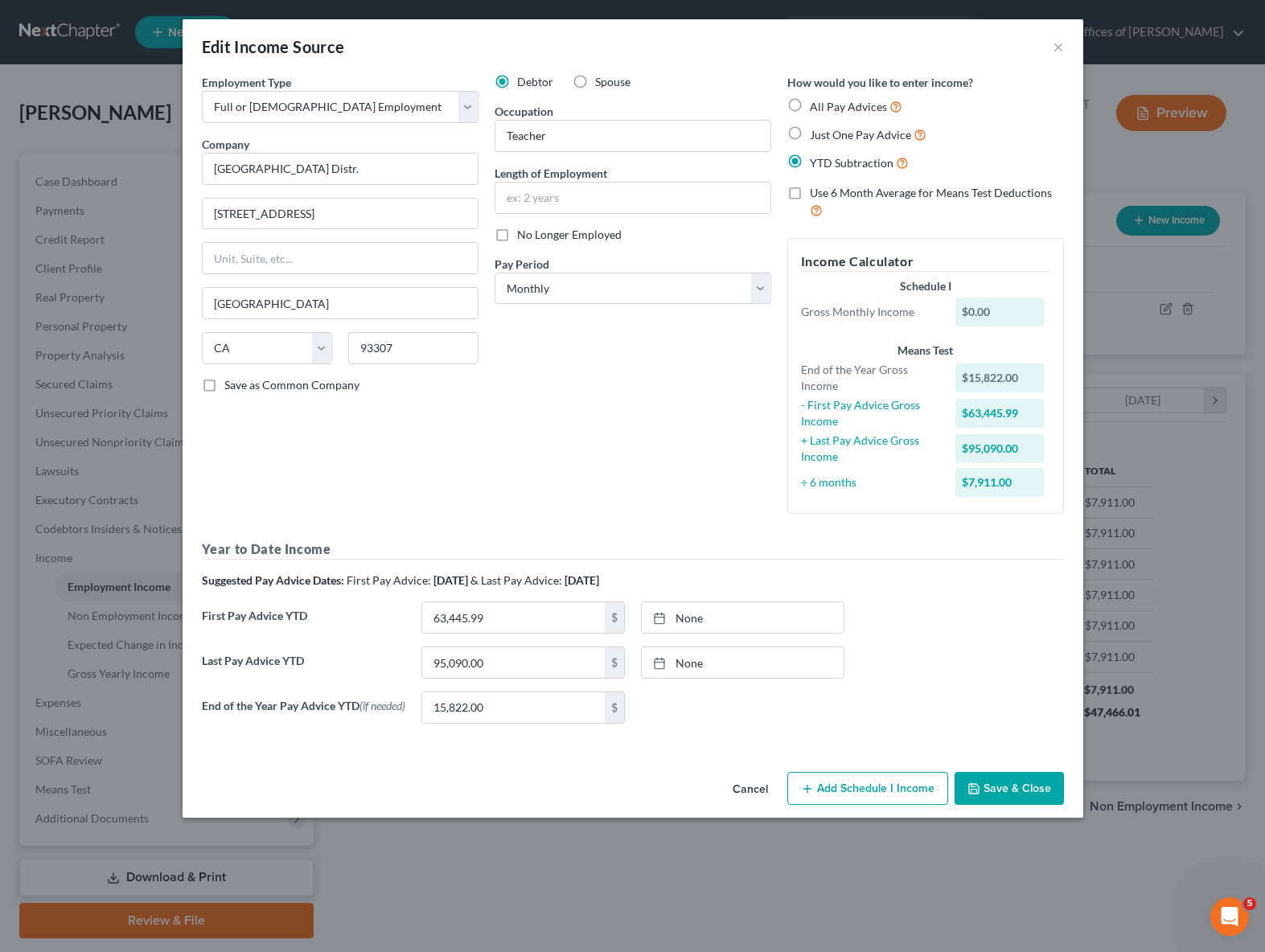
click at [1049, 788] on button "Save & Close" at bounding box center [1009, 788] width 109 height 34
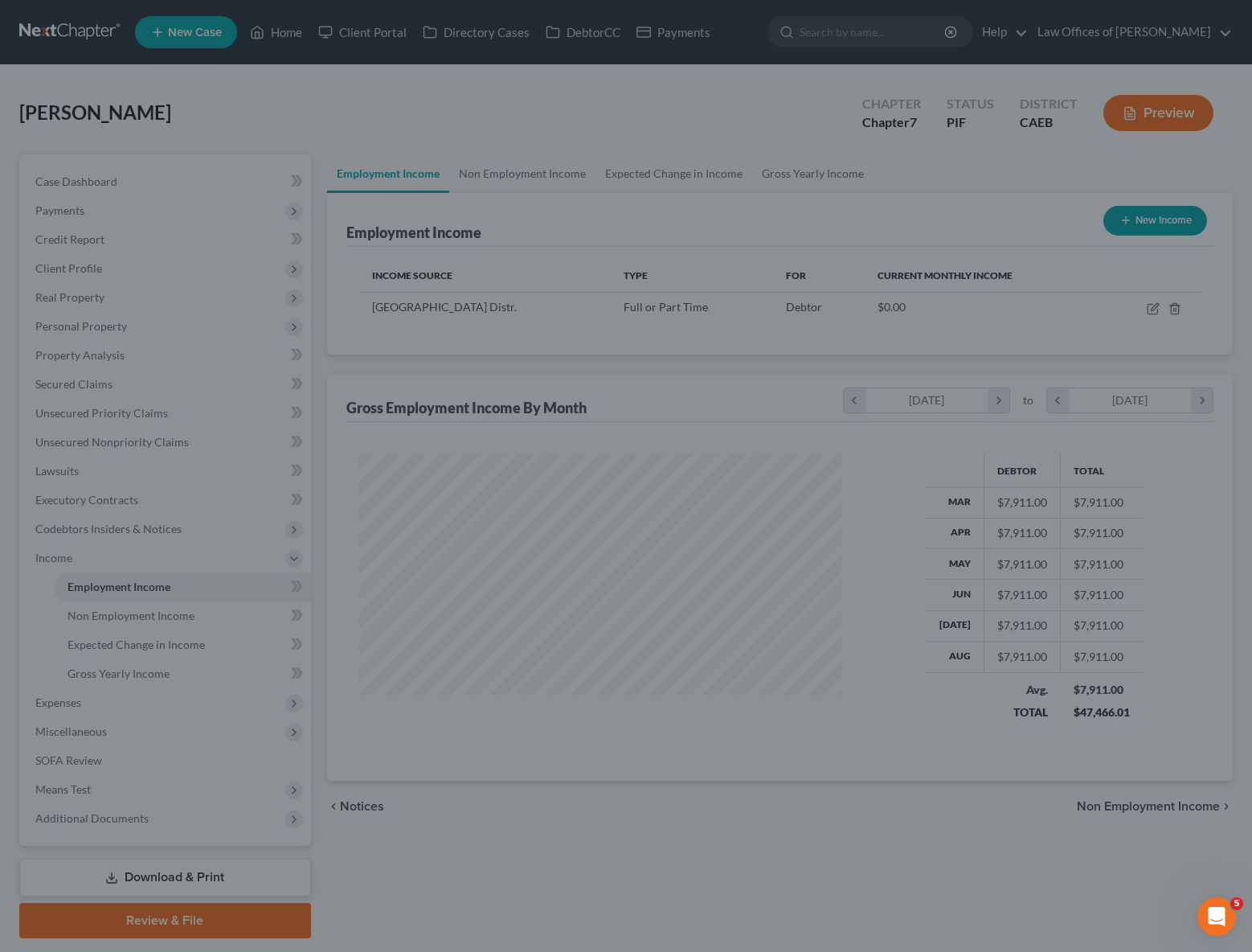
scroll to position [803750, 803349]
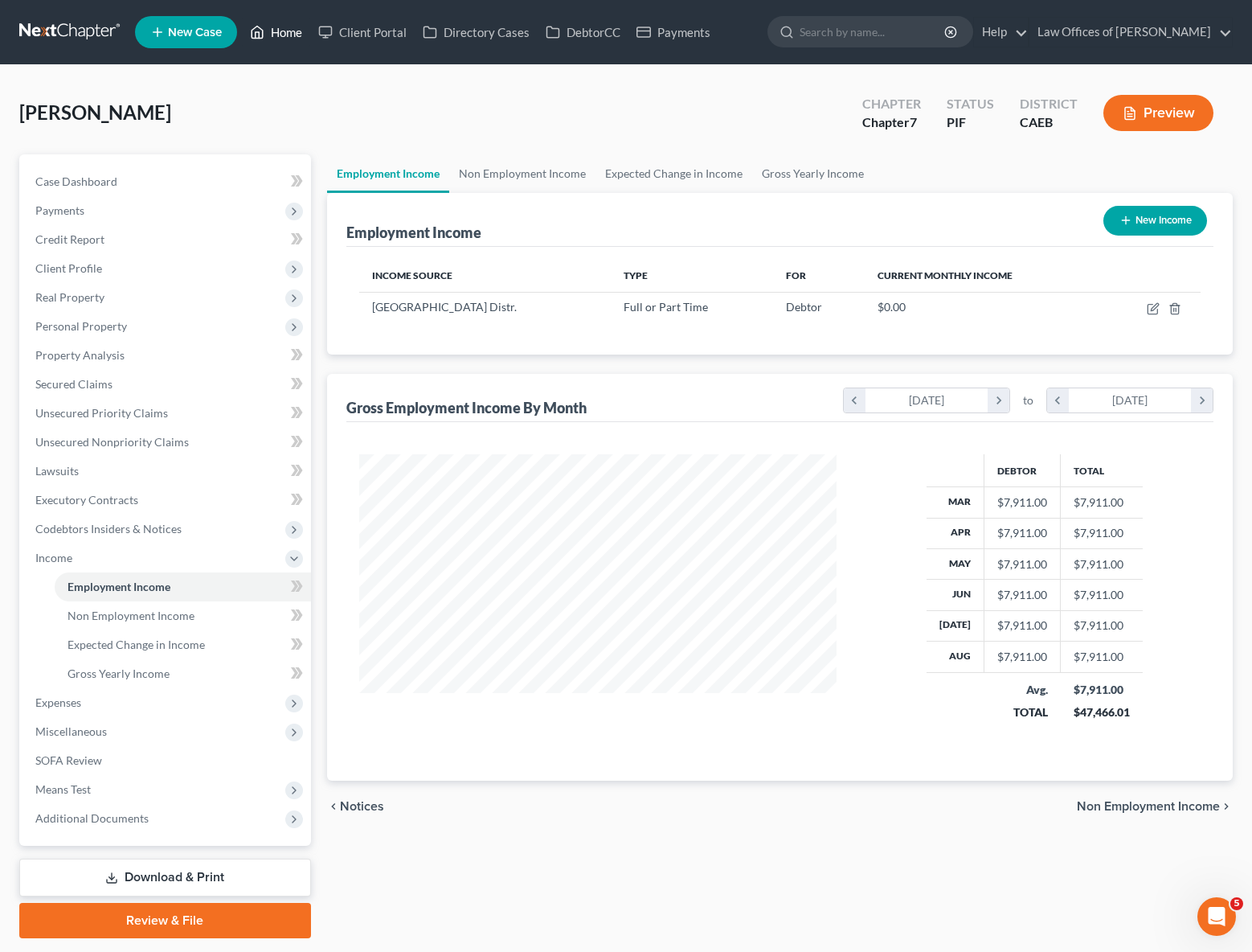
click at [287, 28] on link "Home" at bounding box center [276, 32] width 68 height 29
